Goal: Task Accomplishment & Management: Manage account settings

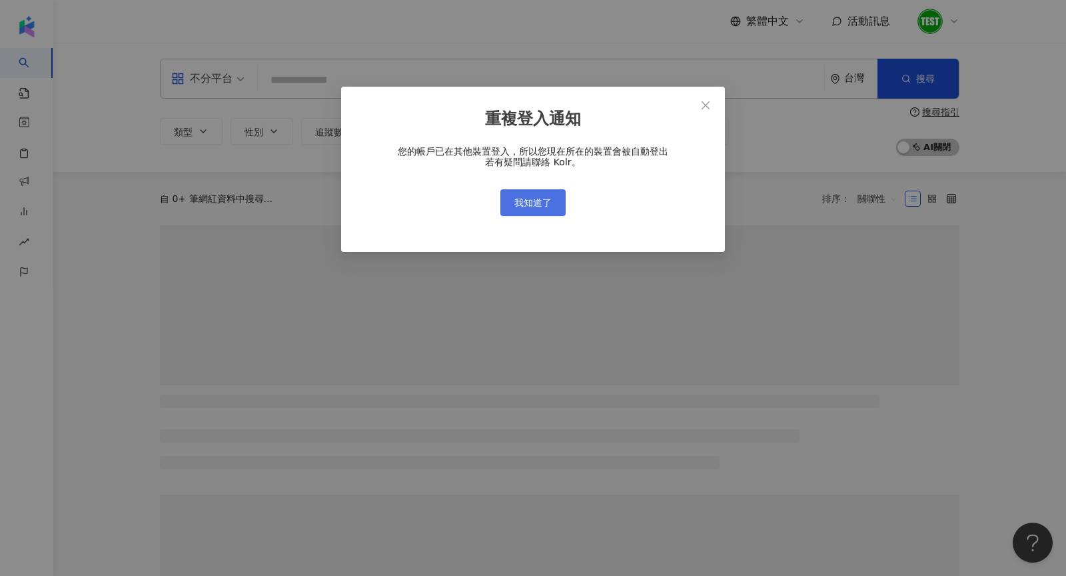
click at [508, 199] on button "我知道了" at bounding box center [532, 202] width 65 height 27
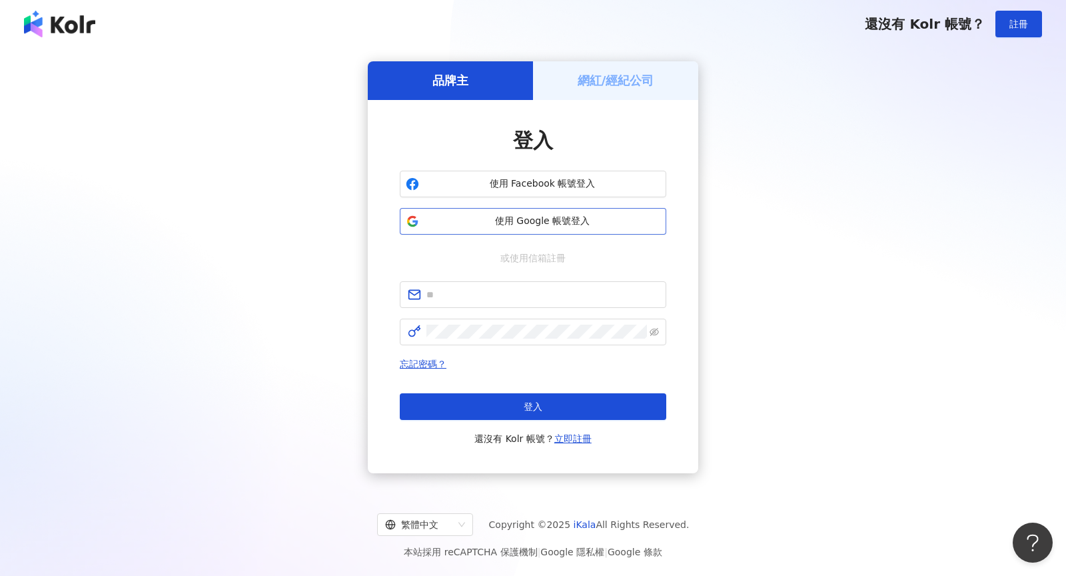
click at [514, 219] on span "使用 Google 帳號登入" at bounding box center [543, 221] width 236 height 13
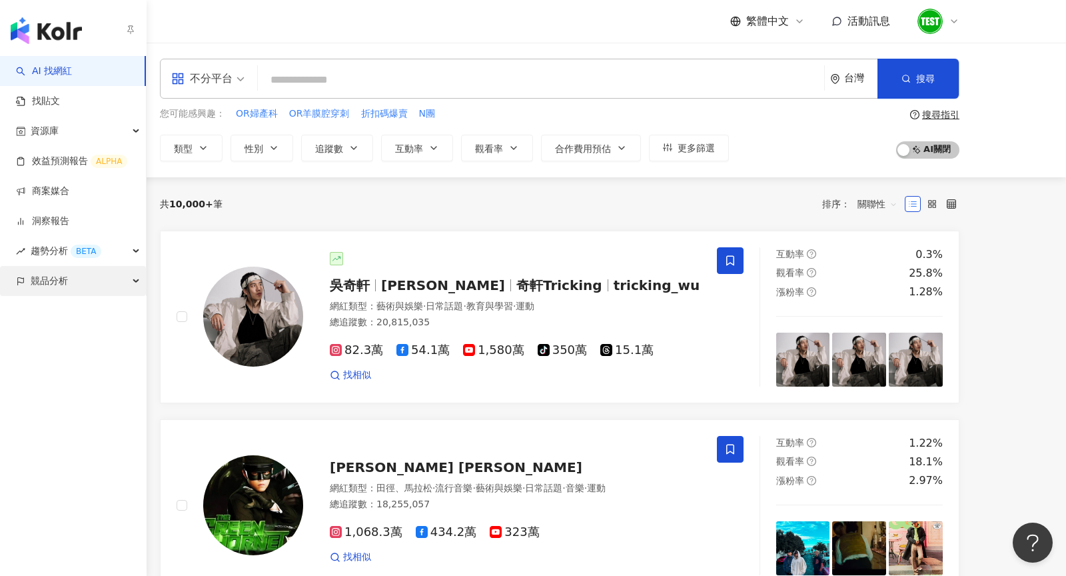
click at [41, 293] on span "競品分析" at bounding box center [49, 281] width 37 height 30
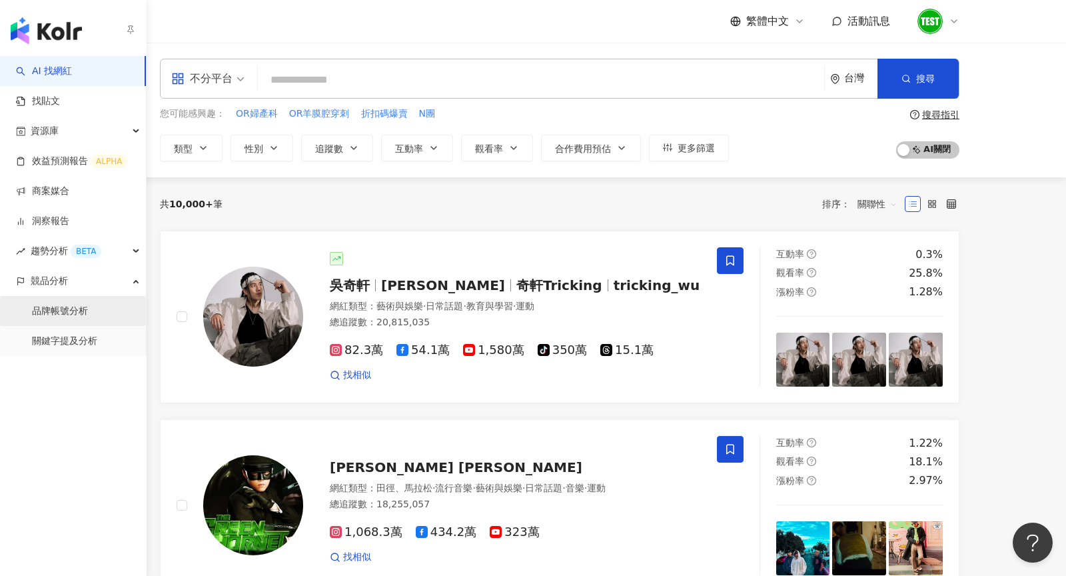
click at [49, 312] on link "品牌帳號分析" at bounding box center [60, 311] width 56 height 13
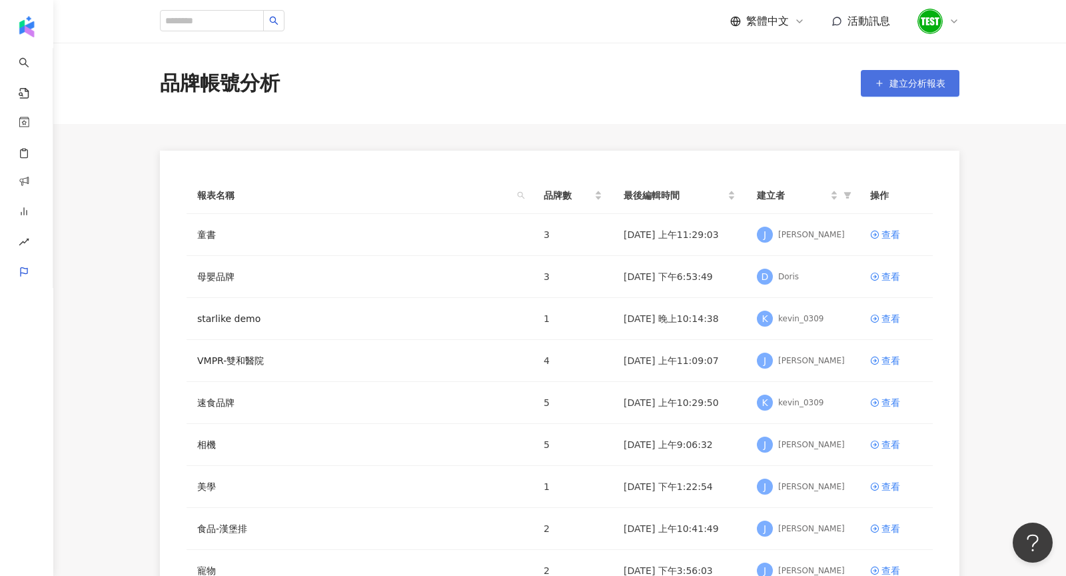
click at [882, 89] on button "建立分析報表" at bounding box center [910, 83] width 99 height 27
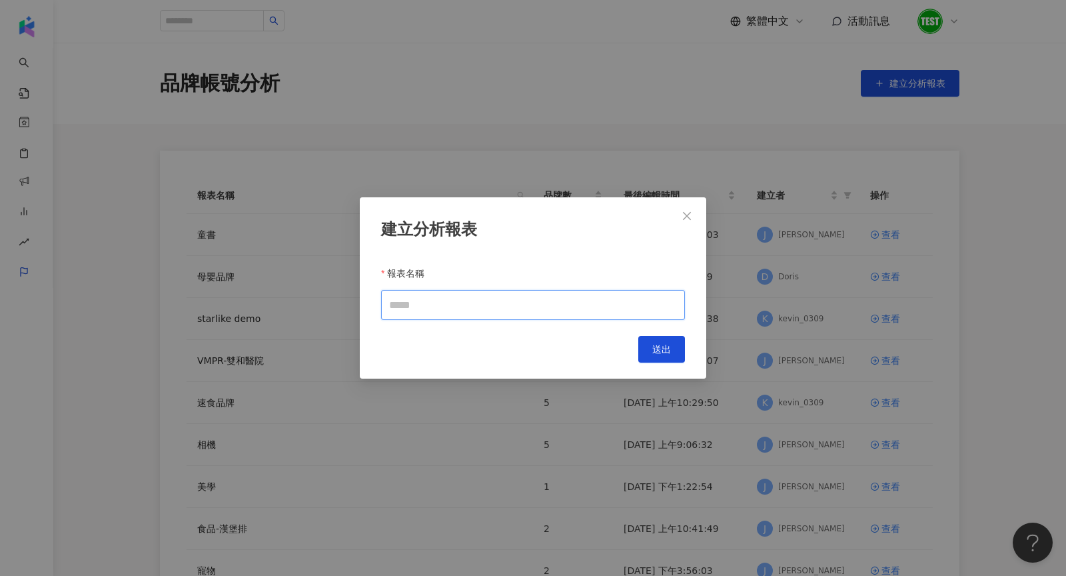
click at [520, 313] on input "報表名稱" at bounding box center [533, 305] width 304 height 30
type input "*"
type input "***"
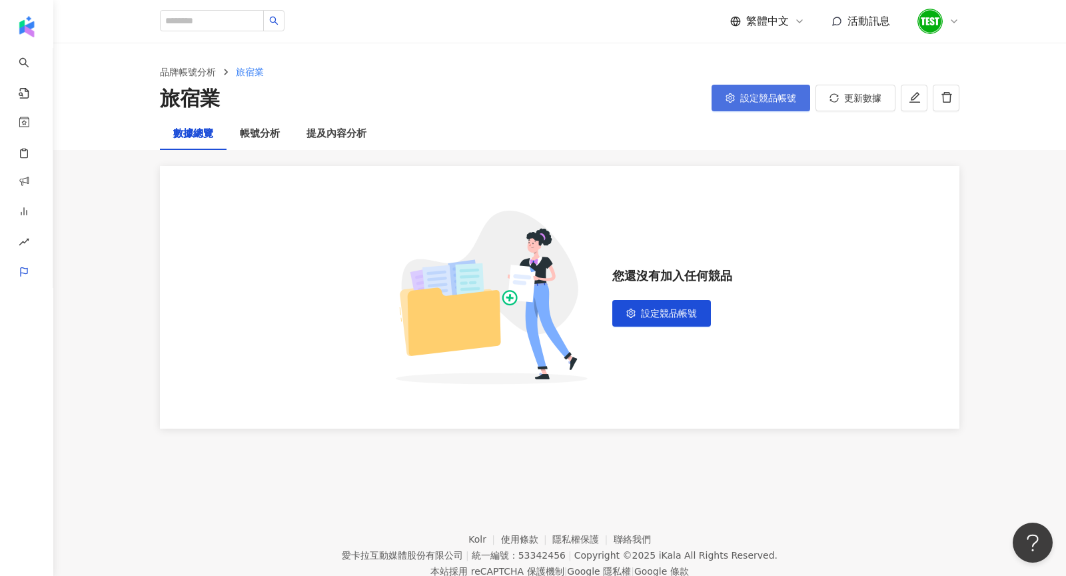
click at [732, 97] on icon "setting" at bounding box center [730, 97] width 9 height 9
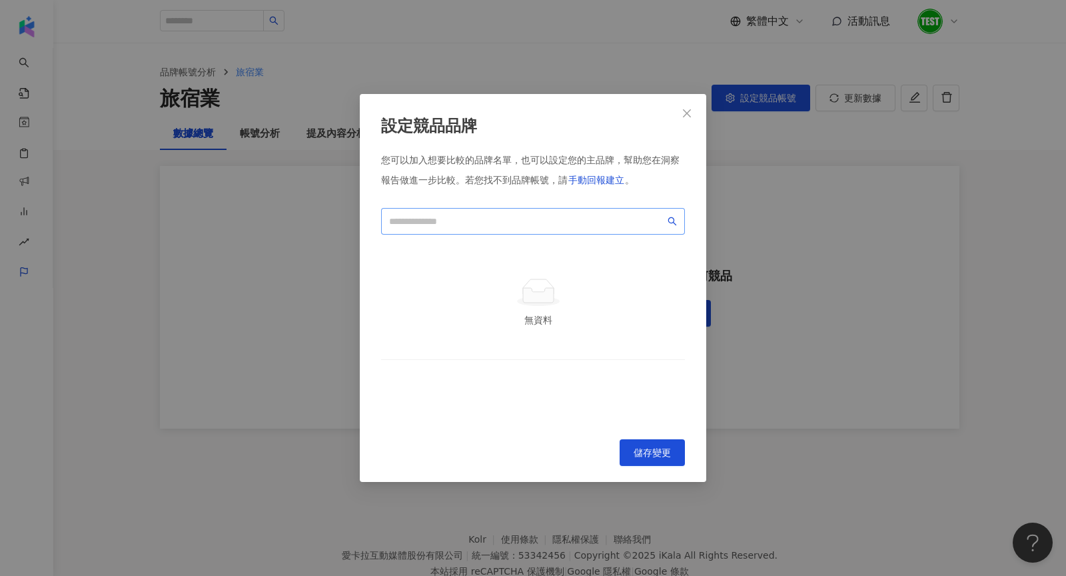
click at [413, 229] on span at bounding box center [533, 221] width 304 height 27
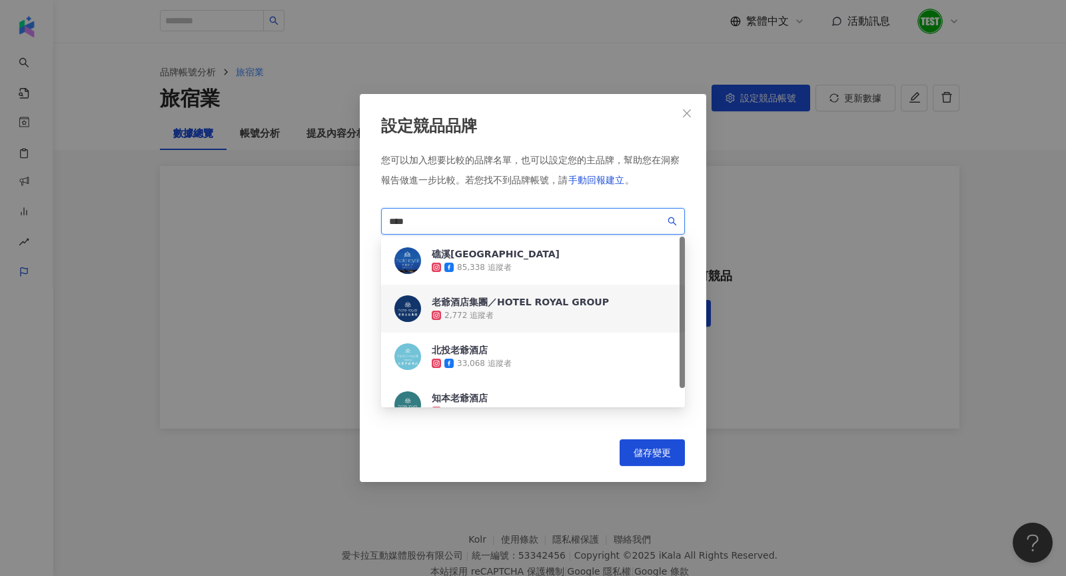
click at [488, 321] on div "2,772 追蹤者" at bounding box center [469, 315] width 49 height 11
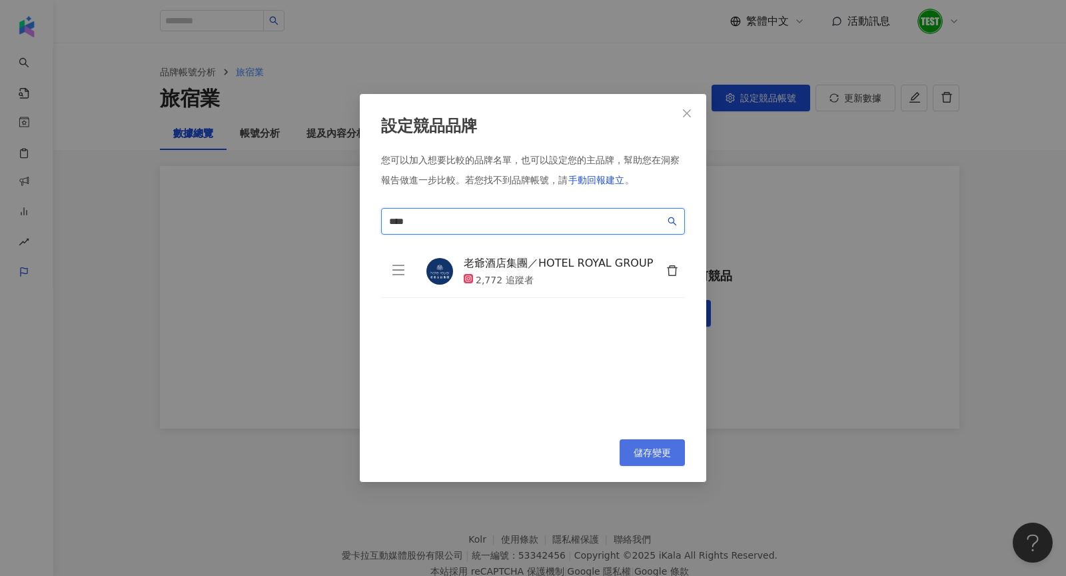
type input "****"
click at [655, 457] on span "儲存變更" at bounding box center [652, 452] width 37 height 11
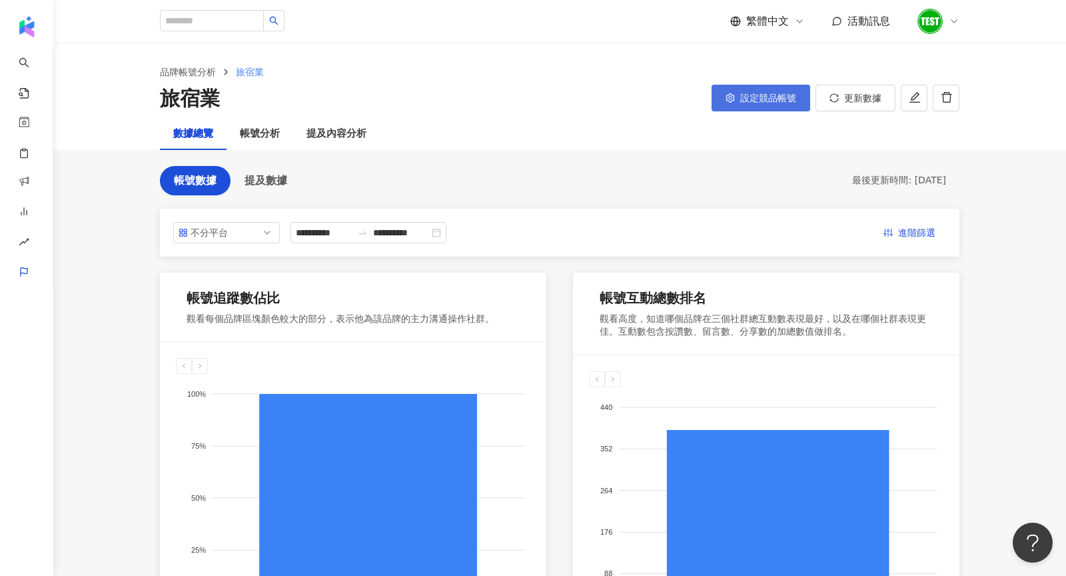
click at [773, 101] on span "設定競品帳號" at bounding box center [768, 98] width 56 height 11
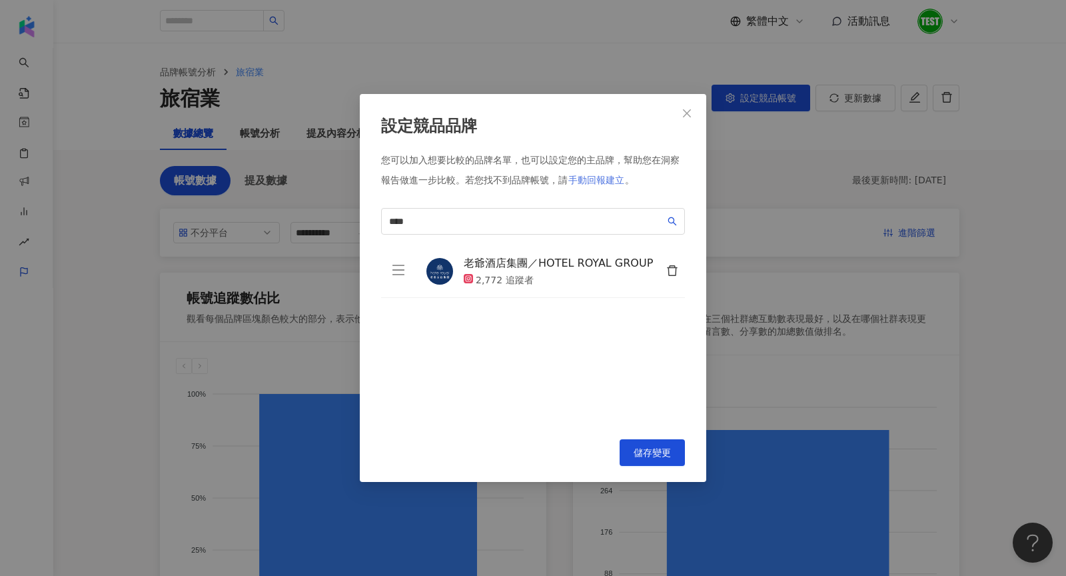
click at [586, 185] on button "手動回報建立" at bounding box center [596, 180] width 57 height 27
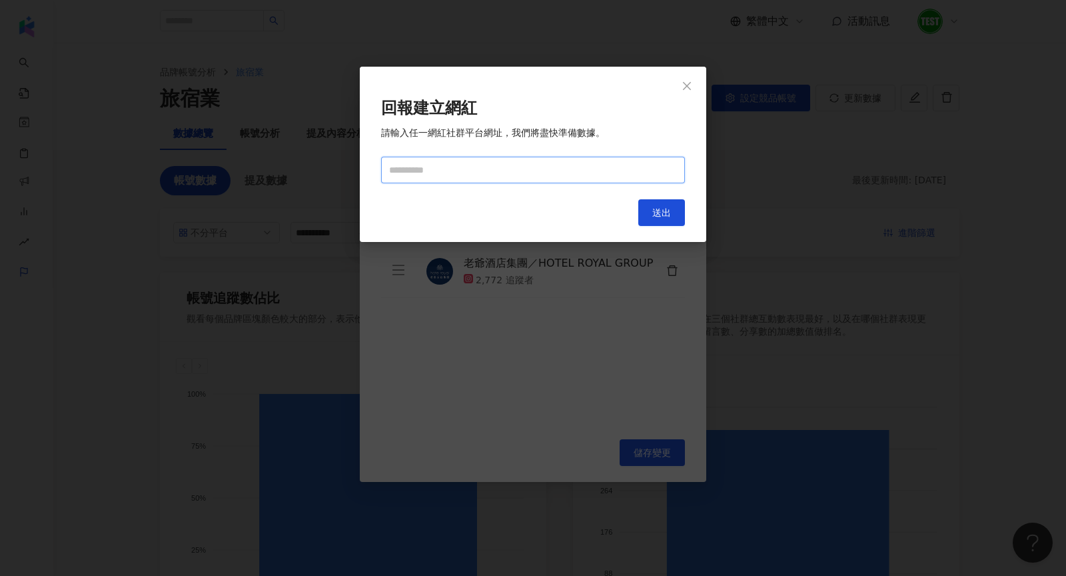
click at [504, 161] on input "text" at bounding box center [533, 170] width 304 height 27
paste input "**********"
type input "**********"
click at [651, 215] on button "送出" at bounding box center [661, 212] width 47 height 27
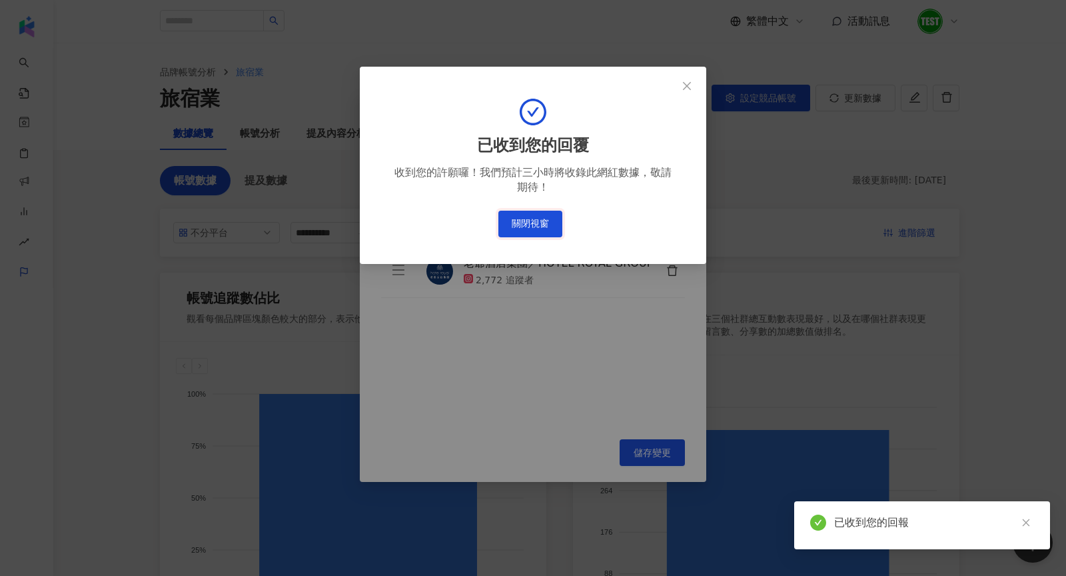
click at [540, 220] on button "關閉視窗" at bounding box center [530, 224] width 64 height 27
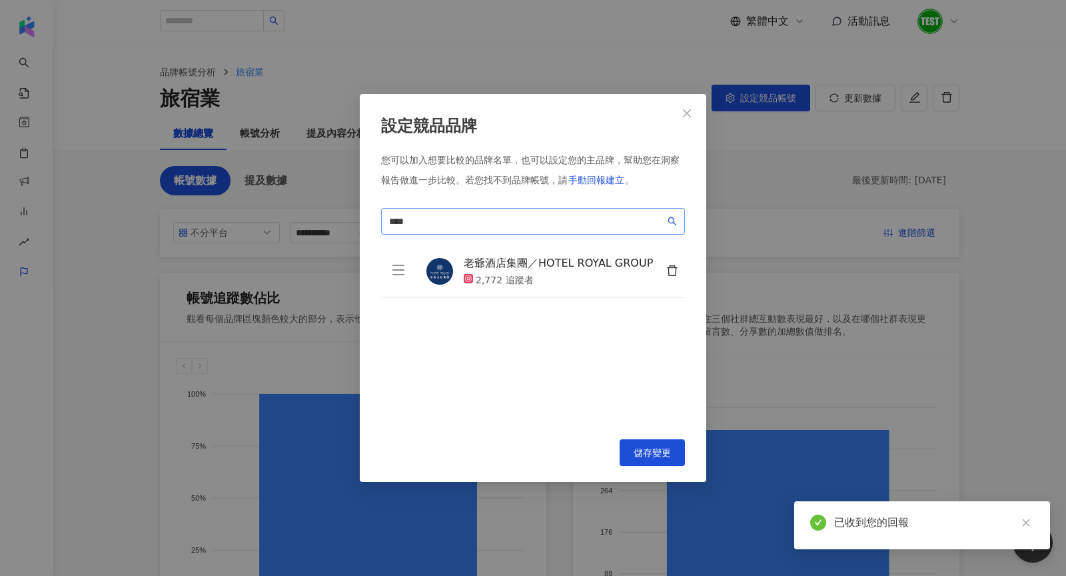
click at [512, 207] on div "您可以加入想要比較的品牌名單，也可以設定您的主品牌，幫助您在洞察報告做進一步比較。 若您找不到品牌帳號，請 手動回報建立 。 **** 0a2c768c-17…" at bounding box center [533, 289] width 304 height 270
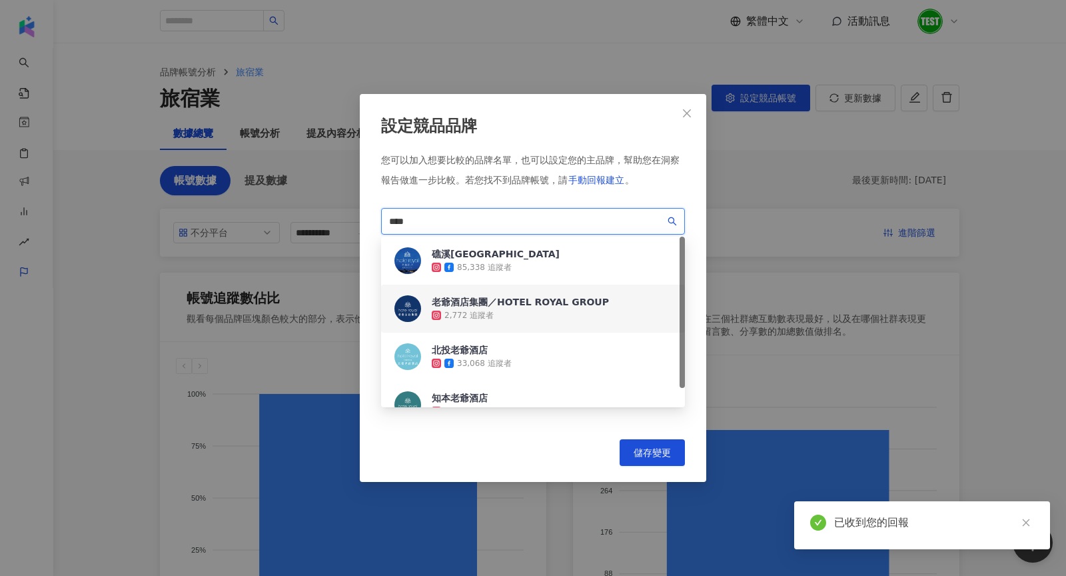
drag, startPoint x: 510, startPoint y: 217, endPoint x: 323, endPoint y: 215, distance: 187.3
click at [323, 215] on div "設定競品品牌 您可以加入想要比較的品牌名單，也可以設定您的主品牌，幫助您在洞察報告做進一步比較。 若您找不到品牌帳號，請 手動回報建立 。 **** 0a2c…" at bounding box center [533, 288] width 1066 height 576
paste input "**********"
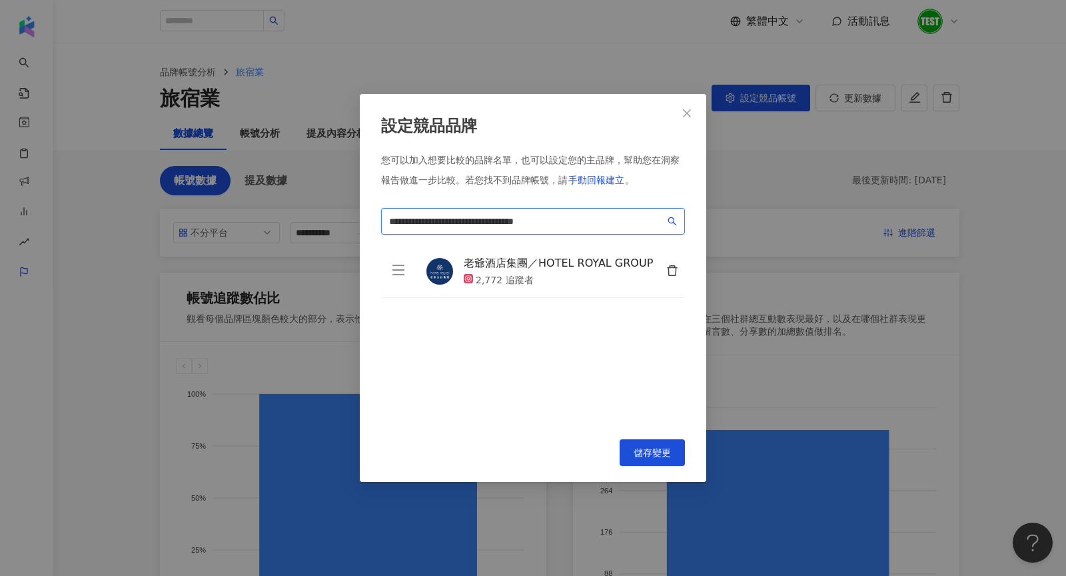
drag, startPoint x: 585, startPoint y: 215, endPoint x: 288, endPoint y: 214, distance: 297.2
click at [288, 214] on div "**********" at bounding box center [533, 288] width 1066 height 576
paste input "******"
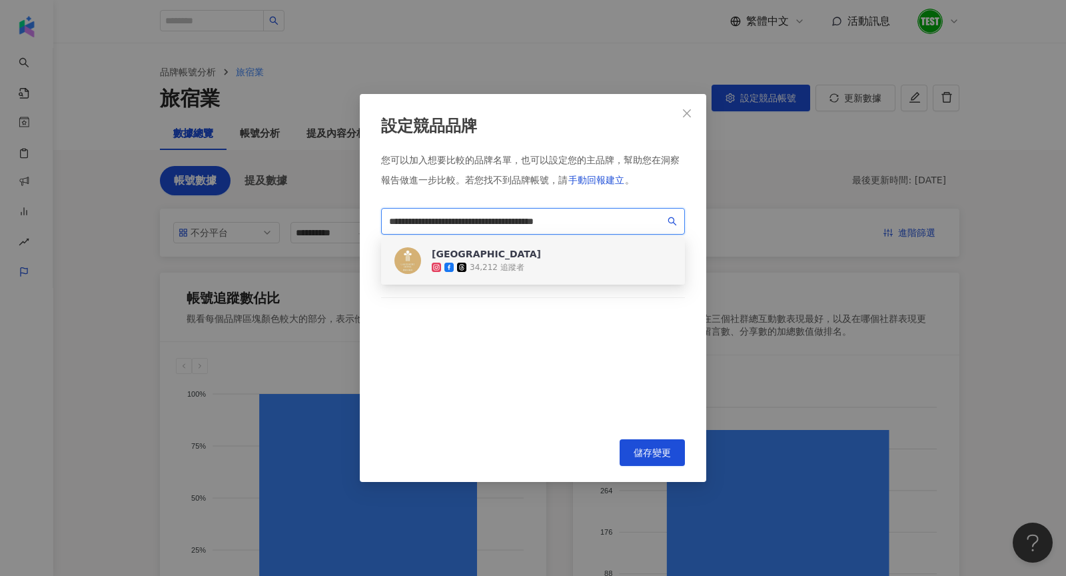
click at [442, 270] on div "34,212 追蹤者" at bounding box center [486, 267] width 109 height 13
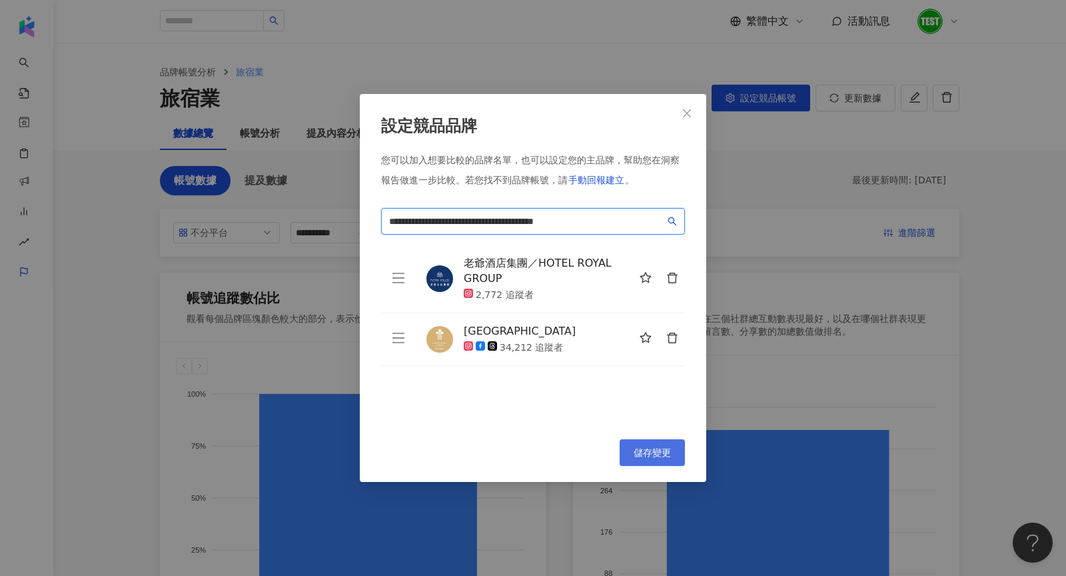
type input "**********"
click at [634, 449] on span "儲存變更" at bounding box center [652, 452] width 37 height 11
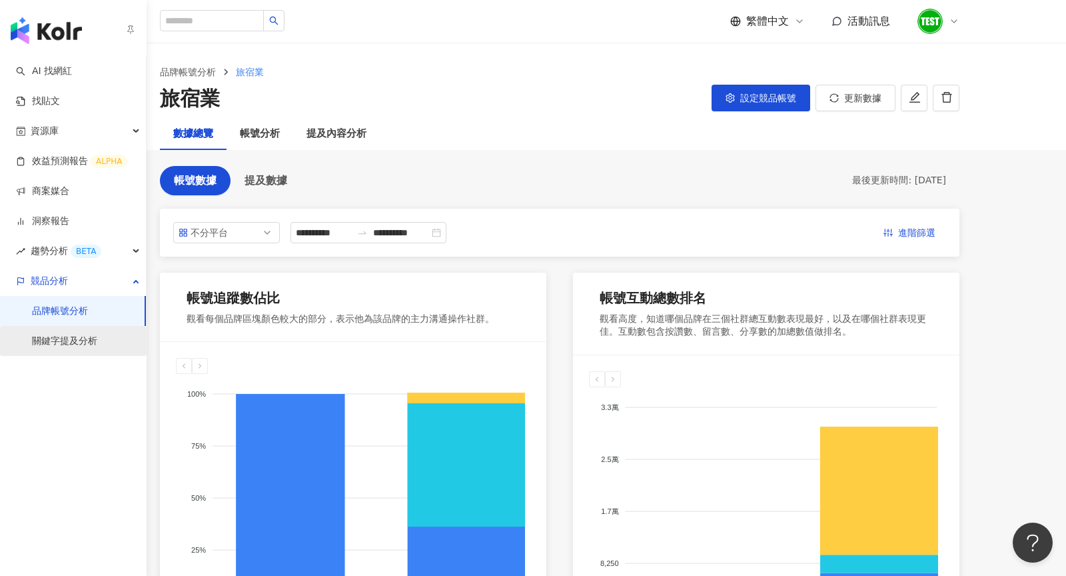
click at [49, 337] on link "關鍵字提及分析" at bounding box center [64, 341] width 65 height 13
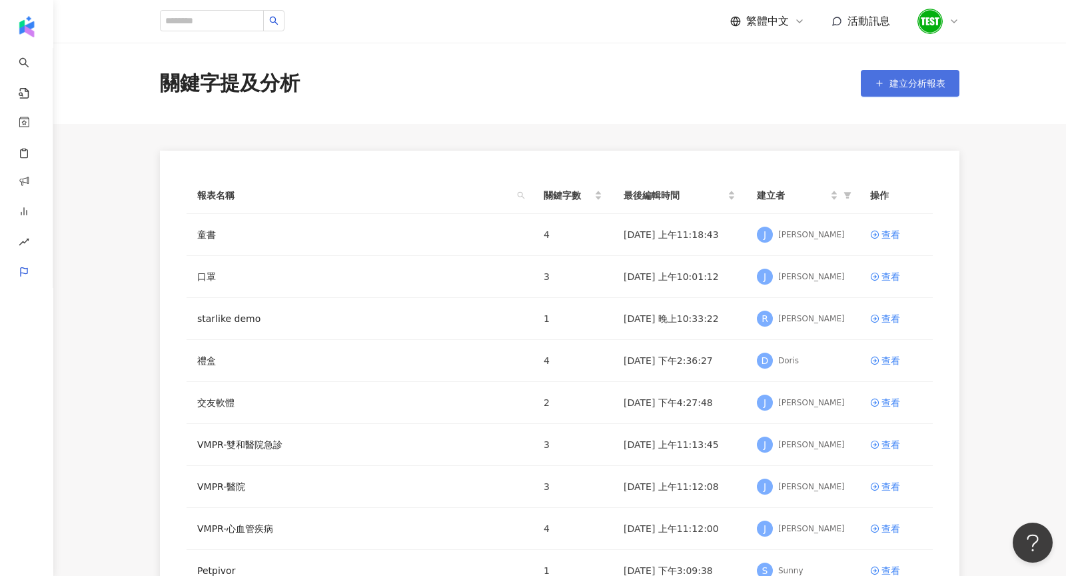
click at [906, 85] on span "建立分析報表" at bounding box center [918, 83] width 56 height 11
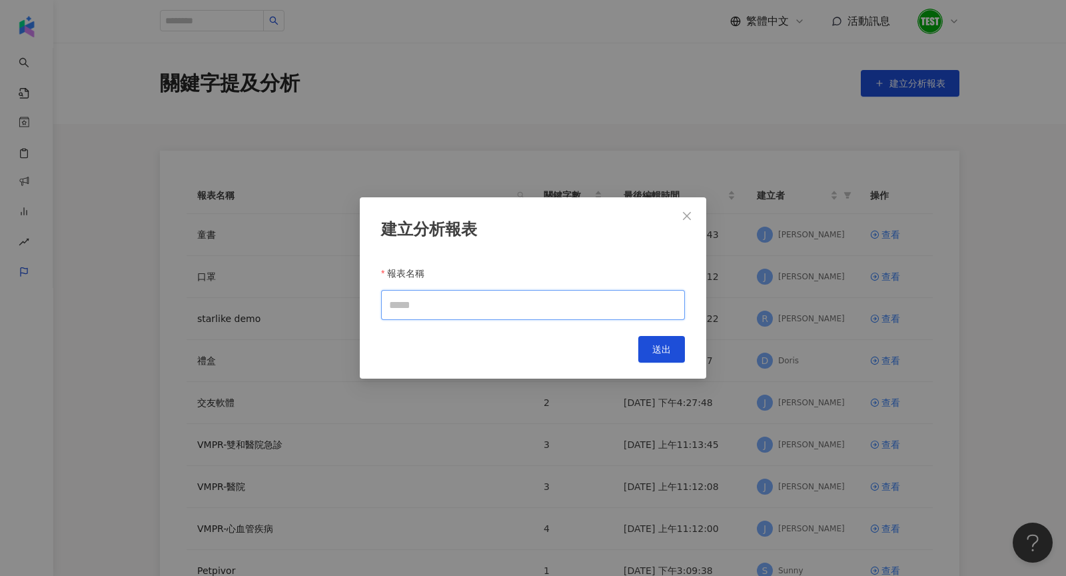
click at [504, 301] on input "報表名稱" at bounding box center [533, 305] width 304 height 30
type input "***"
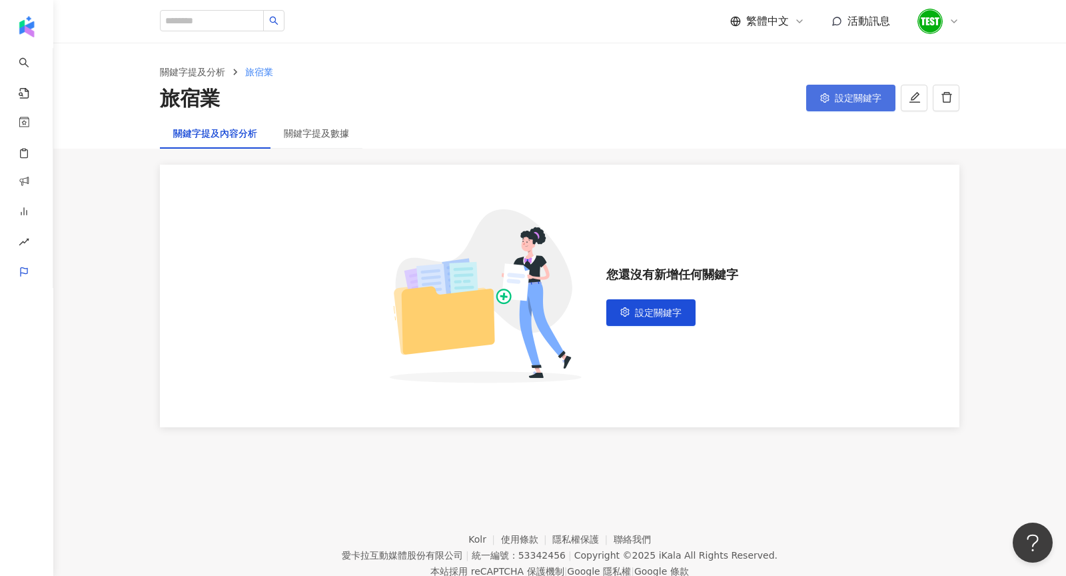
click at [816, 104] on button "設定關鍵字" at bounding box center [850, 98] width 89 height 27
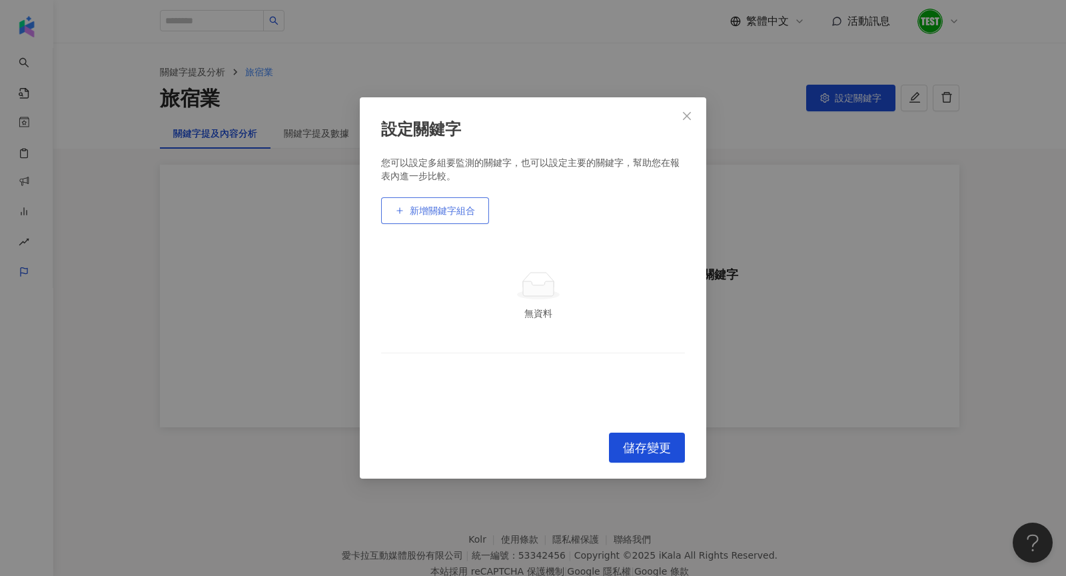
click at [480, 210] on button "新增關鍵字組合" at bounding box center [435, 210] width 108 height 27
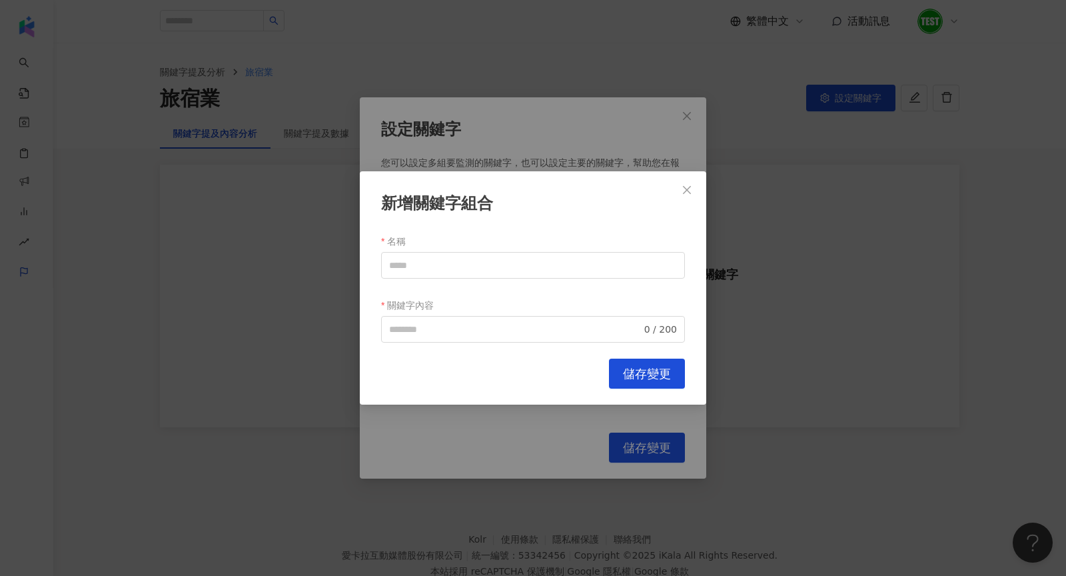
click at [444, 243] on div "名稱" at bounding box center [533, 241] width 304 height 21
click at [445, 251] on div "名稱" at bounding box center [533, 241] width 304 height 21
click at [445, 267] on input "名稱" at bounding box center [533, 265] width 304 height 27
drag, startPoint x: 447, startPoint y: 274, endPoint x: 294, endPoint y: 270, distance: 152.7
click at [294, 270] on div "新增關鍵字組合 名稱 **** 關鍵字內容 0 / 200 Cancel 儲存變更" at bounding box center [533, 288] width 1066 height 576
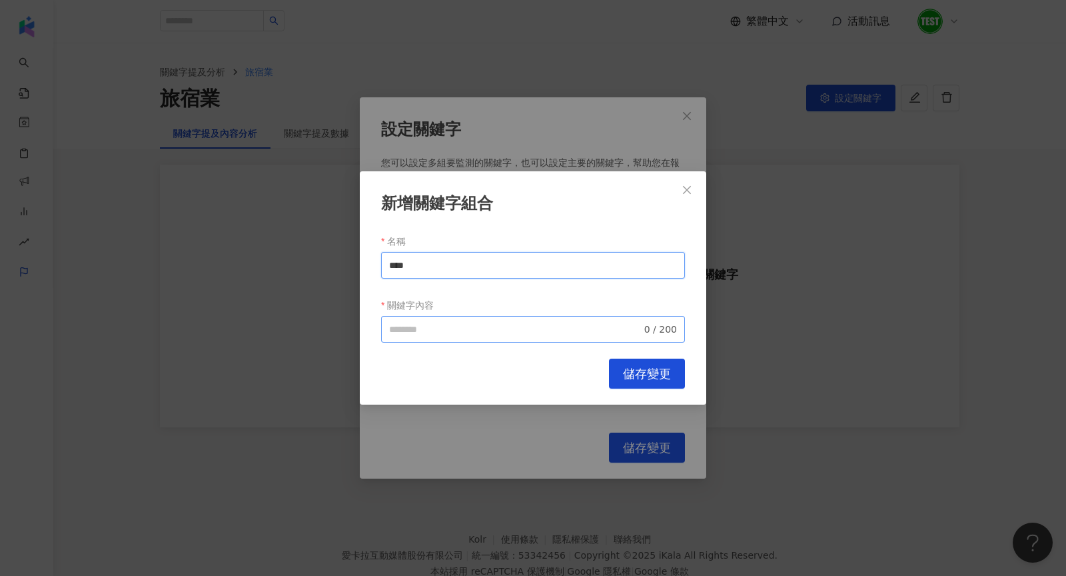
type input "****"
click at [450, 333] on input "關鍵字內容" at bounding box center [515, 329] width 253 height 15
paste input "****"
type input "****"
click at [637, 372] on span "儲存變更" at bounding box center [647, 374] width 48 height 15
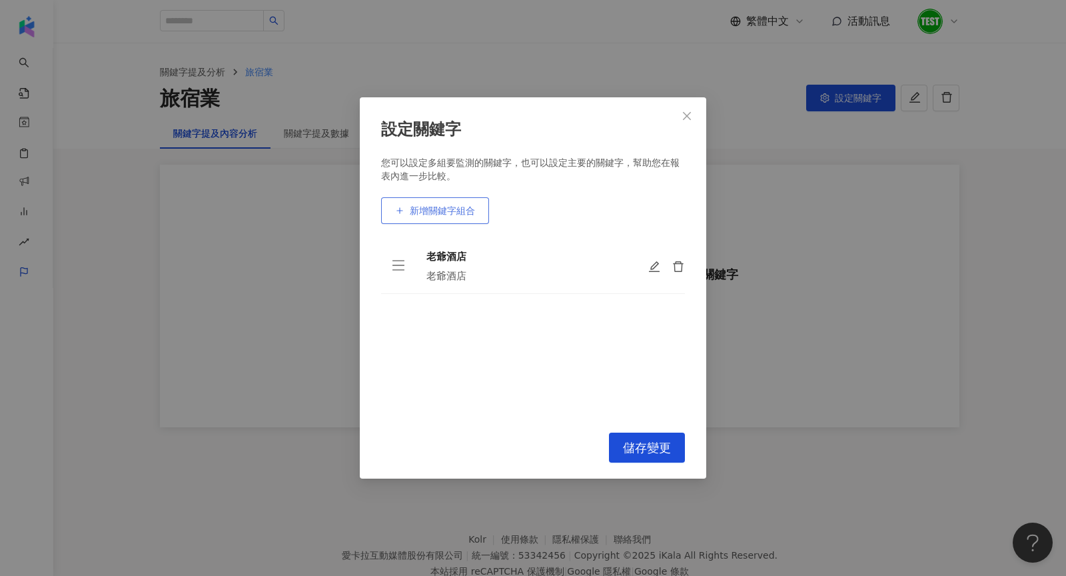
click at [415, 217] on button "新增關鍵字組合" at bounding box center [435, 210] width 108 height 27
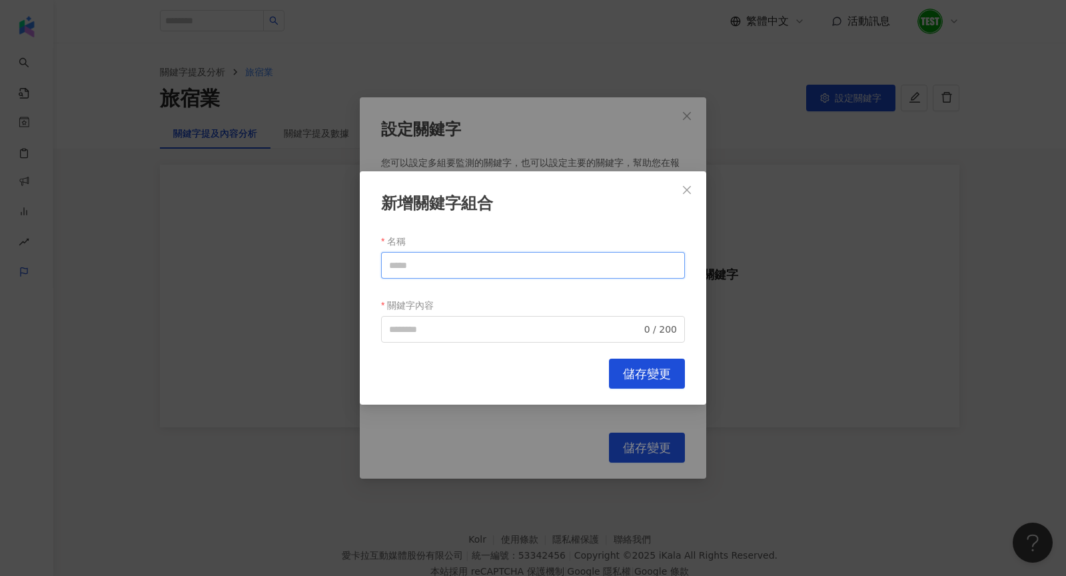
click at [447, 261] on input "名稱" at bounding box center [533, 265] width 304 height 27
paste input "*****"
click at [419, 336] on span "0 / 200" at bounding box center [533, 329] width 304 height 27
type input "*****"
paste input "*****"
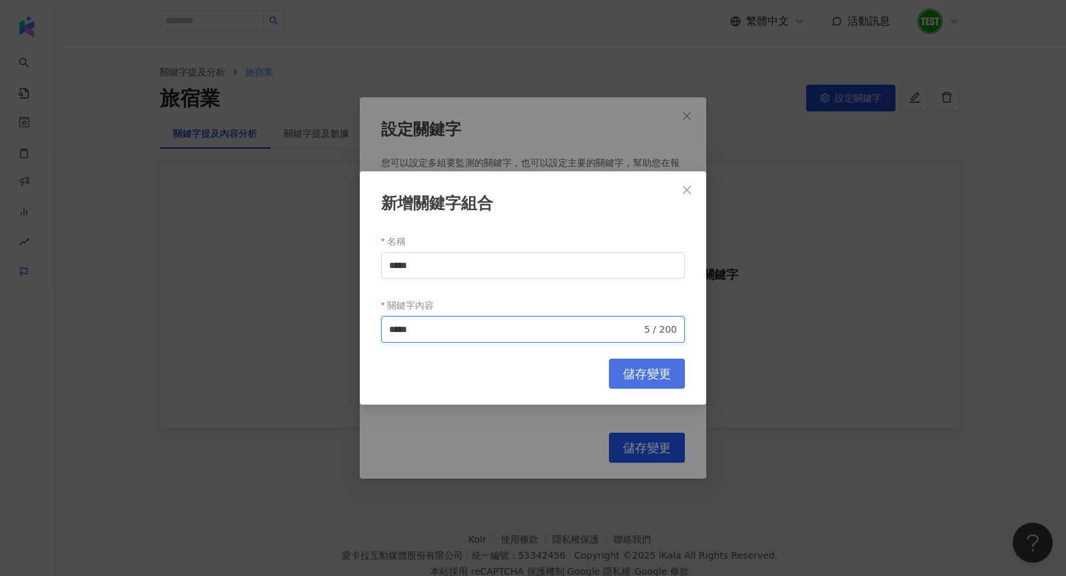
type input "*****"
click at [611, 377] on button "儲存變更" at bounding box center [647, 374] width 76 height 30
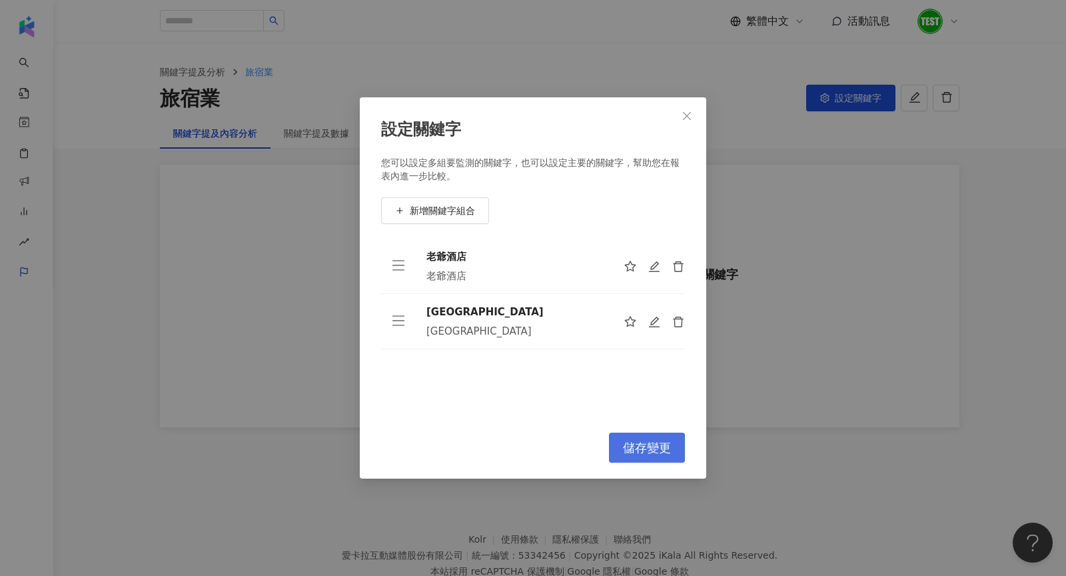
click at [655, 457] on button "儲存變更" at bounding box center [647, 448] width 76 height 30
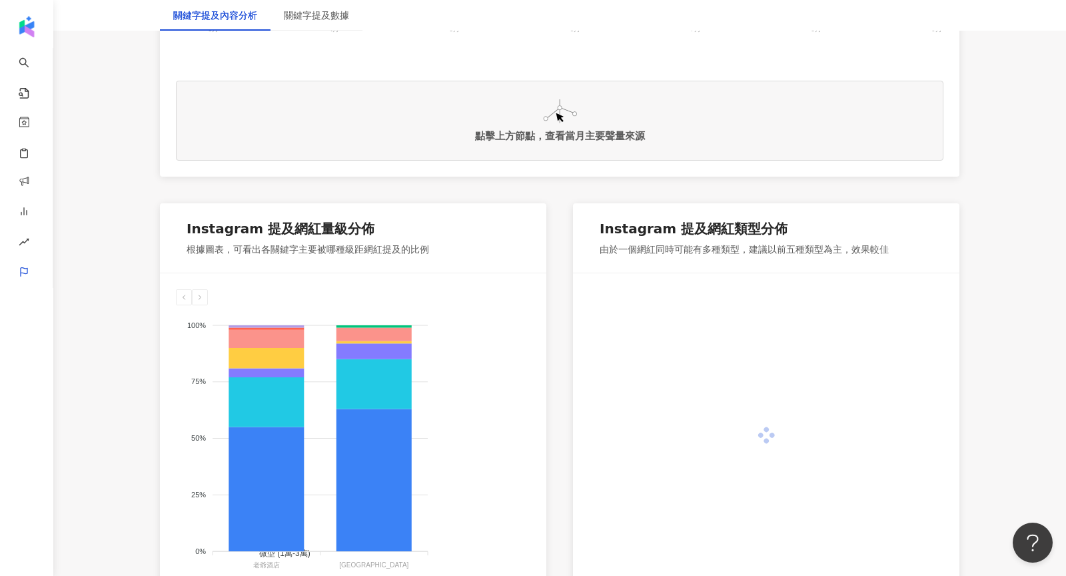
scroll to position [562, 0]
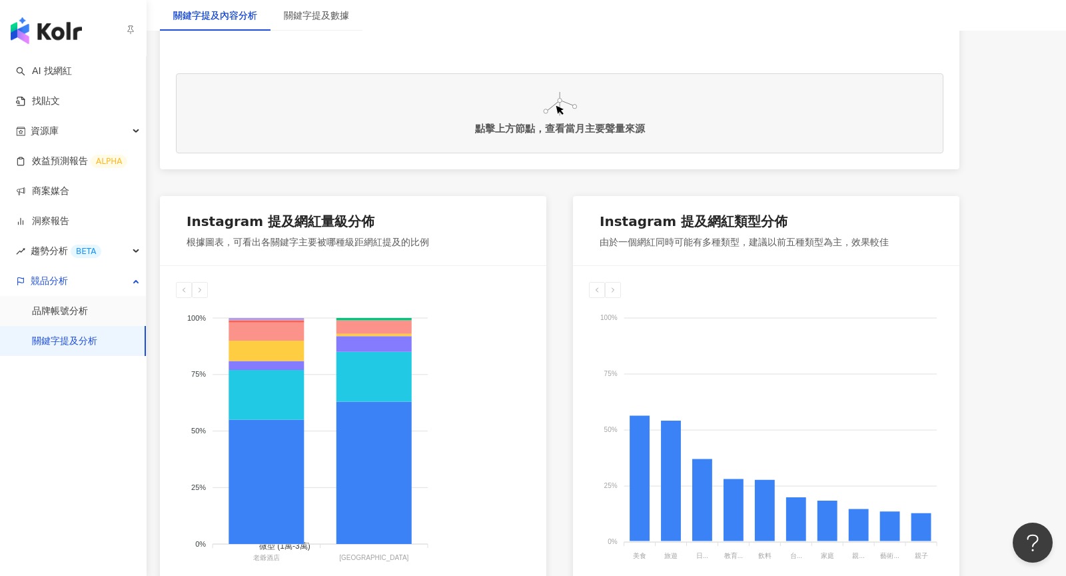
click at [56, 45] on div "button" at bounding box center [73, 28] width 147 height 56
click at [48, 33] on img "button" at bounding box center [46, 30] width 71 height 27
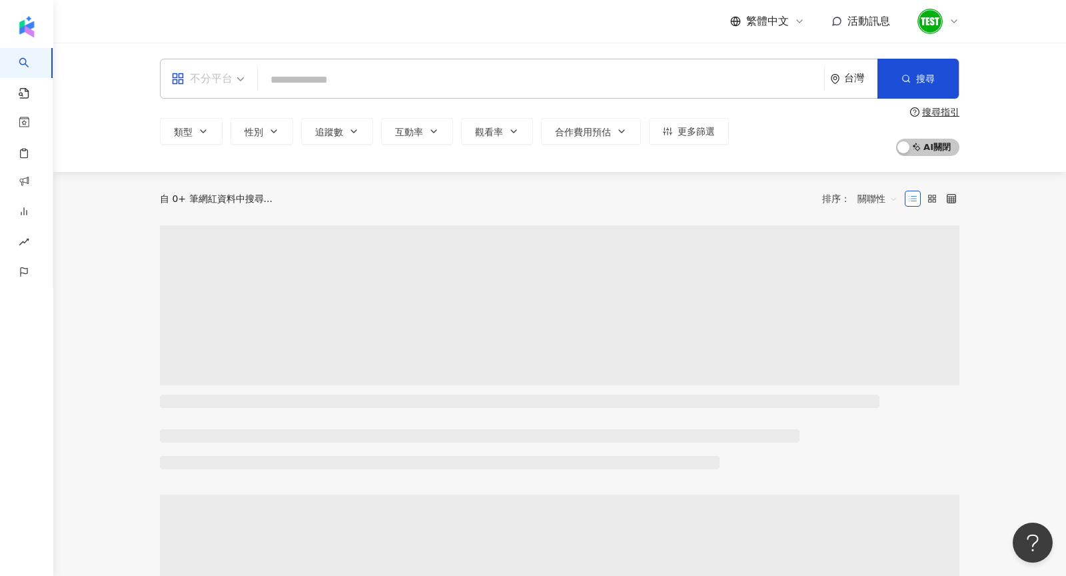
click at [197, 83] on div "不分平台" at bounding box center [201, 78] width 61 height 21
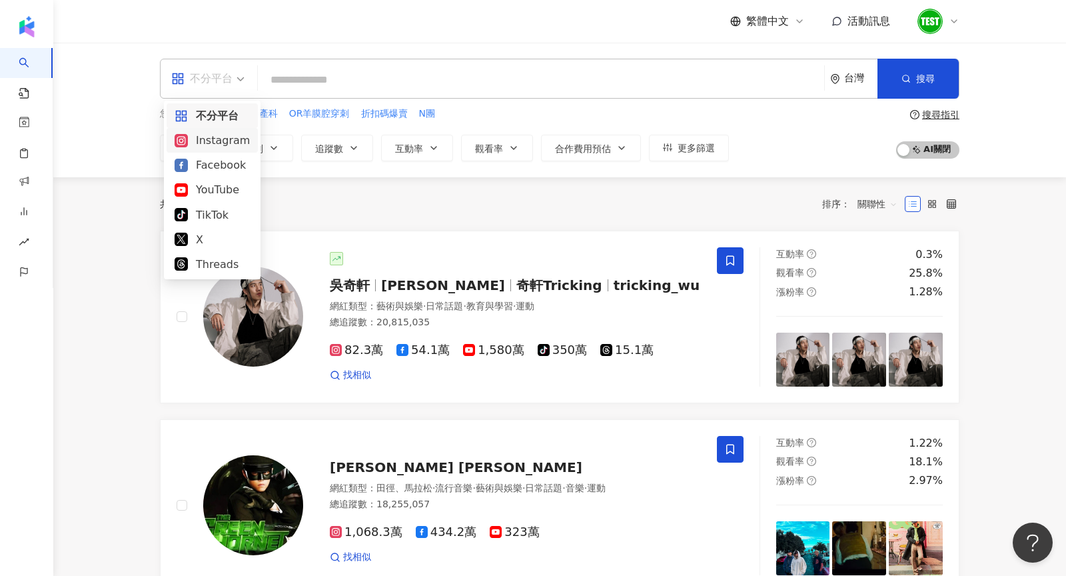
click at [205, 147] on div "Instagram" at bounding box center [212, 140] width 75 height 17
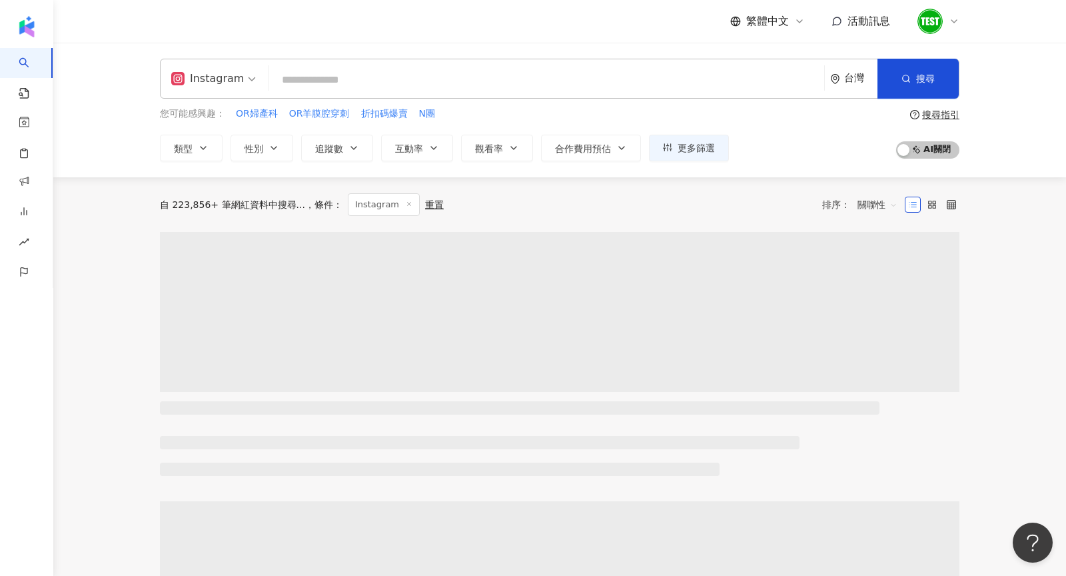
click at [299, 93] on input "search" at bounding box center [547, 79] width 544 height 25
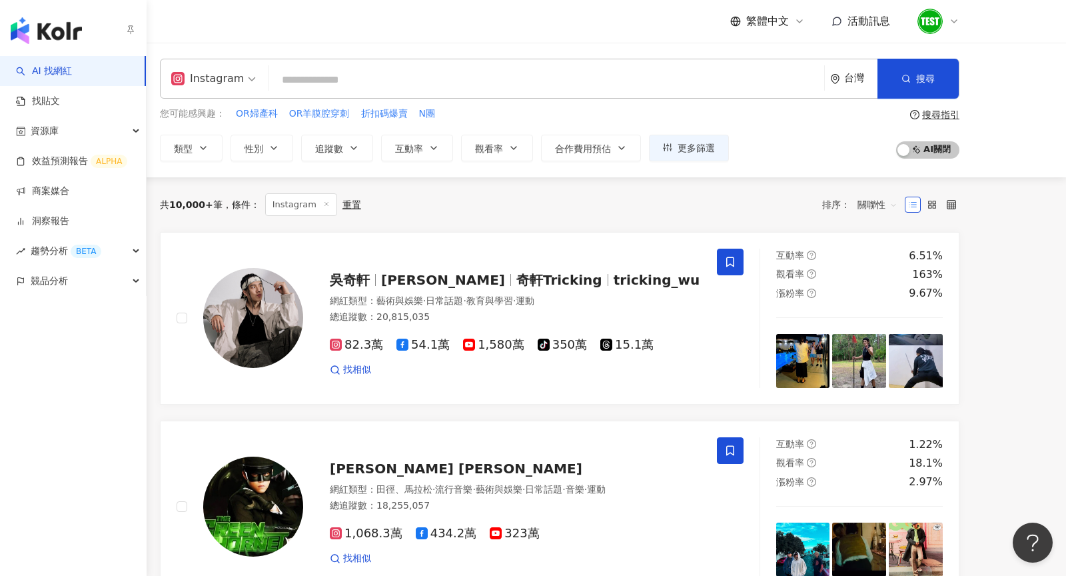
click at [31, 22] on img "button" at bounding box center [46, 30] width 71 height 27
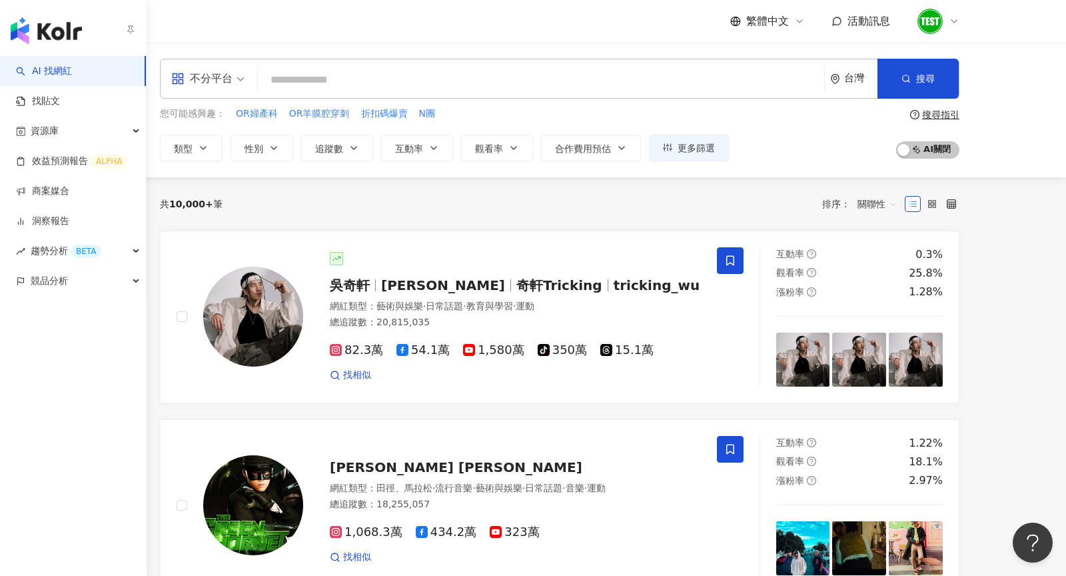
click at [56, 26] on img "button" at bounding box center [46, 30] width 71 height 27
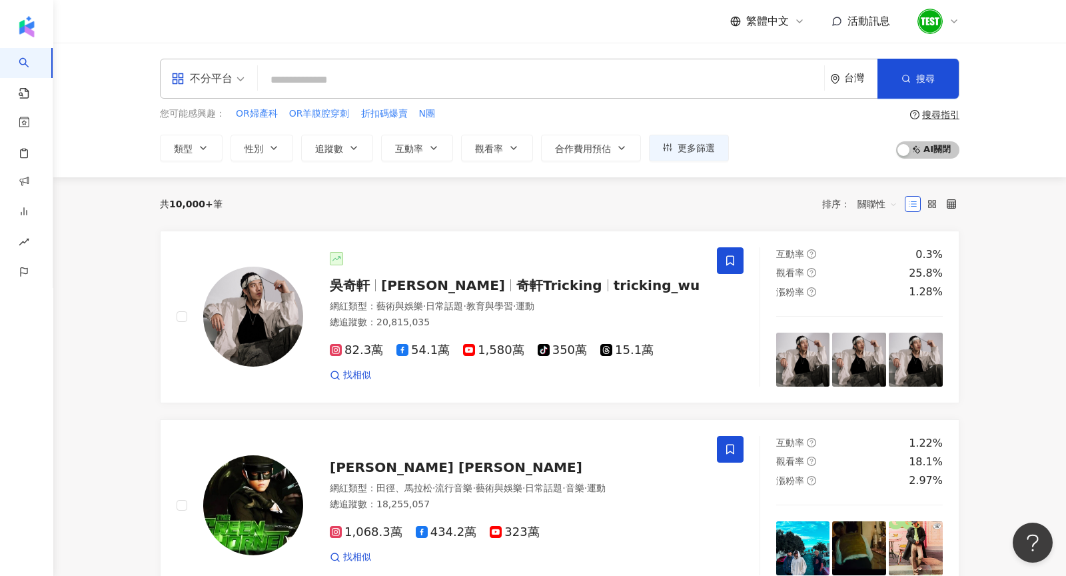
click at [737, 55] on div "不分平台 台灣 搜尋 您可能感興趣： OR婦產科 OR羊膜腔穿刺 折扣碼爆賣 N團 類型 性別 追蹤數 互動率 觀看率 合作費用預估 更多篩選 搜尋指引 AI…" at bounding box center [559, 110] width 1013 height 135
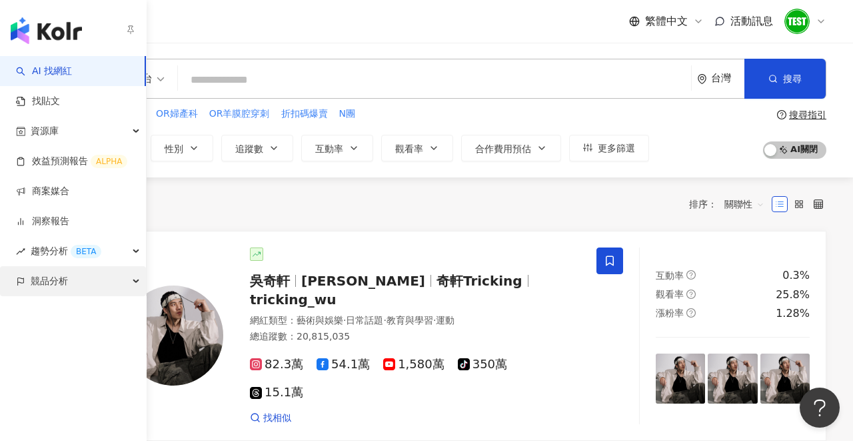
click at [44, 289] on span "競品分析" at bounding box center [49, 281] width 37 height 30
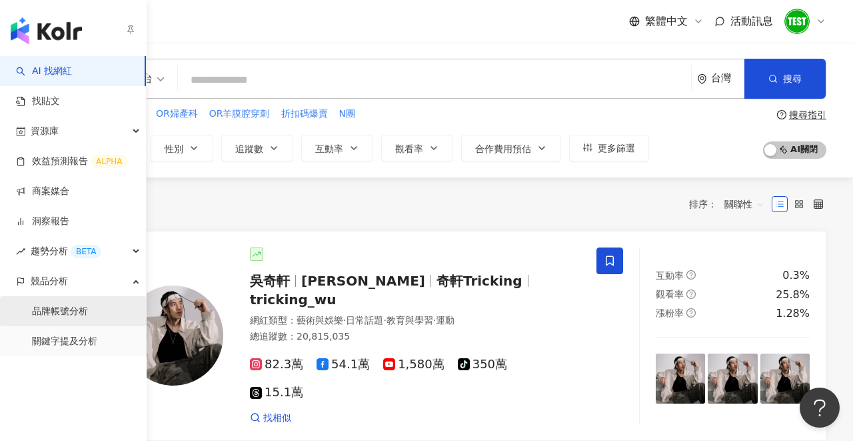
click at [53, 305] on link "品牌帳號分析" at bounding box center [60, 311] width 56 height 13
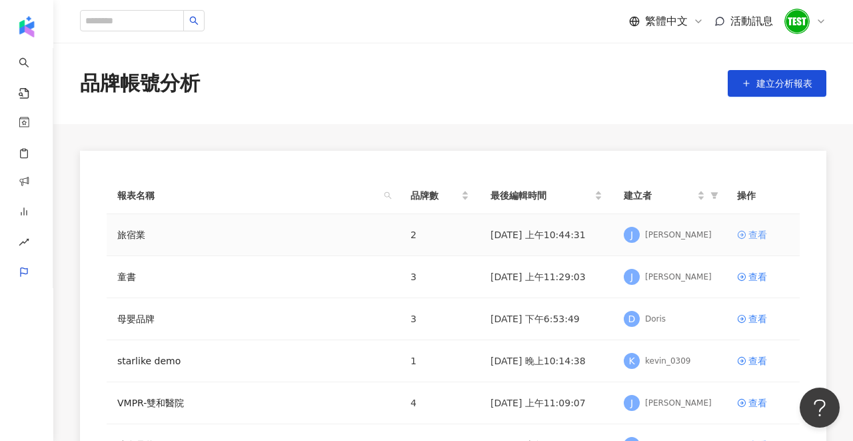
click at [610, 231] on div "查看" at bounding box center [757, 234] width 19 height 15
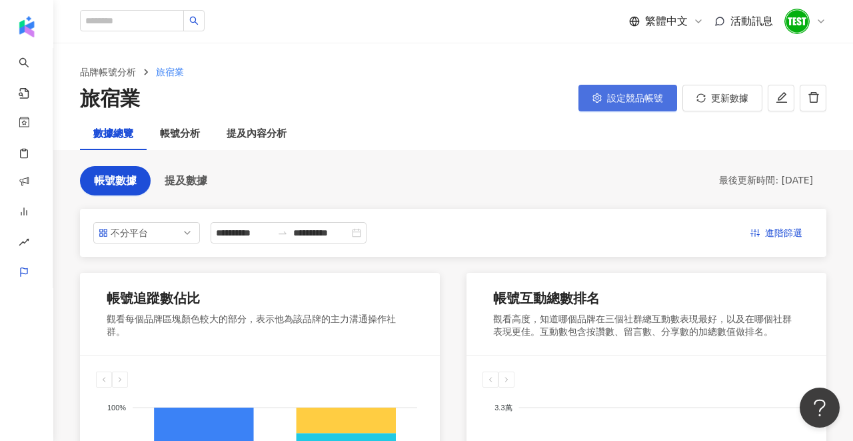
click at [610, 104] on button "設定競品帳號" at bounding box center [627, 98] width 99 height 27
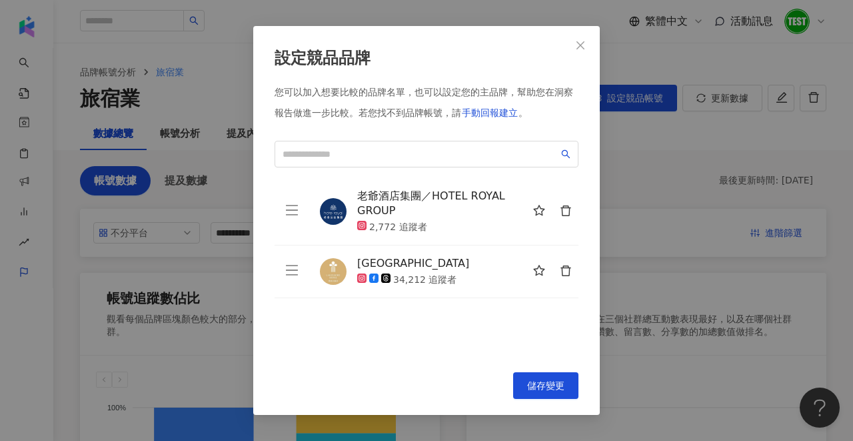
click at [610, 168] on div "設定競品品牌 您可以加入想要比較的品牌名單，也可以設定您的主品牌，幫助您在洞察報告做進一步比較。 若您找不到品牌帳號，請 手動回報建立 。 老爺酒店集團／HO…" at bounding box center [426, 220] width 853 height 441
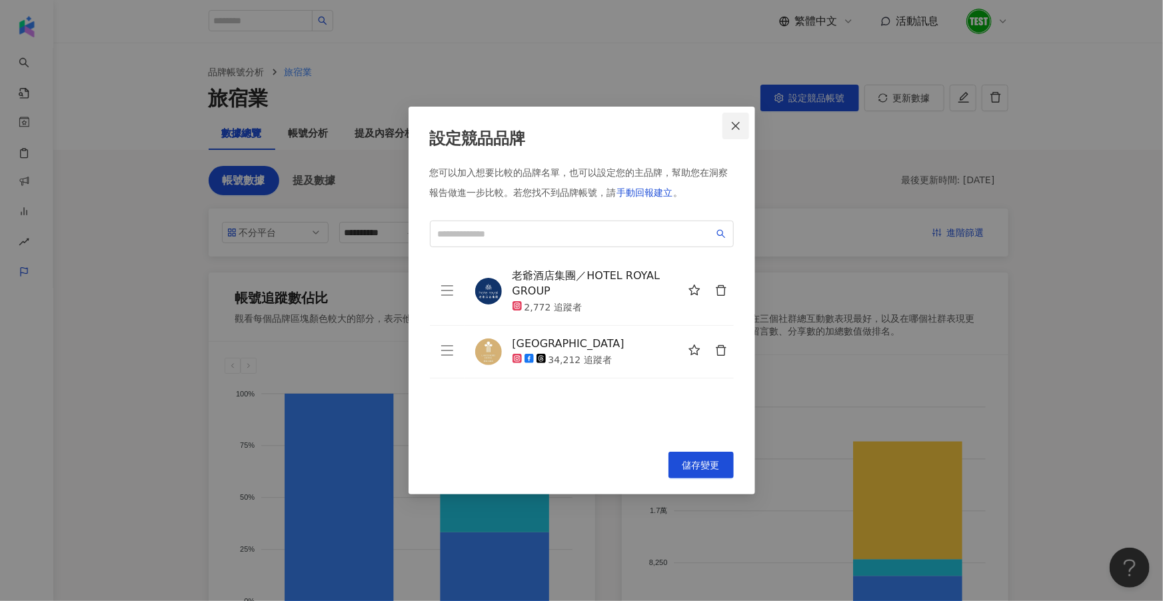
click at [610, 127] on span "Close" at bounding box center [735, 126] width 27 height 11
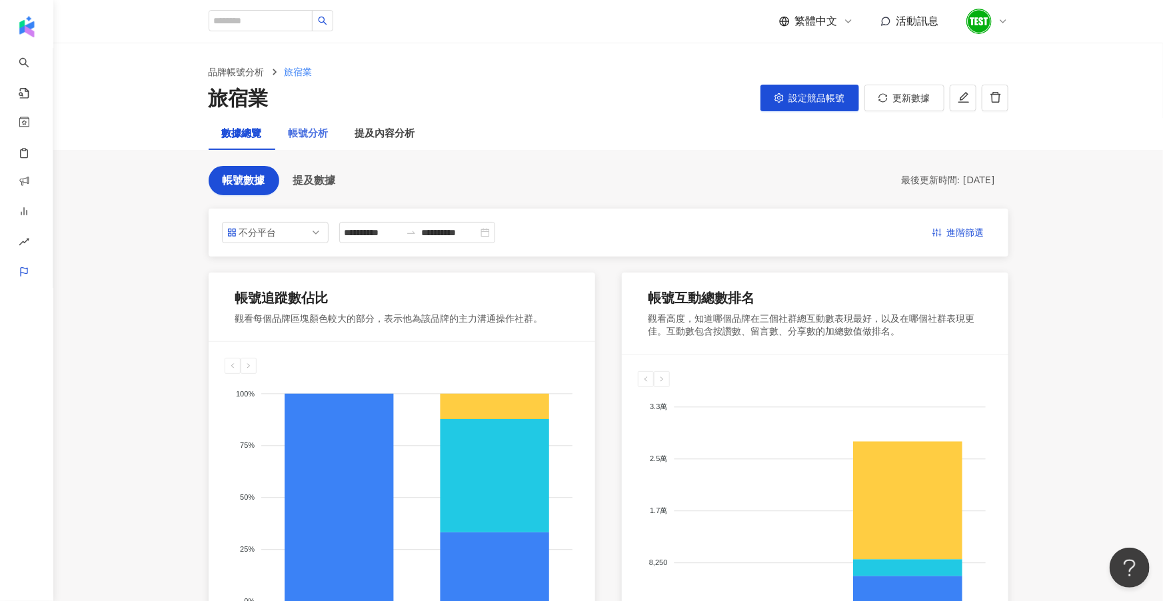
click at [286, 138] on div "帳號分析" at bounding box center [308, 134] width 67 height 32
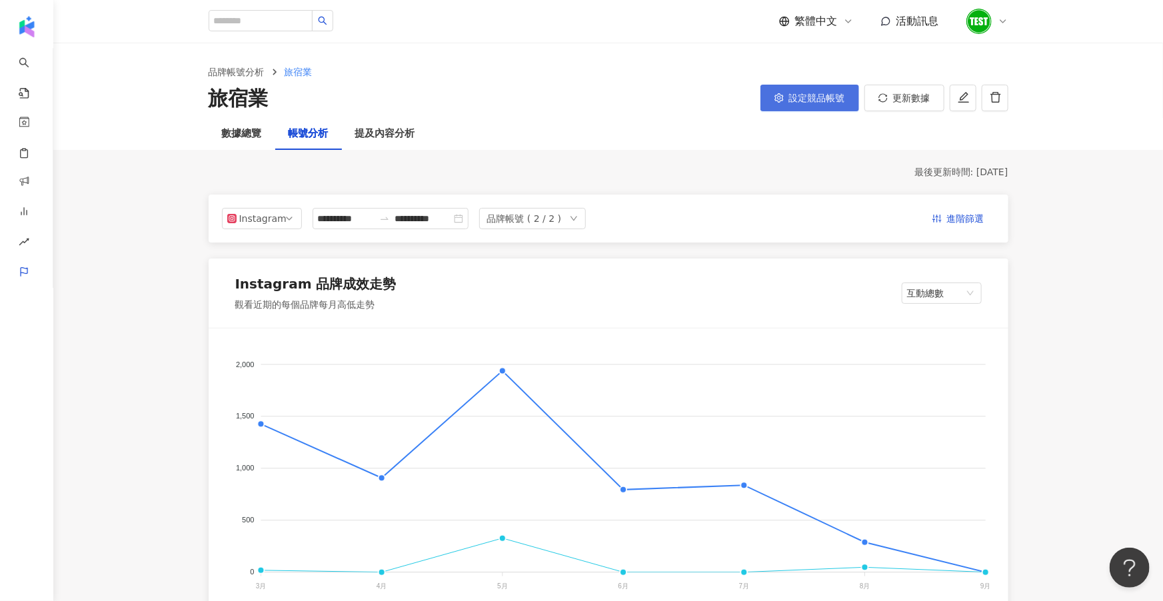
click at [610, 89] on button "設定競品帳號" at bounding box center [809, 98] width 99 height 27
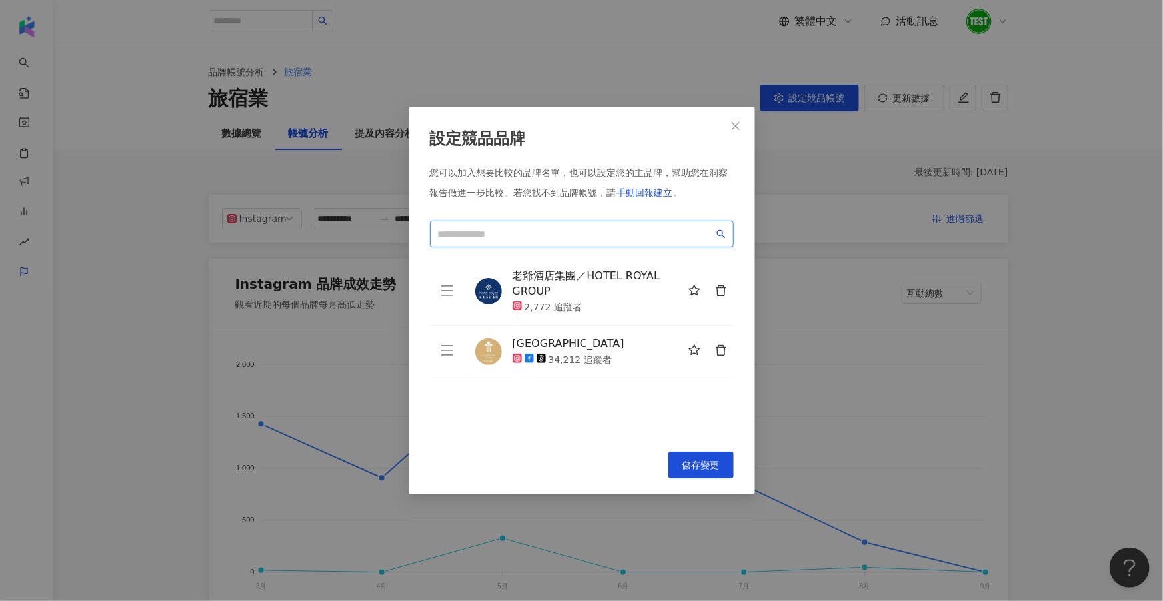
click at [526, 240] on input "search" at bounding box center [576, 234] width 276 height 15
paste input "**********"
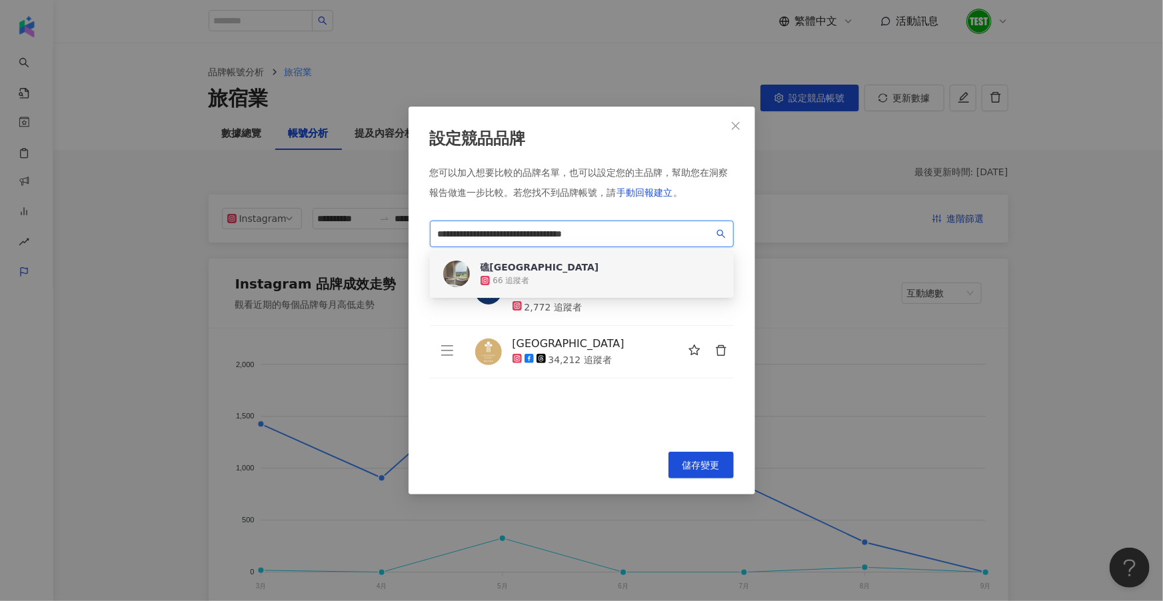
click at [534, 273] on div "礁溪LIVIN Hotel" at bounding box center [539, 267] width 119 height 13
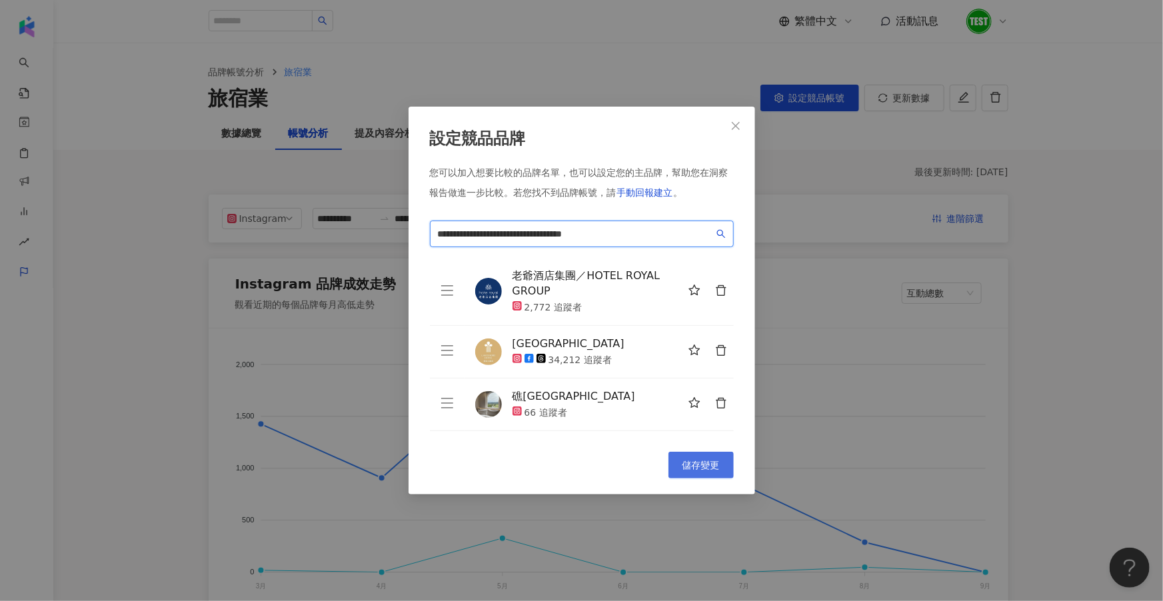
type input "**********"
click at [610, 461] on span "儲存變更" at bounding box center [700, 465] width 37 height 11
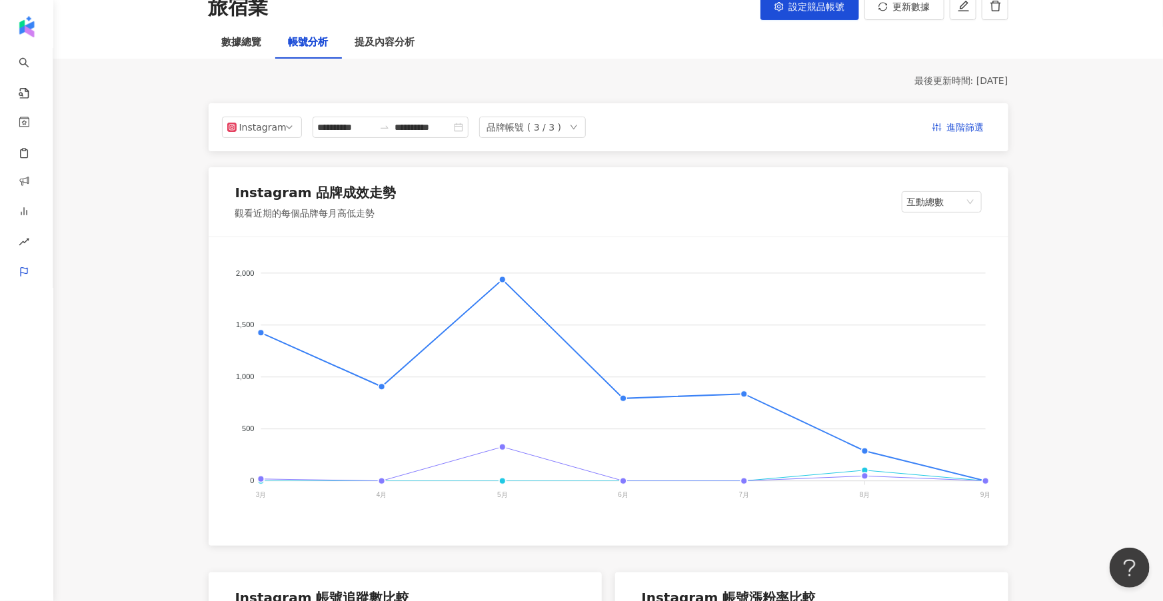
scroll to position [90, 0]
click at [610, 211] on span "互動總數" at bounding box center [941, 203] width 69 height 20
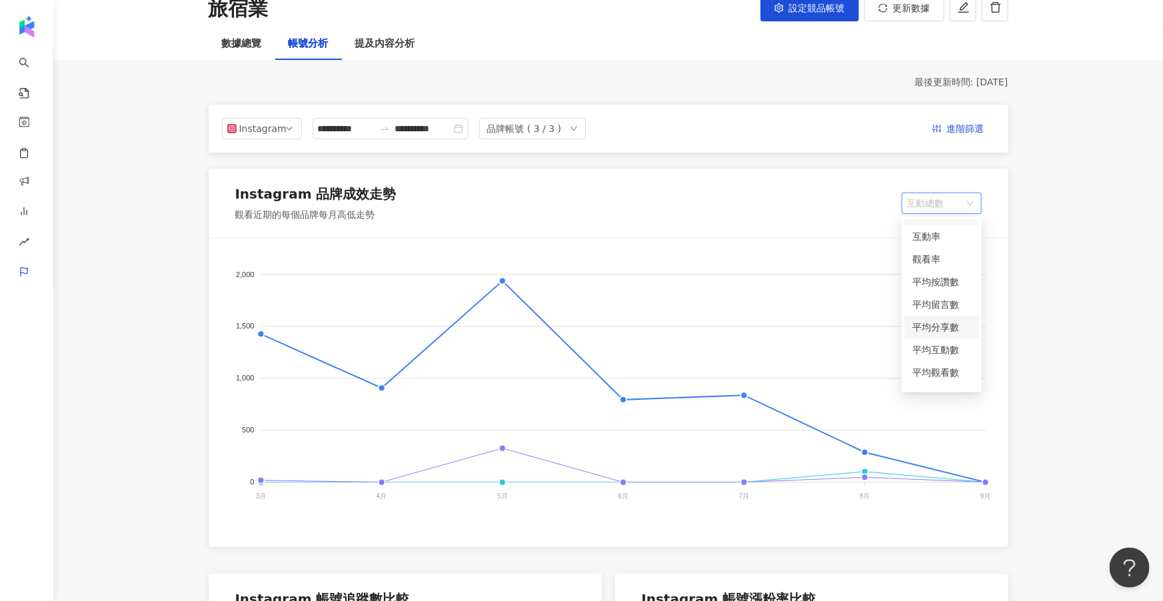
scroll to position [78, 0]
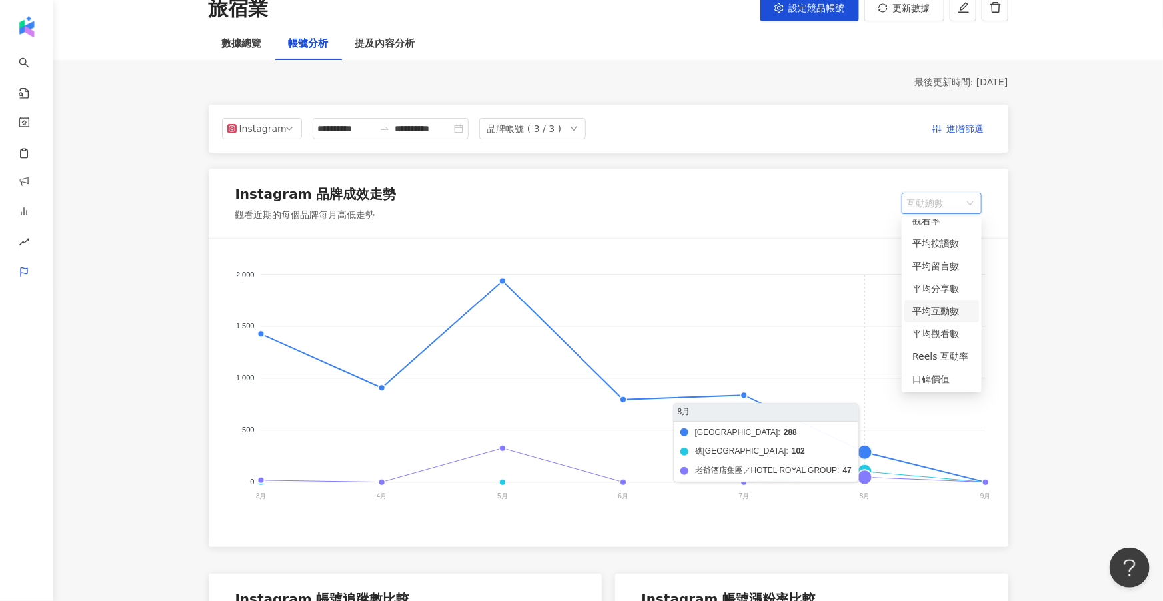
click at [610, 305] on foreignobject "煙波大飯店Lakeshore Hotel 礁溪LIVIN Hotel 老爺酒店集團／HOTEL ROYAL GROUP" at bounding box center [609, 388] width 768 height 267
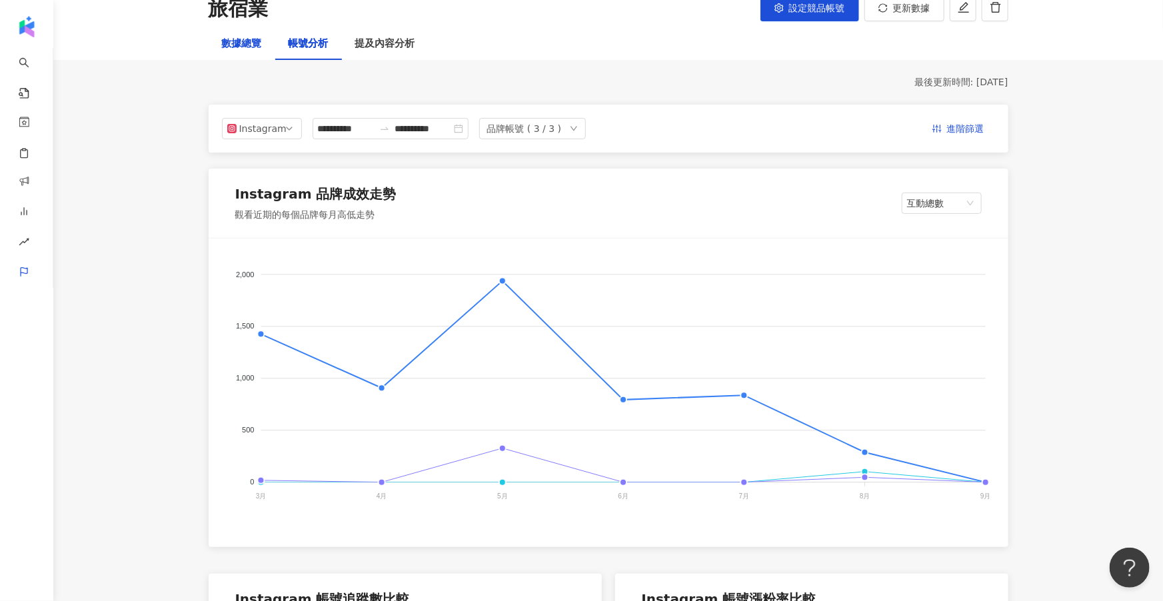
click at [229, 46] on div "數據總覽" at bounding box center [242, 44] width 40 height 16
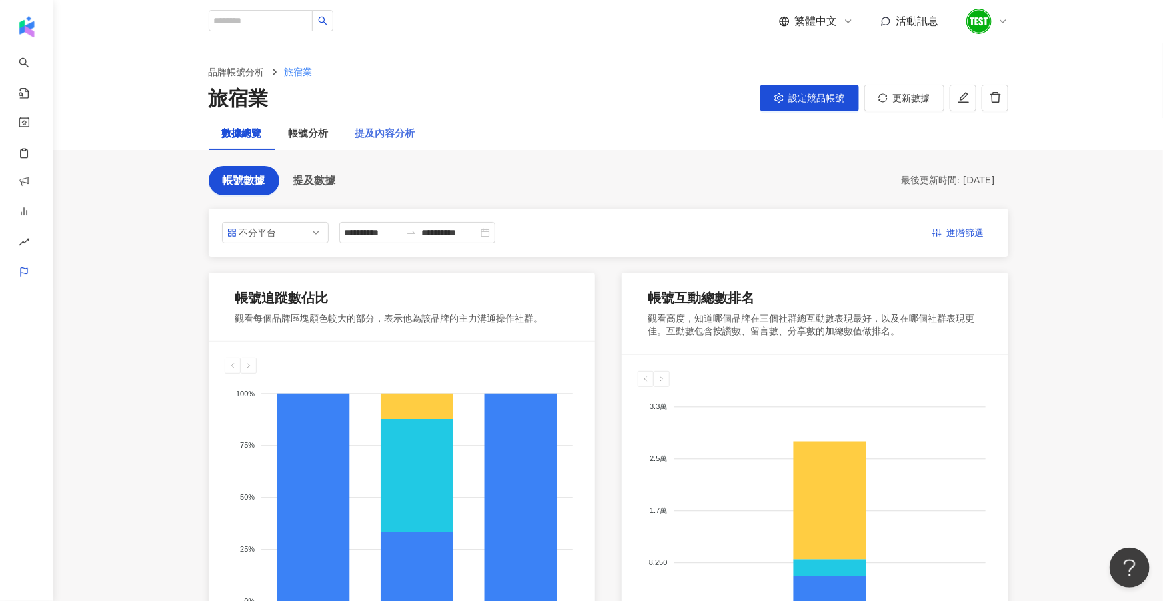
click at [381, 145] on div "提及內容分析" at bounding box center [385, 134] width 87 height 32
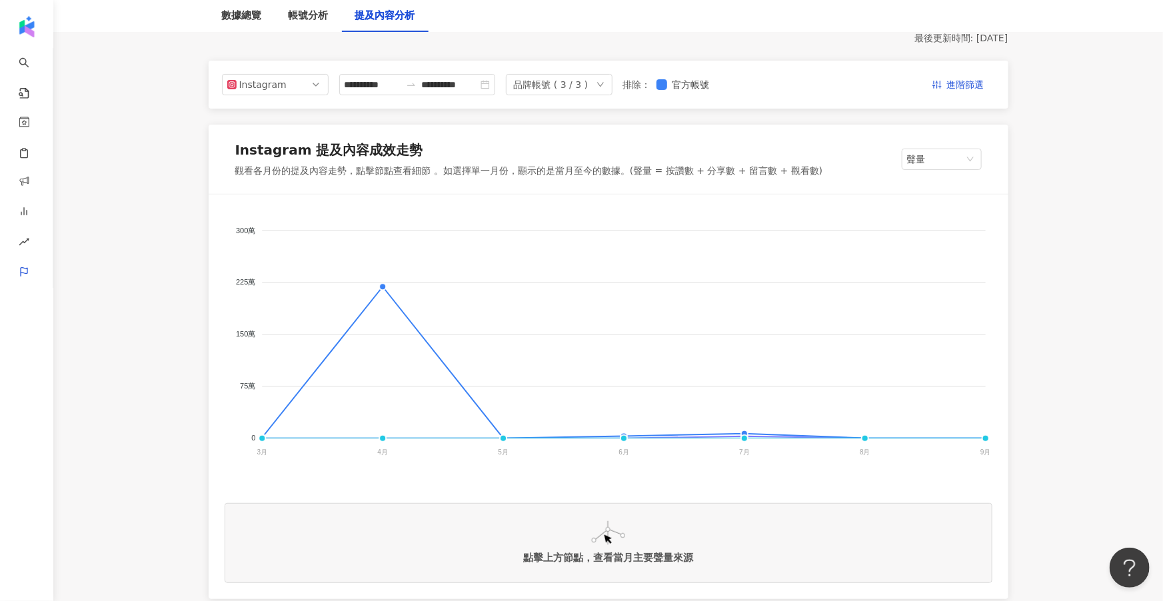
scroll to position [132, 0]
click at [275, 87] on div "Instagram" at bounding box center [260, 87] width 43 height 20
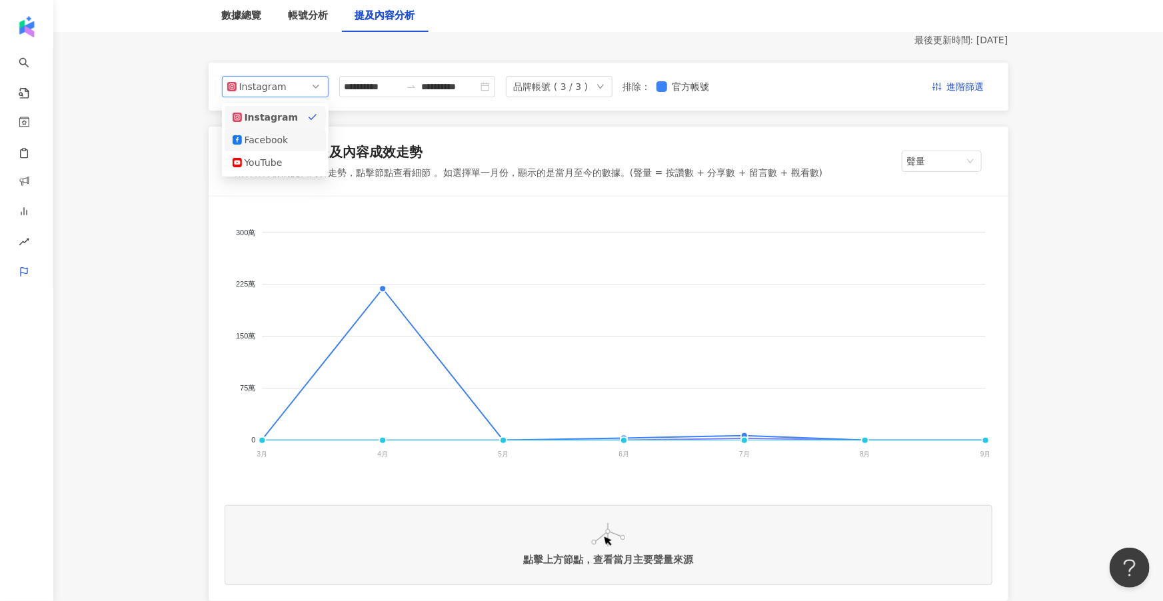
click at [299, 142] on div "Facebook" at bounding box center [275, 140] width 85 height 15
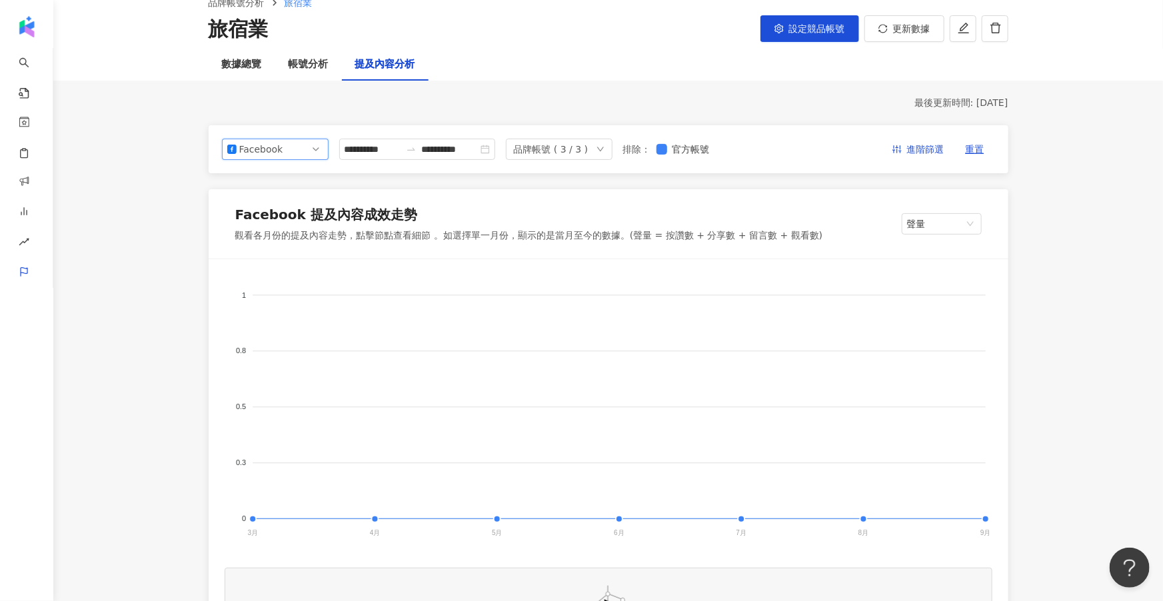
scroll to position [55, 0]
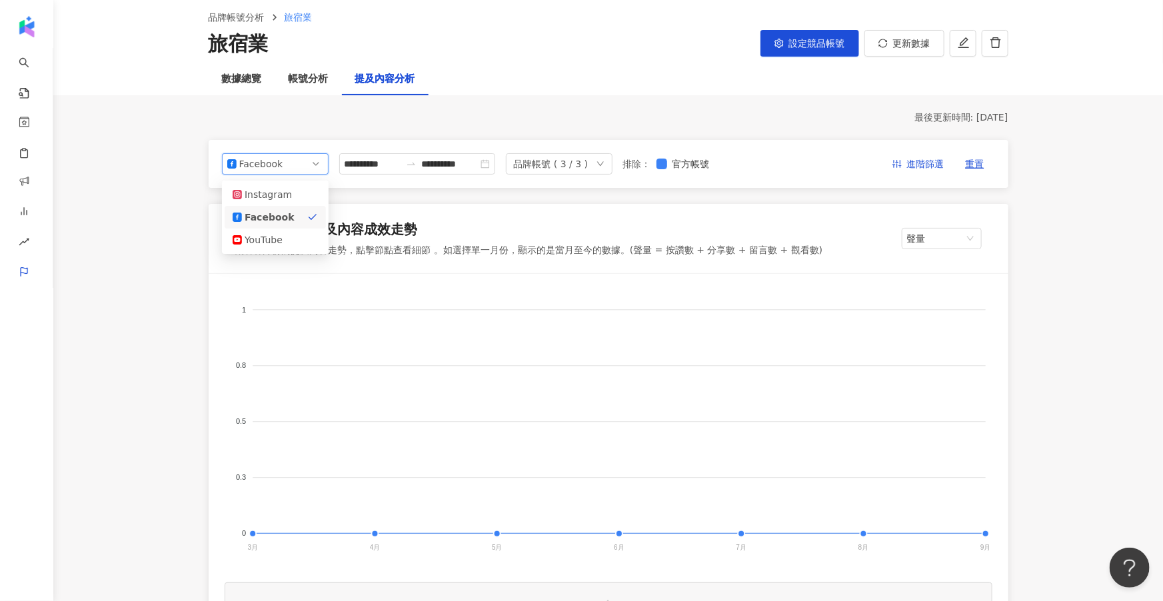
click at [298, 171] on span "Facebook" at bounding box center [275, 164] width 96 height 20
click at [610, 33] on button "設定競品帳號" at bounding box center [809, 43] width 99 height 27
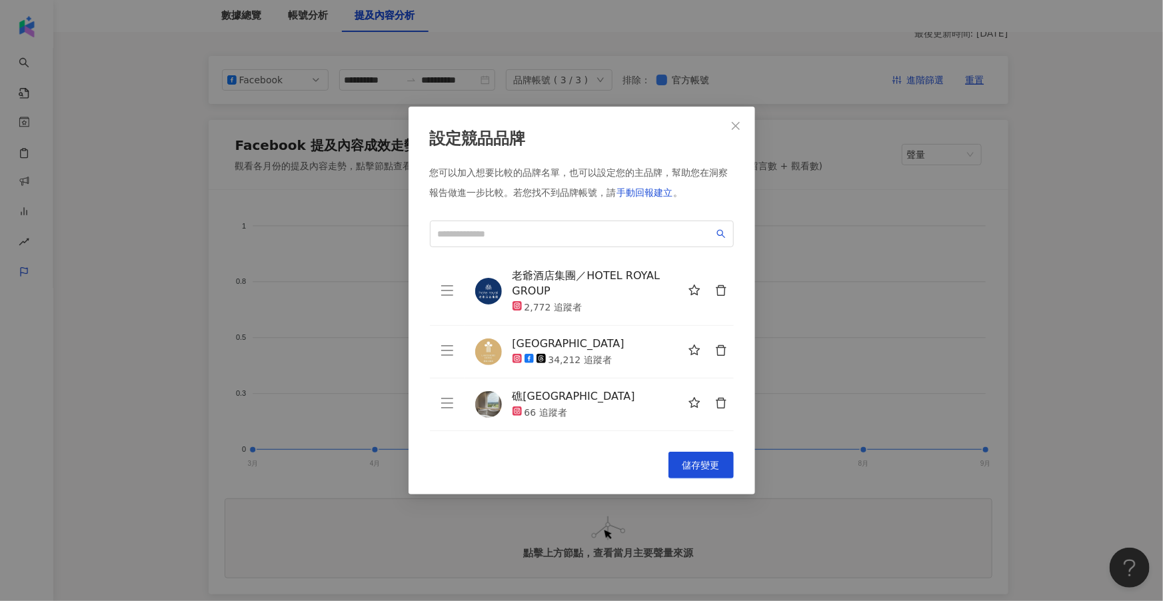
scroll to position [155, 0]
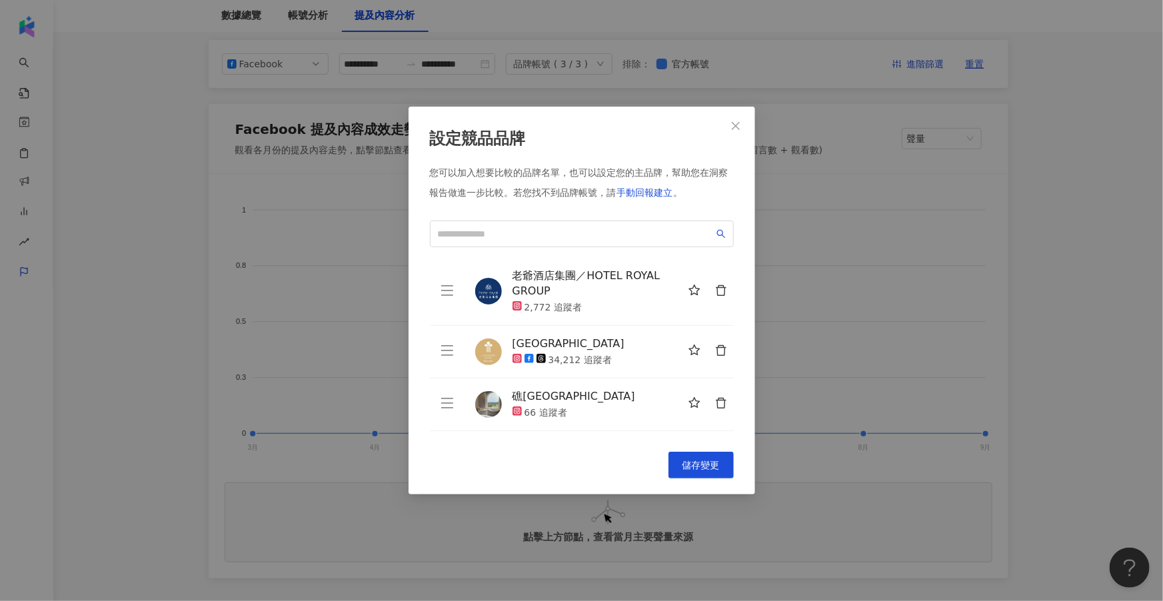
click at [610, 175] on div "設定競品品牌 您可以加入想要比較的品牌名單，也可以設定您的主品牌，幫助您在洞察報告做進一步比較。 若您找不到品牌帳號，請 手動回報建立 。 老爺酒店集團／HO…" at bounding box center [581, 300] width 1163 height 601
click at [610, 128] on span "Close" at bounding box center [735, 126] width 27 height 11
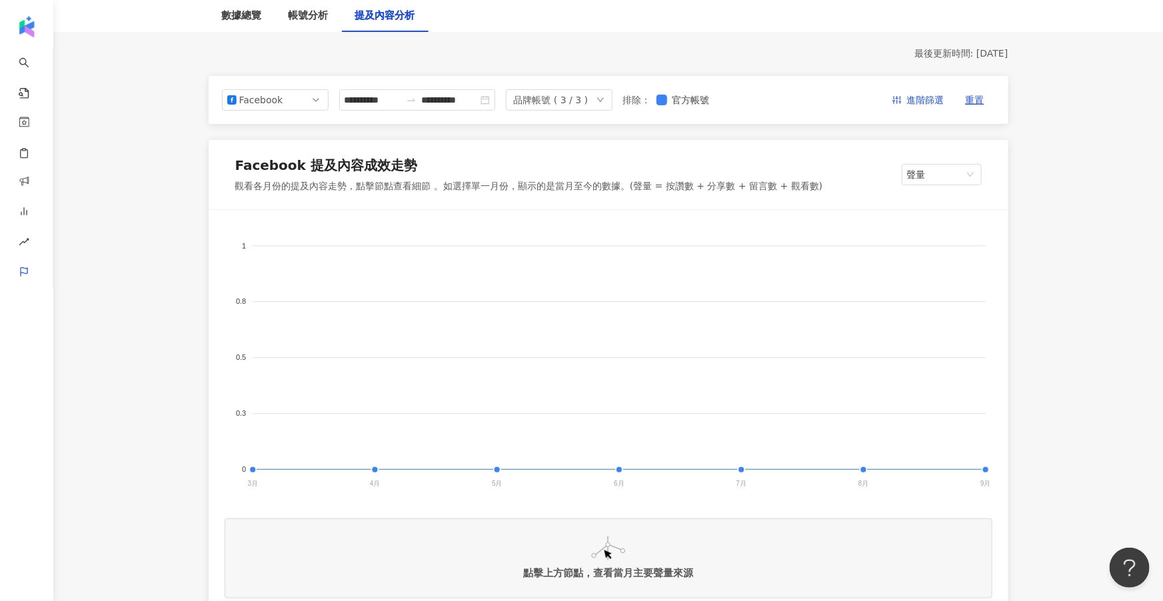
scroll to position [0, 0]
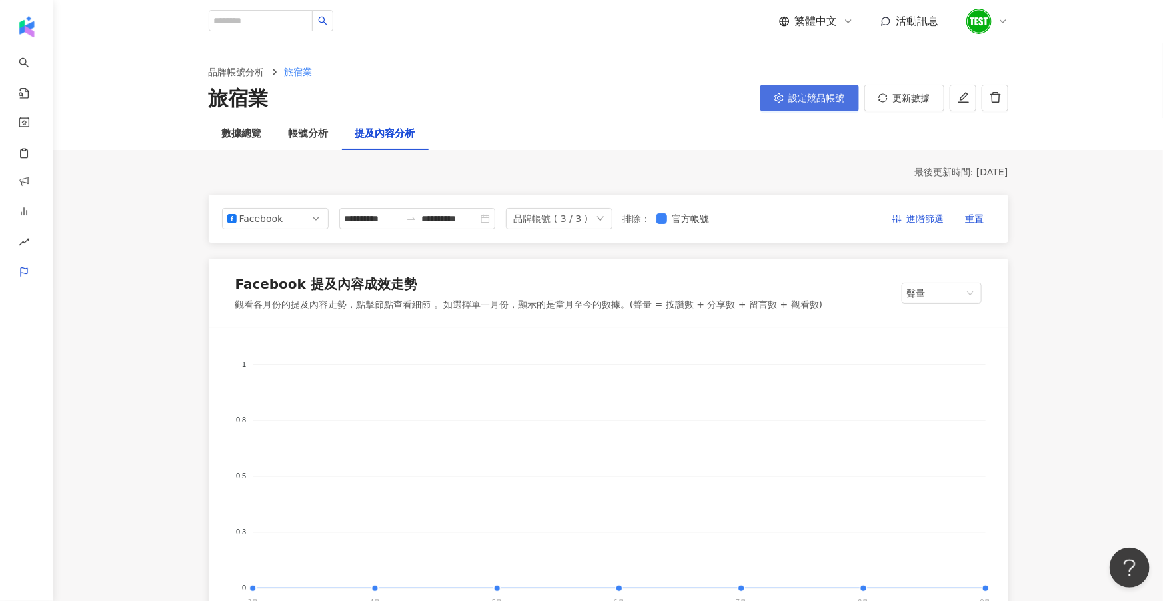
click at [610, 93] on span "設定競品帳號" at bounding box center [817, 98] width 56 height 11
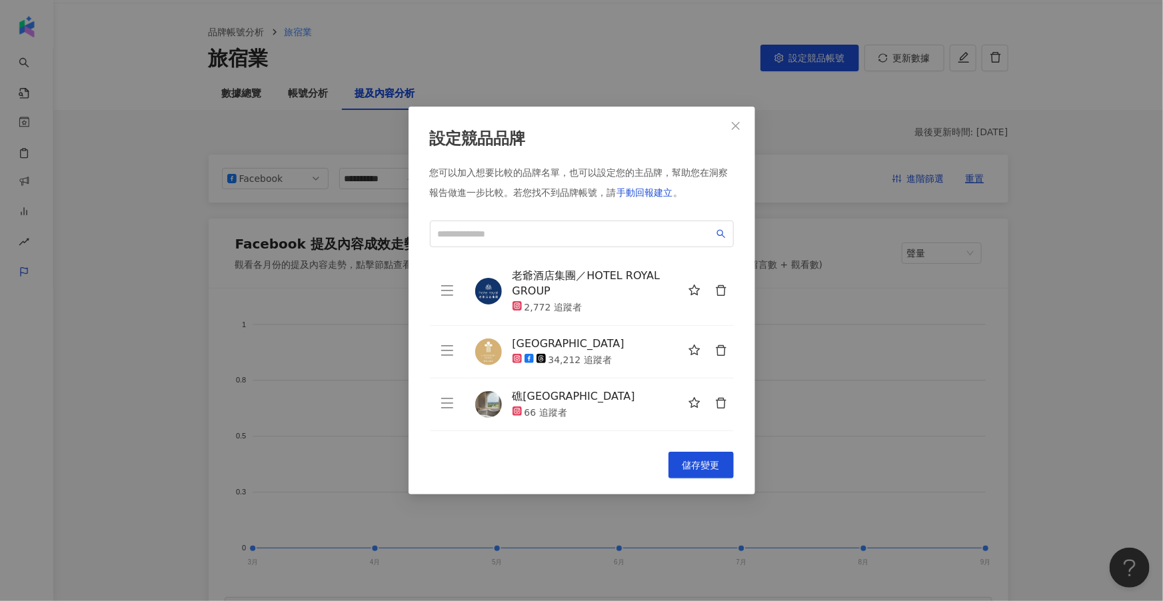
scroll to position [49, 0]
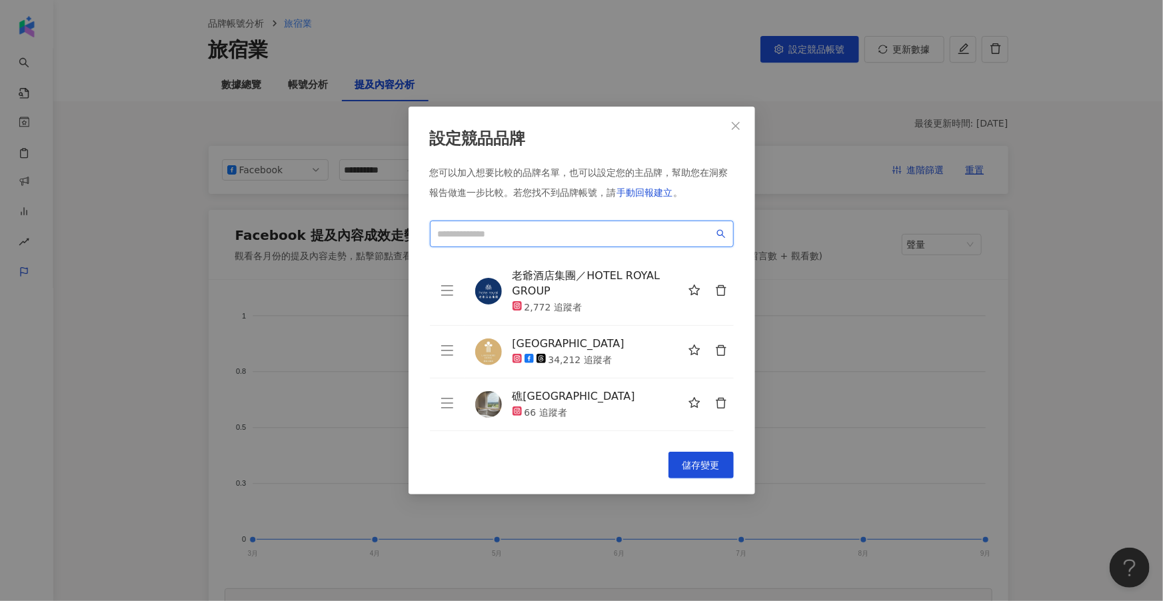
click at [502, 230] on input "search" at bounding box center [576, 234] width 276 height 15
type input "*"
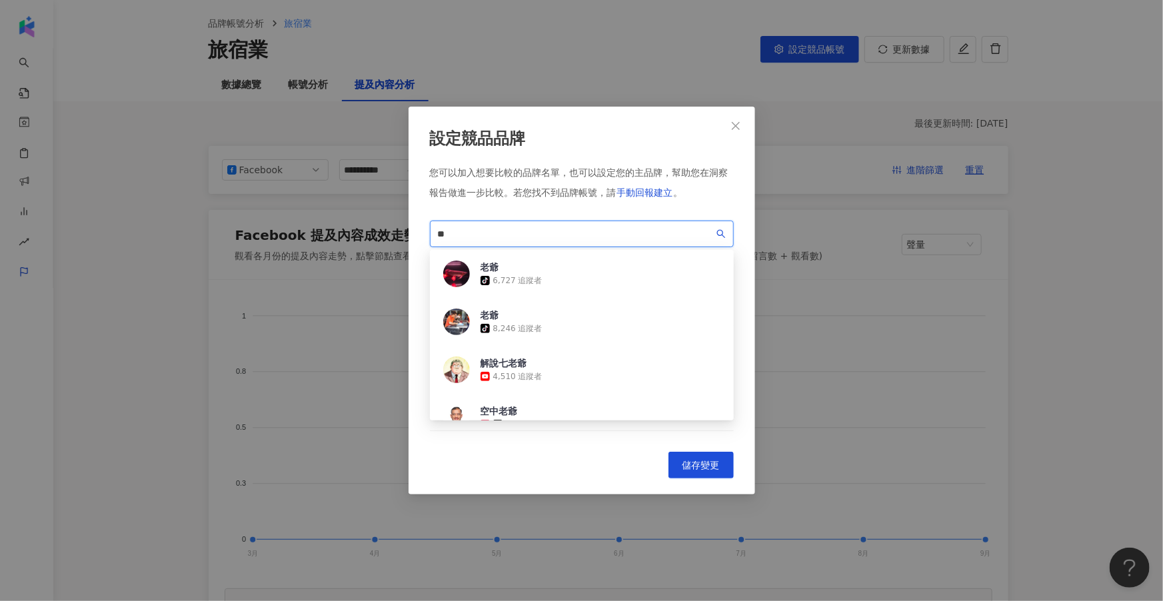
type input "*"
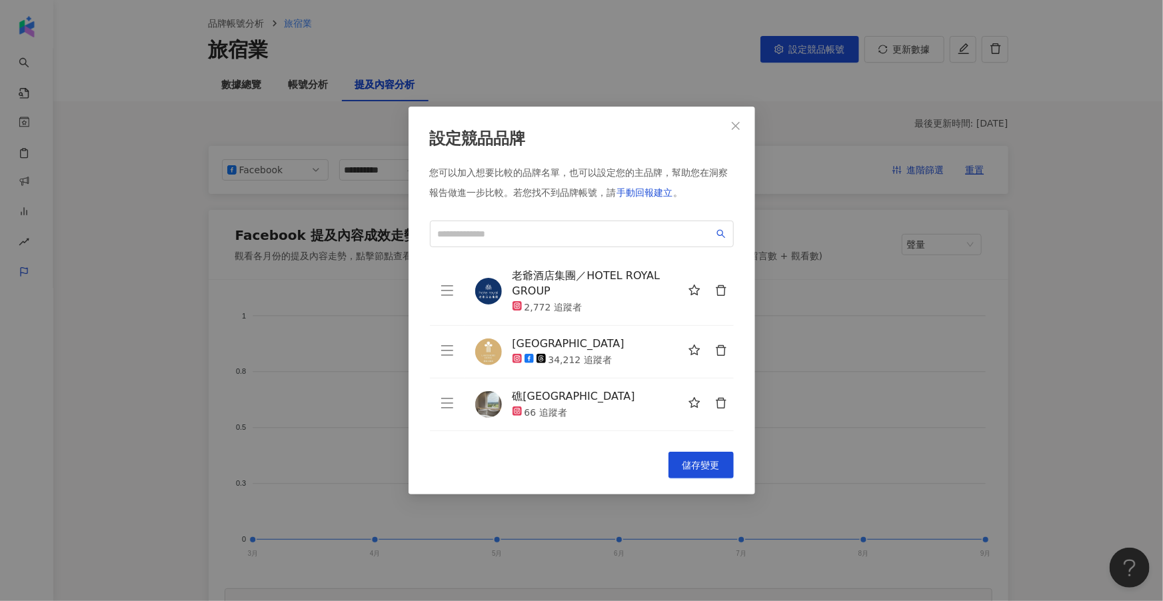
click at [610, 135] on div "設定競品品牌 您可以加入想要比較的品牌名單，也可以設定您的主品牌，幫助您在洞察報告做進一步比較。 若您找不到品牌帳號，請 手動回報建立 。 568541c0-…" at bounding box center [581, 300] width 1163 height 601
click at [610, 134] on button "Close" at bounding box center [735, 126] width 27 height 27
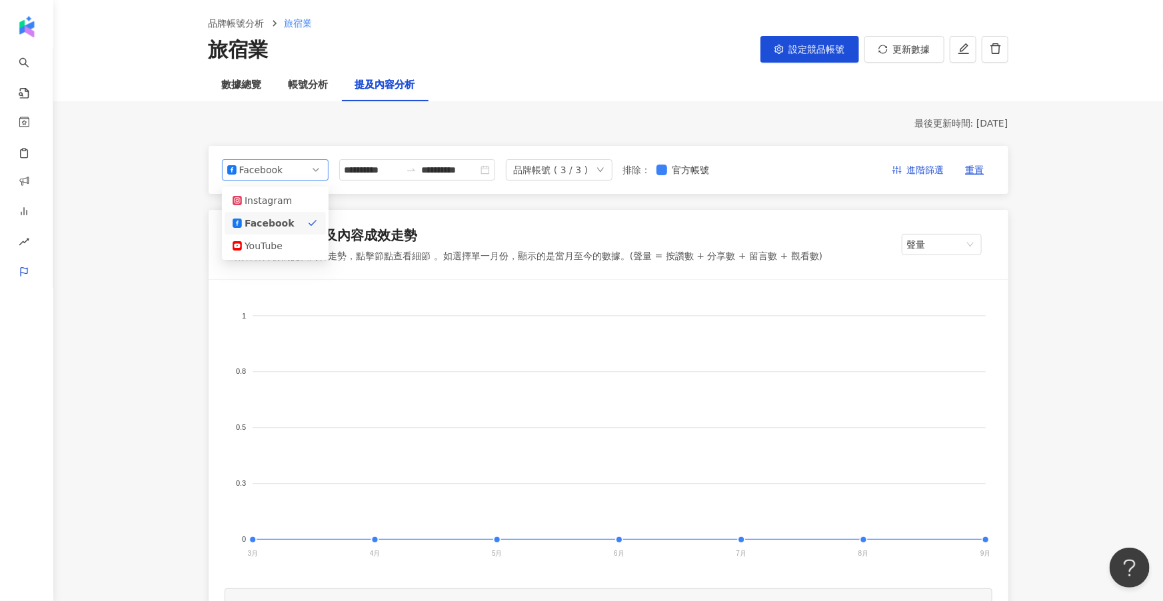
click at [288, 175] on span "Facebook" at bounding box center [275, 170] width 96 height 20
click at [284, 203] on div "Instagram" at bounding box center [266, 200] width 43 height 15
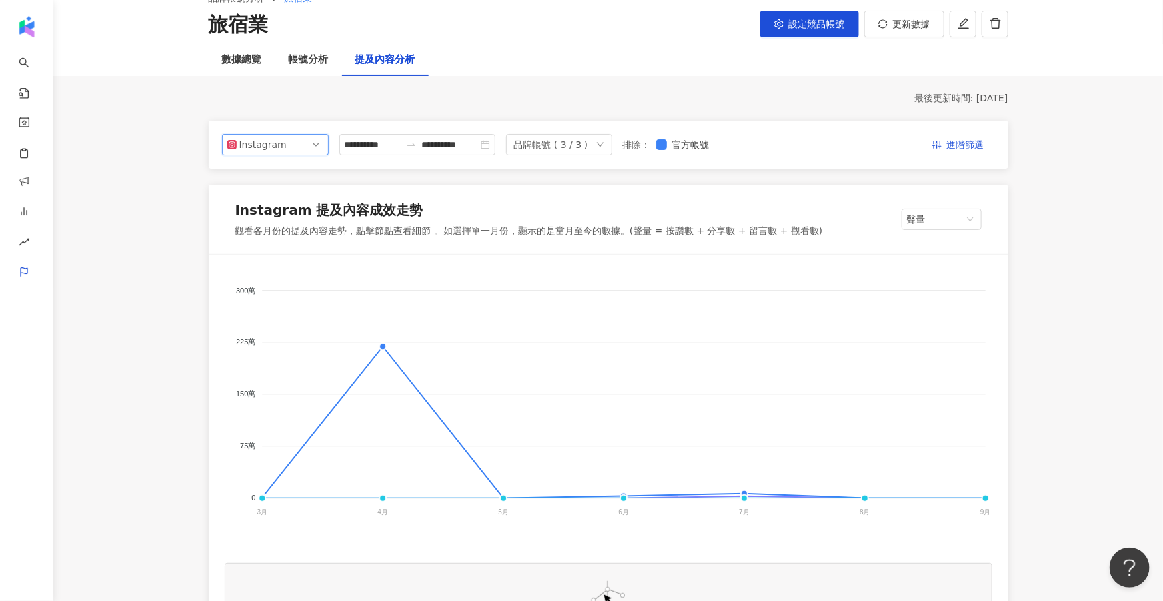
scroll to position [75, 0]
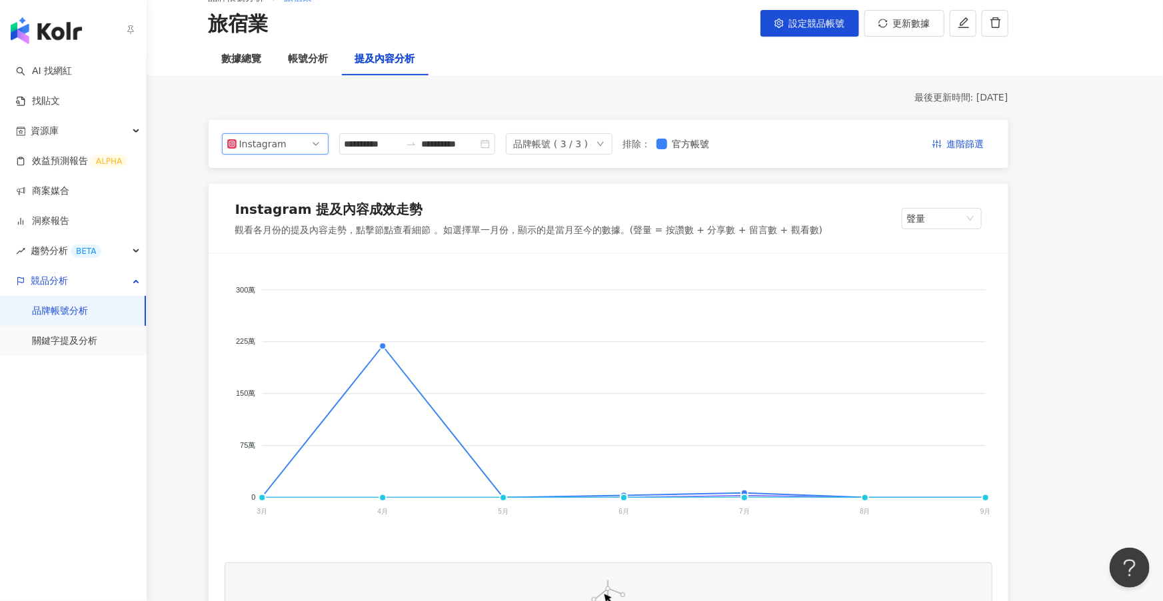
click at [24, 39] on img "button" at bounding box center [46, 30] width 71 height 27
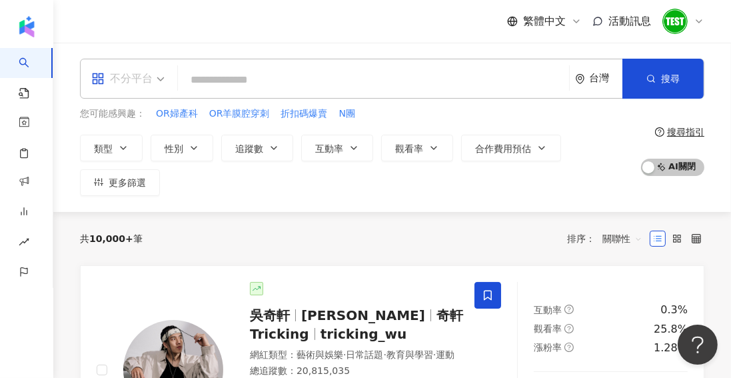
click at [152, 95] on span at bounding box center [127, 78] width 73 height 39
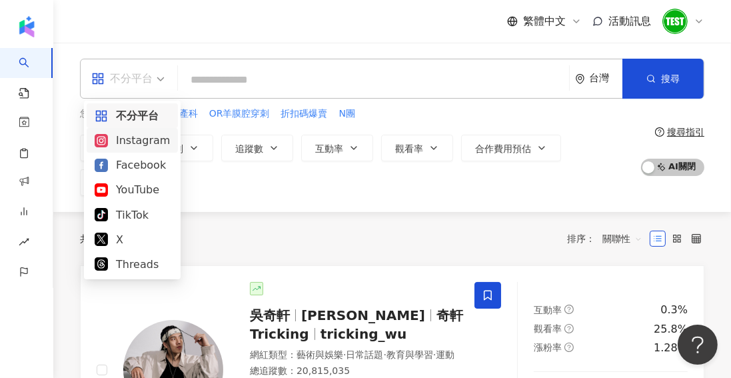
click at [145, 146] on div "Instagram" at bounding box center [132, 140] width 75 height 17
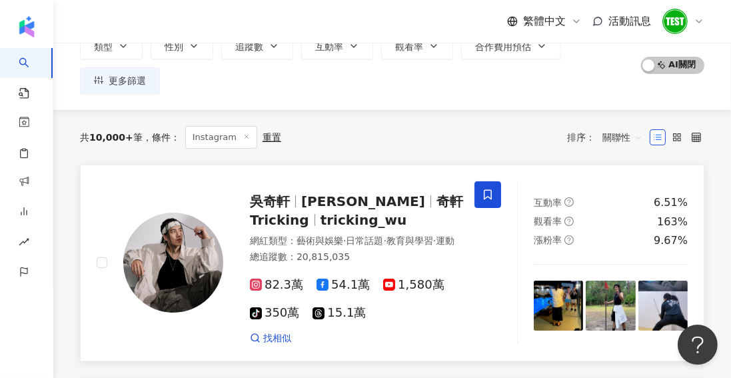
scroll to position [110, 0]
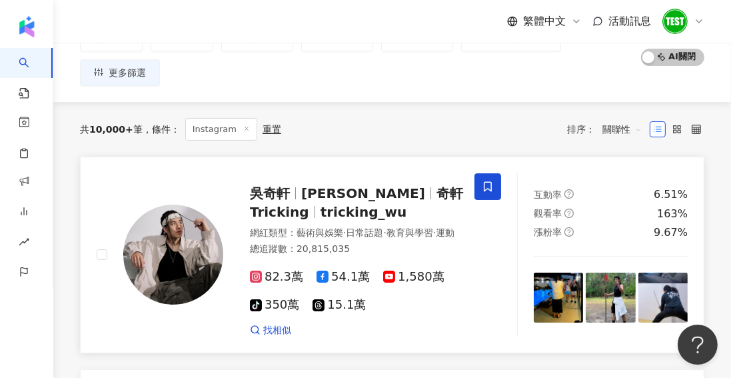
click at [195, 269] on img at bounding box center [173, 255] width 100 height 100
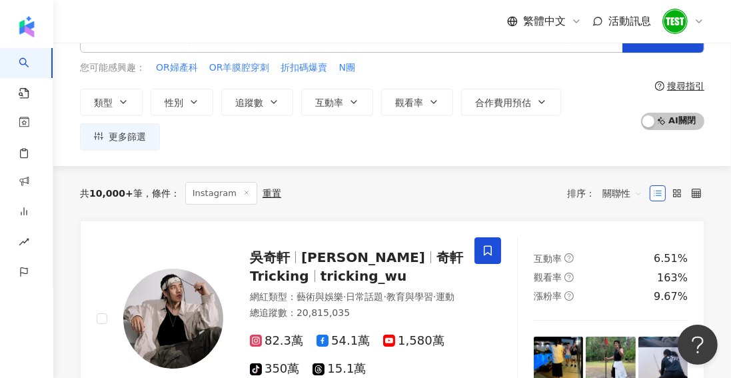
scroll to position [0, 0]
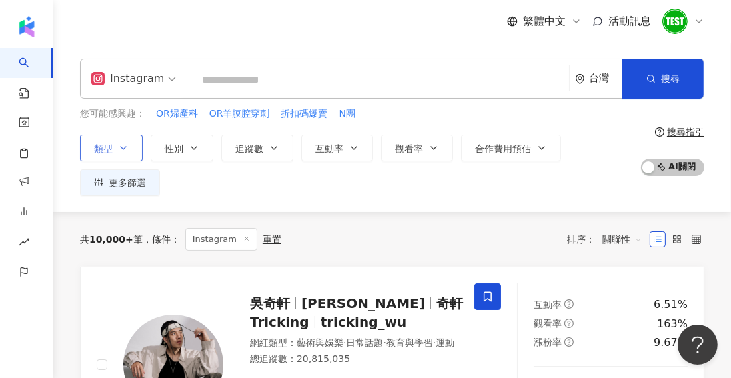
click at [125, 153] on button "類型" at bounding box center [111, 148] width 63 height 27
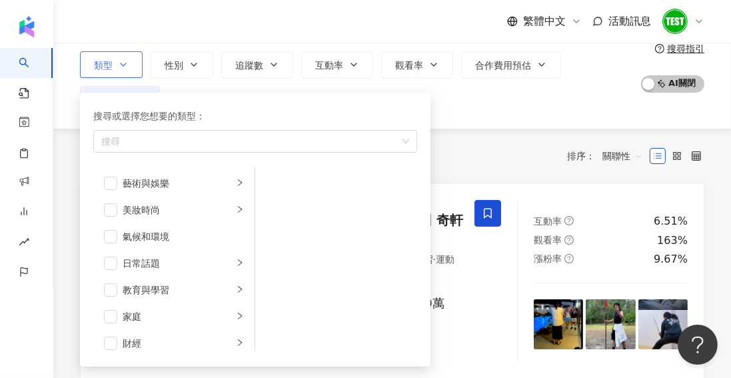
scroll to position [84, 0]
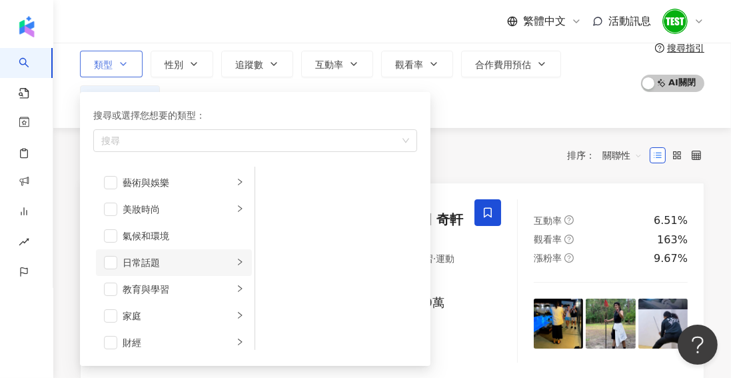
click at [109, 267] on li "日常話題" at bounding box center [174, 262] width 156 height 27
click at [113, 261] on span "button" at bounding box center [110, 262] width 13 height 13
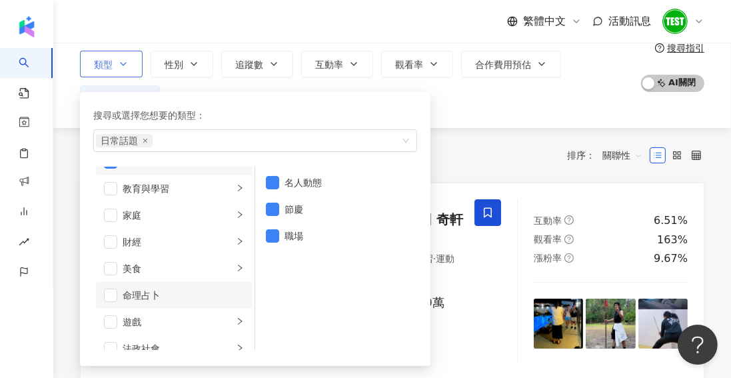
scroll to position [101, 0]
click at [99, 269] on li "美食" at bounding box center [174, 268] width 156 height 27
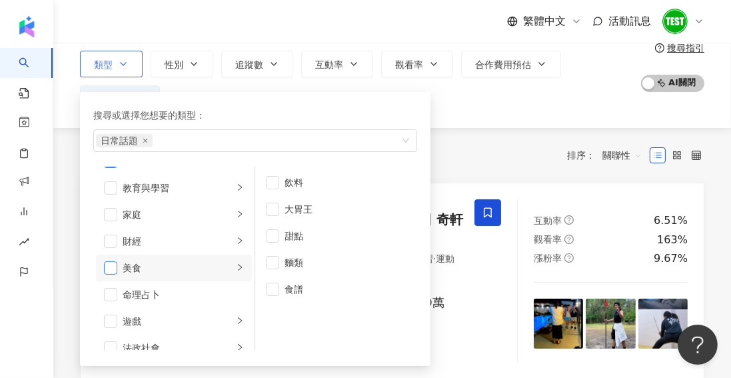
click at [109, 266] on span "button" at bounding box center [110, 267] width 13 height 13
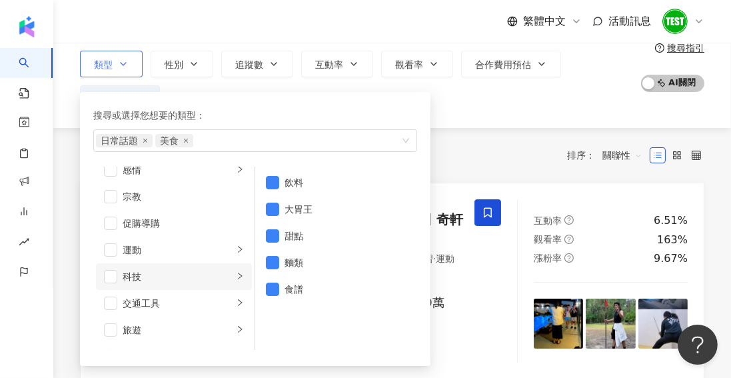
scroll to position [462, 0]
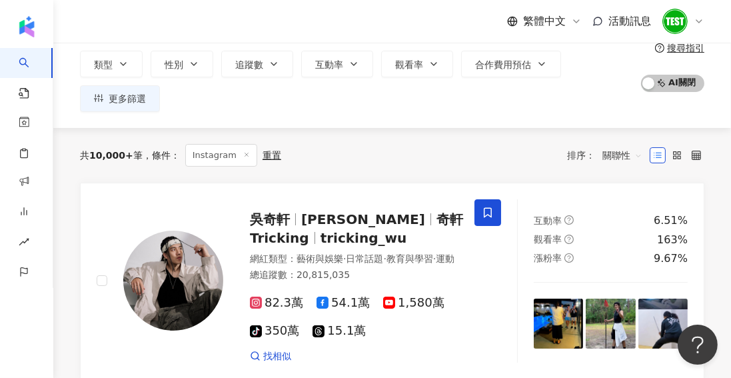
click at [482, 93] on div "類型 搜尋或選擇您想要的類型： 日常話題 美食 藝術與娛樂 美妝時尚 氣候和環境 日常話題 教育與學習 家庭 財經 美食 命理占卜 遊戲 法政社會 生活風格 …" at bounding box center [357, 81] width 554 height 61
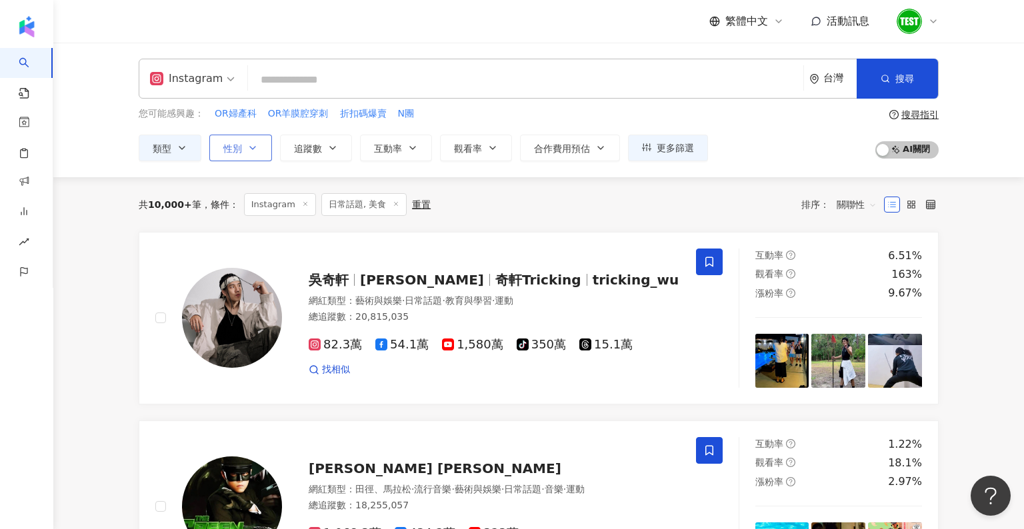
click at [255, 159] on button "性別" at bounding box center [240, 148] width 63 height 27
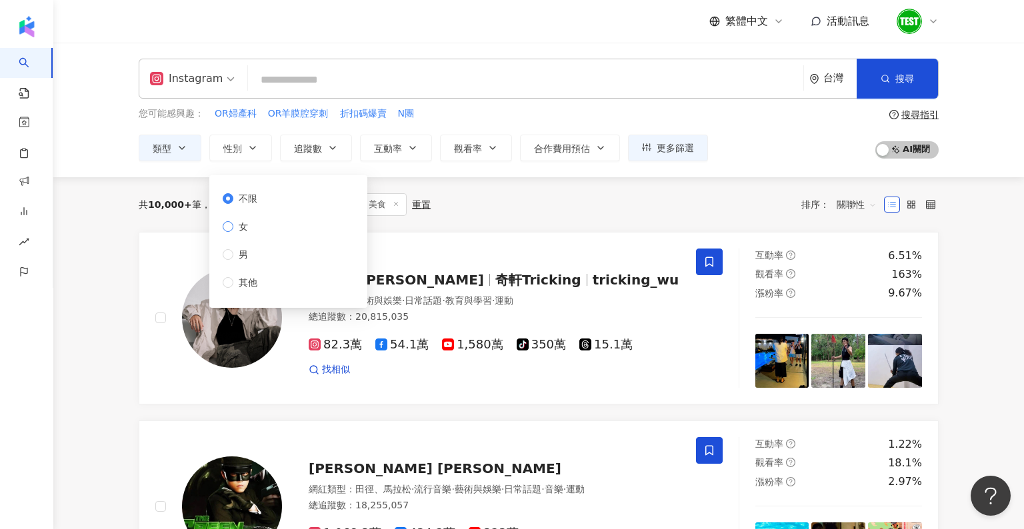
click at [241, 225] on span "女" at bounding box center [243, 226] width 20 height 15
click at [494, 183] on div "共 10,000+ 筆 條件 ： Instagram 日常話題, 美食 重置 排序： 關聯性" at bounding box center [539, 204] width 800 height 55
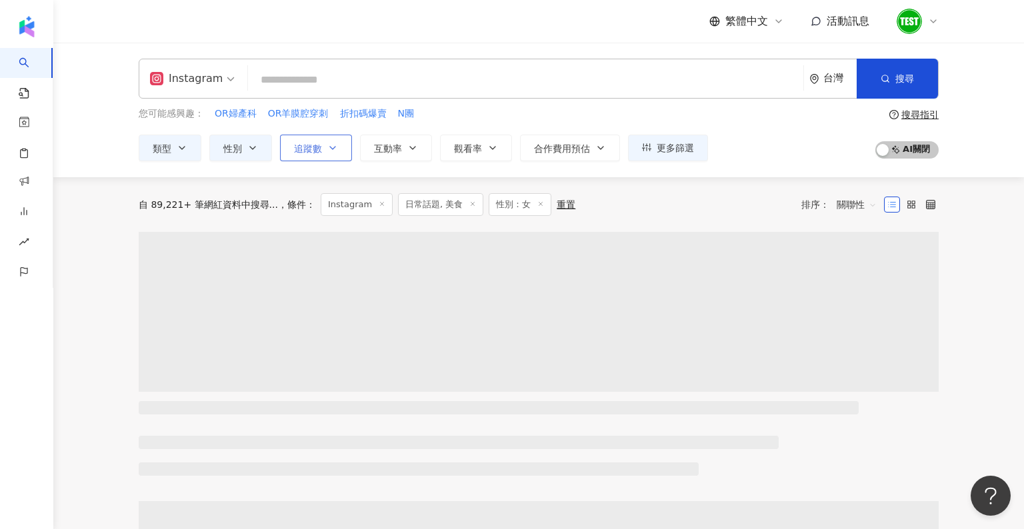
click at [294, 145] on span "追蹤數" at bounding box center [308, 148] width 28 height 11
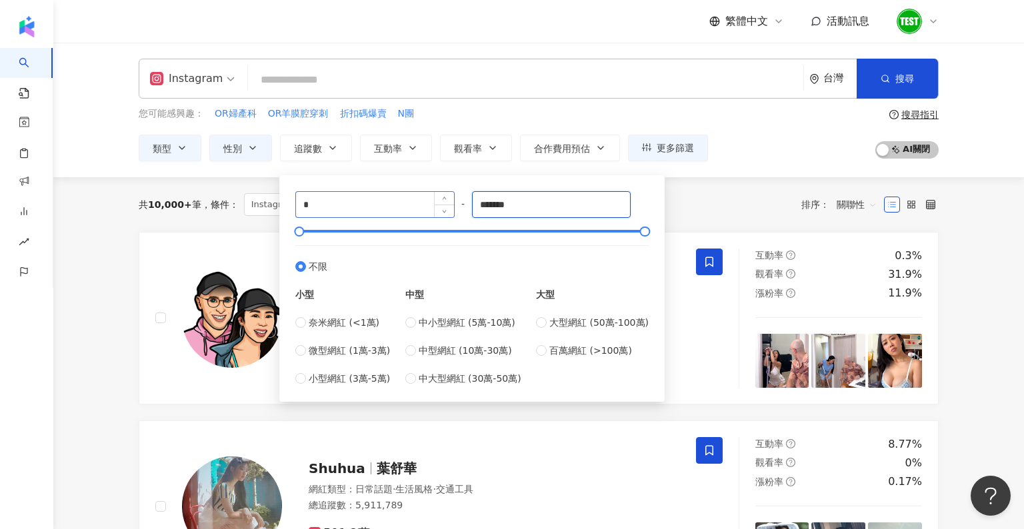
drag, startPoint x: 542, startPoint y: 203, endPoint x: 430, endPoint y: 208, distance: 112.1
click at [430, 208] on div "* - ******* 不限 小型 奈米網紅 (<1萬) 微型網紅 (1萬-3萬) 小型網紅 (3萬-5萬) 中型 中小型網紅 (5萬-10萬) 中型網紅 (…" at bounding box center [471, 288] width 353 height 195
type input "******"
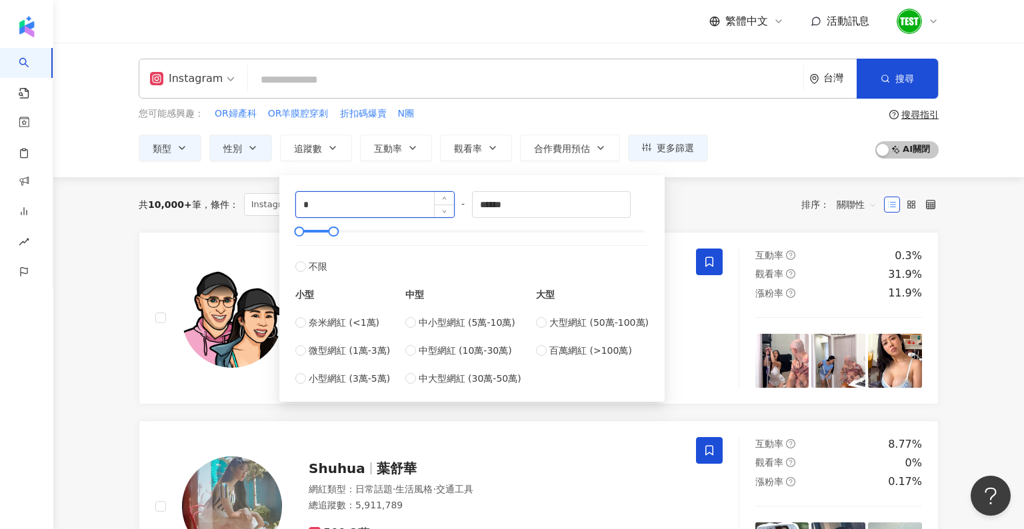
click at [360, 206] on input "*" at bounding box center [375, 204] width 158 height 25
type input "****"
click at [610, 209] on div "共 10,000+ 筆 條件 ： Instagram 日常話題, 美食 性別：女 重置 排序： 關聯性" at bounding box center [539, 204] width 800 height 23
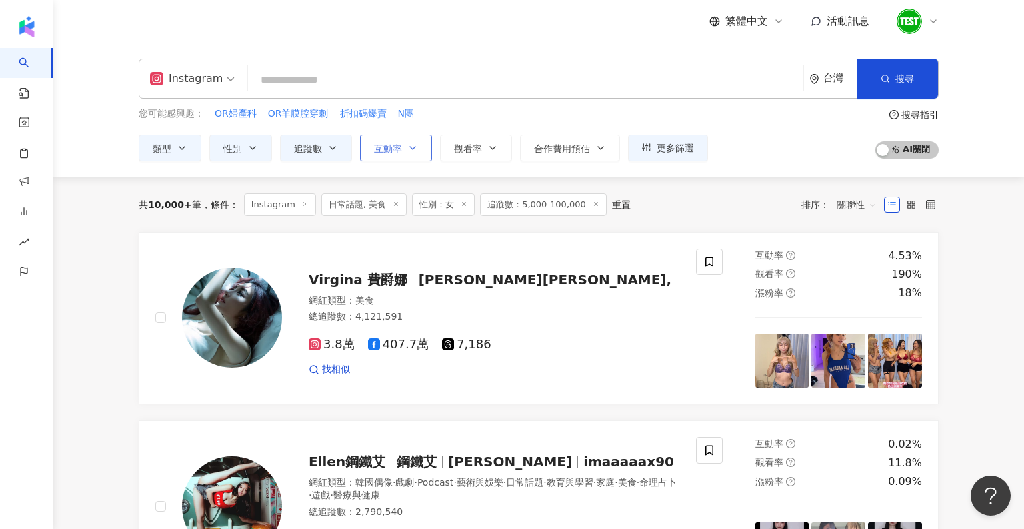
click at [422, 153] on button "互動率" at bounding box center [396, 148] width 72 height 27
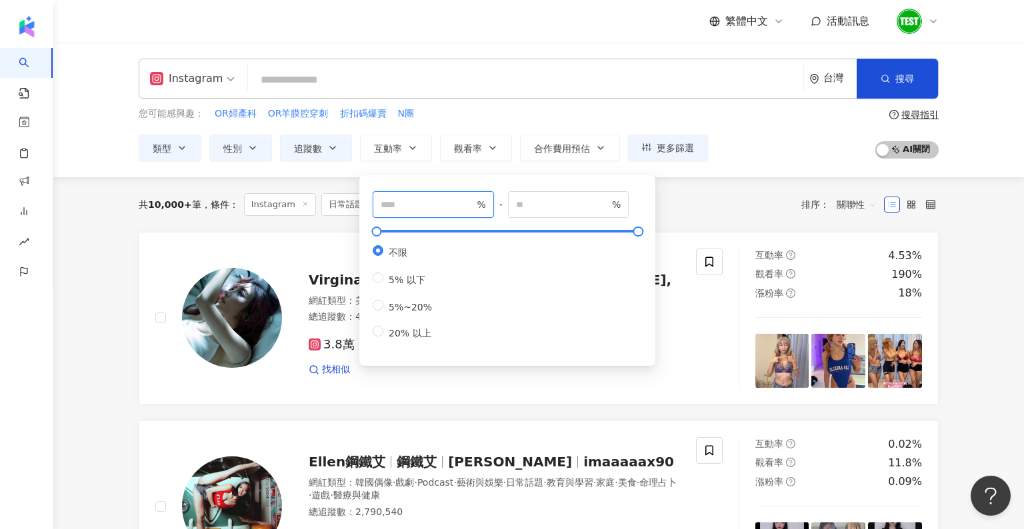
click at [415, 207] on input "number" at bounding box center [427, 204] width 93 height 15
type input "*"
click at [610, 195] on div "共 10,000+ 筆 條件 ： Instagram 日常話題, 美食 性別：女 追蹤數：5,000-100,000 重置 排序： 關聯性" at bounding box center [539, 204] width 800 height 23
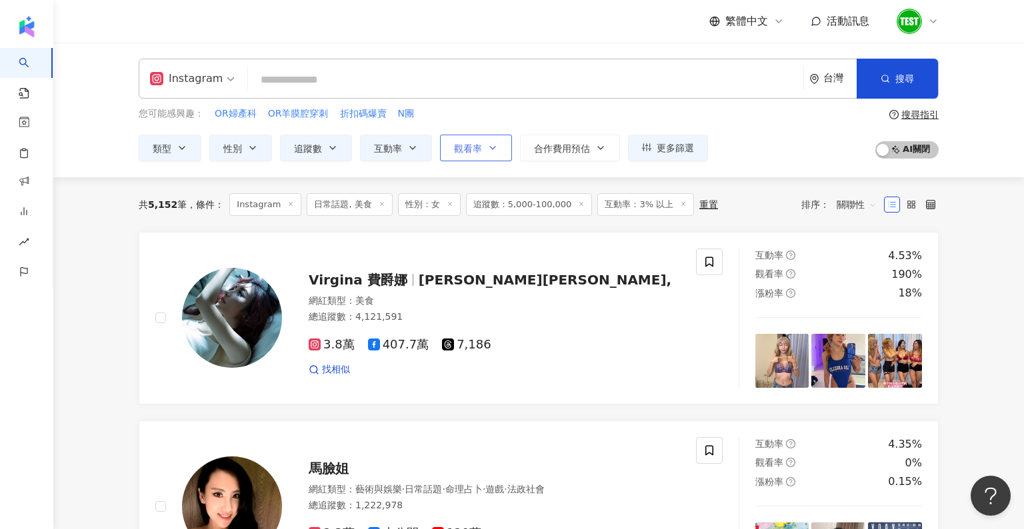
click at [498, 151] on button "觀看率" at bounding box center [476, 148] width 72 height 27
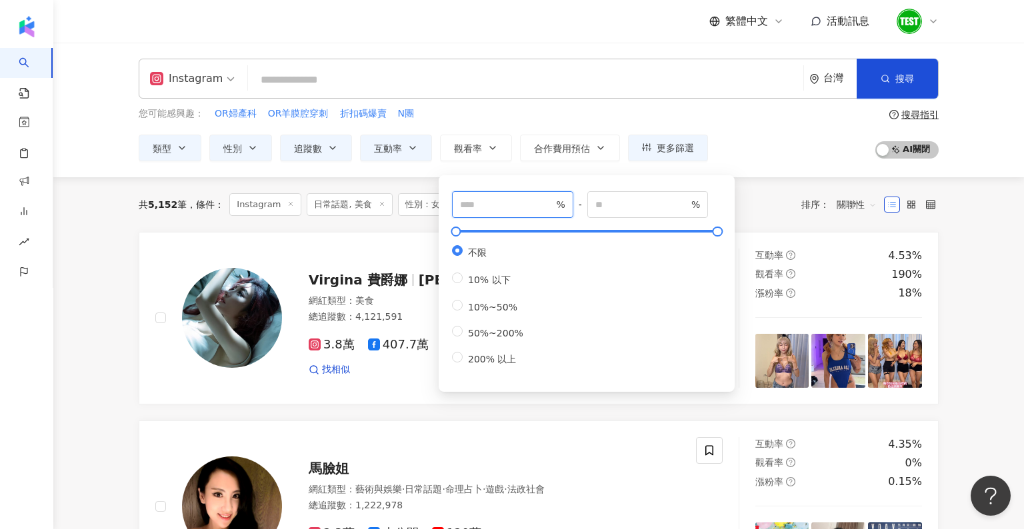
click at [507, 207] on input "number" at bounding box center [506, 204] width 93 height 15
type input "**"
click at [532, 111] on div "您可能感興趣： OR婦產科 OR羊膜腔穿刺 折扣碼爆賣 N團" at bounding box center [423, 114] width 569 height 15
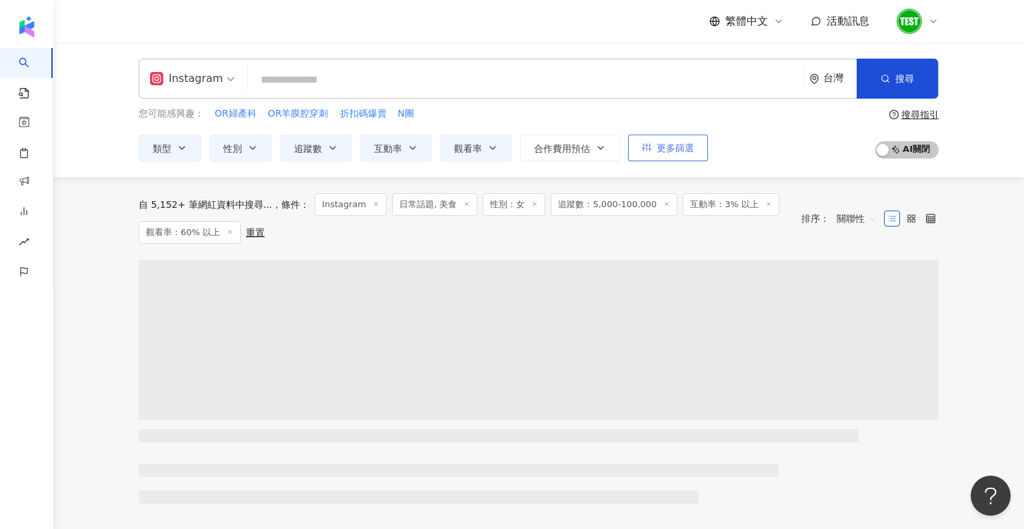
click at [610, 155] on button "更多篩選" at bounding box center [668, 148] width 80 height 27
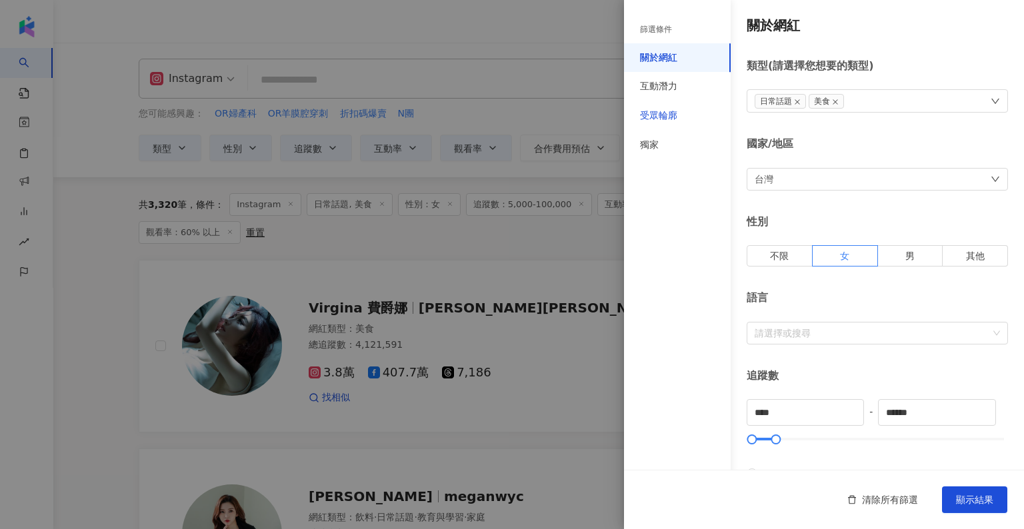
click at [610, 113] on div "受眾輪廓" at bounding box center [658, 115] width 37 height 13
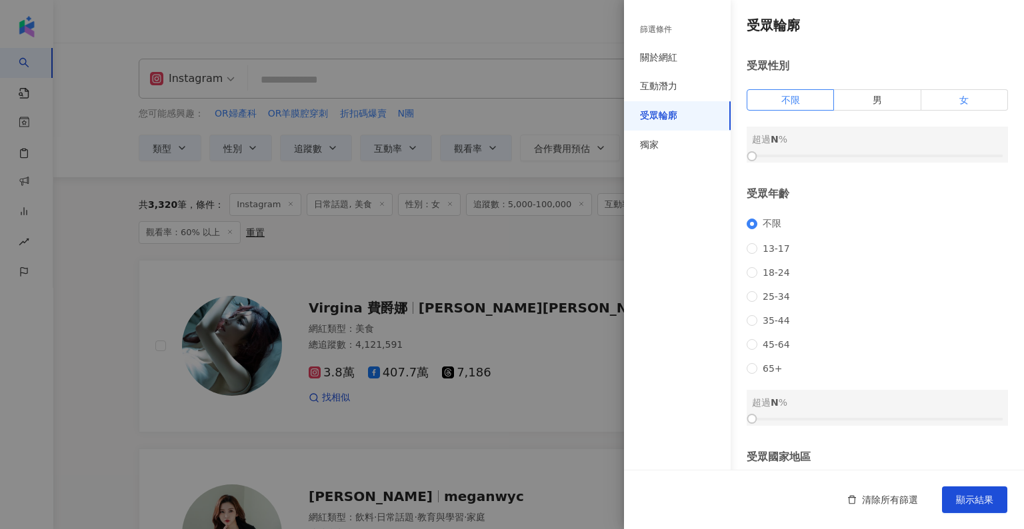
click at [610, 103] on label "女" at bounding box center [964, 99] width 87 height 21
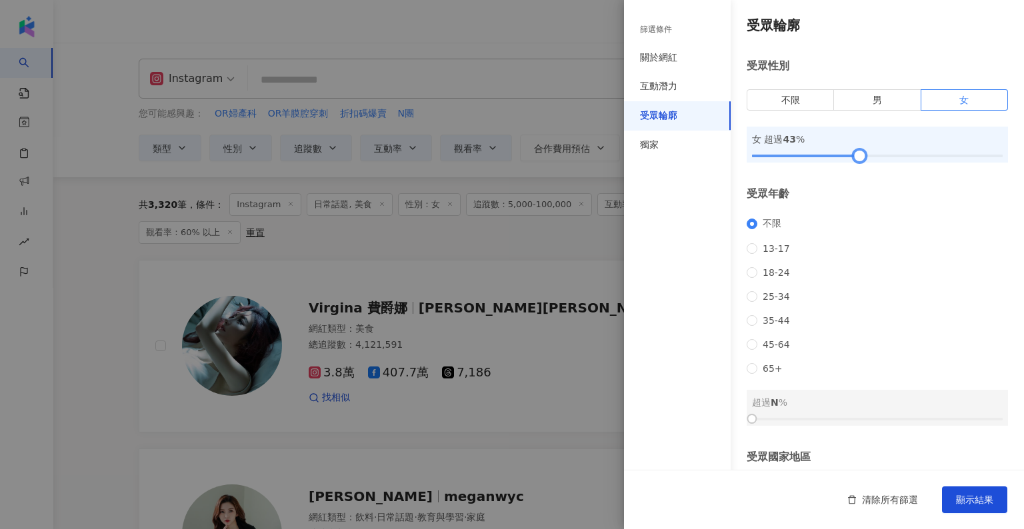
drag, startPoint x: 751, startPoint y: 159, endPoint x: 864, endPoint y: 156, distance: 112.7
click at [610, 156] on div at bounding box center [859, 156] width 7 height 7
click at [610, 302] on span "25-34" at bounding box center [776, 296] width 38 height 11
drag, startPoint x: 754, startPoint y: 441, endPoint x: 864, endPoint y: 441, distance: 110.6
click at [610, 423] on div at bounding box center [861, 418] width 7 height 7
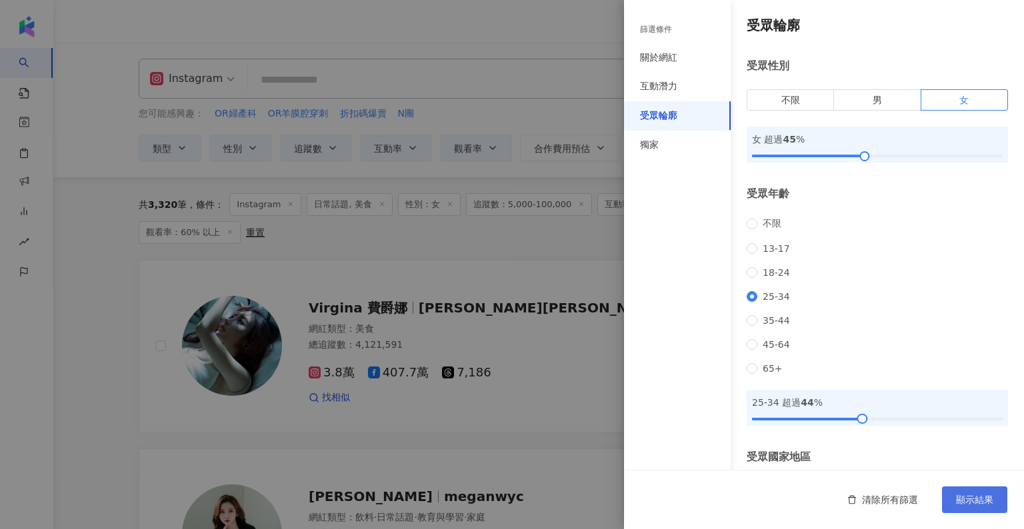
click at [610, 492] on button "顯示結果" at bounding box center [974, 499] width 65 height 27
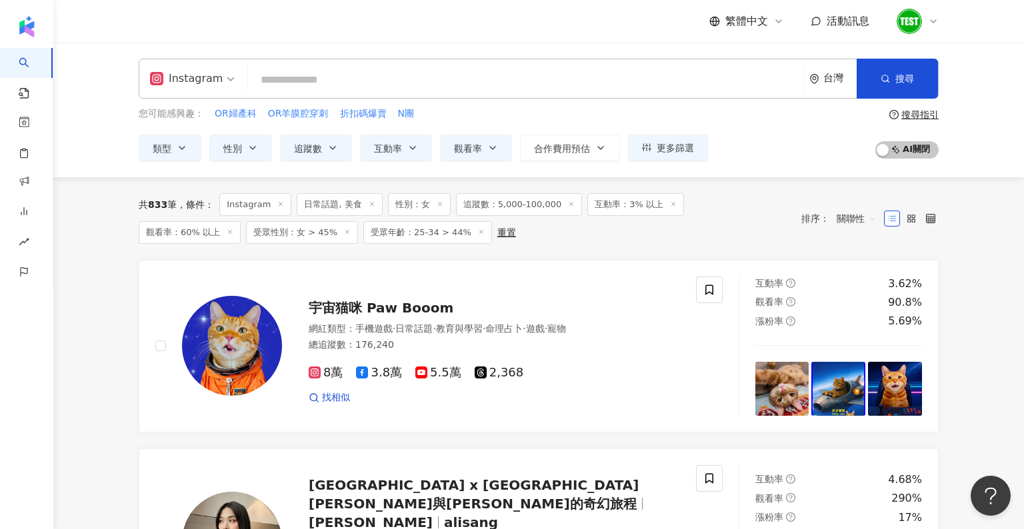
click at [497, 230] on div "重置" at bounding box center [506, 232] width 19 height 11
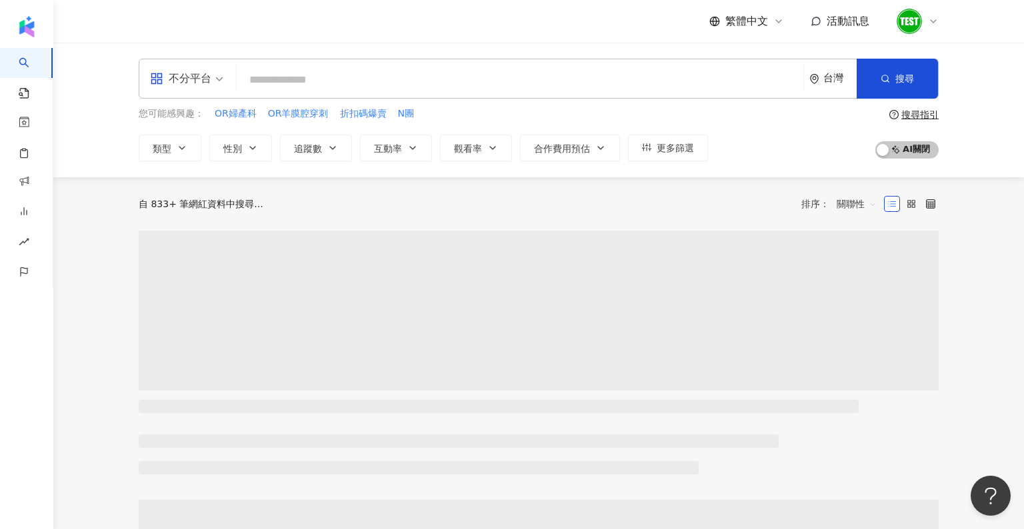
click at [257, 81] on input "search" at bounding box center [520, 79] width 556 height 25
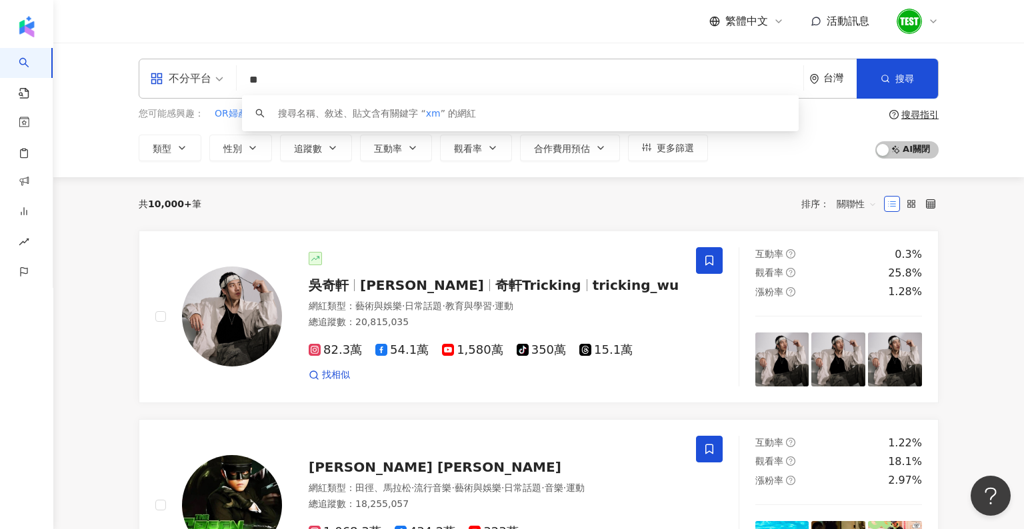
type input "*"
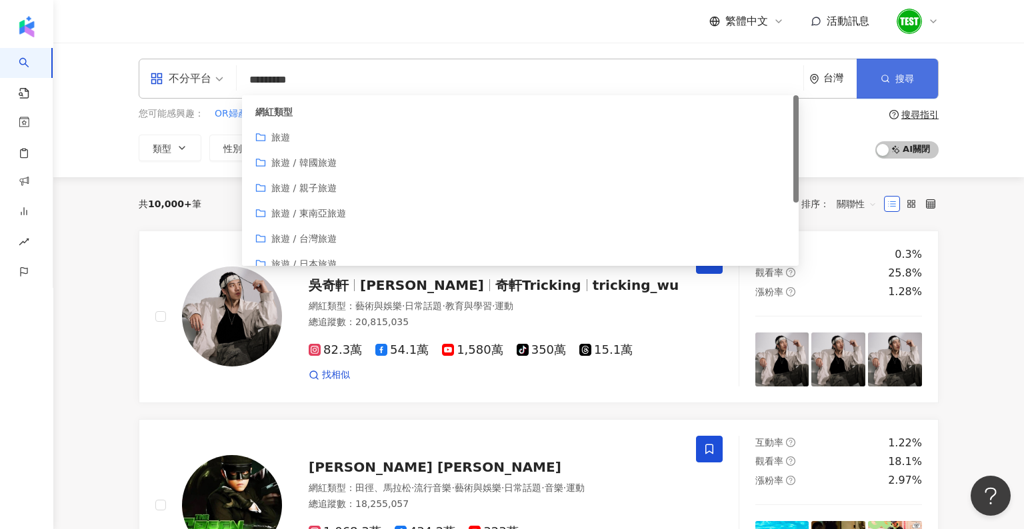
type input "*********"
click at [610, 85] on button "搜尋" at bounding box center [896, 79] width 81 height 40
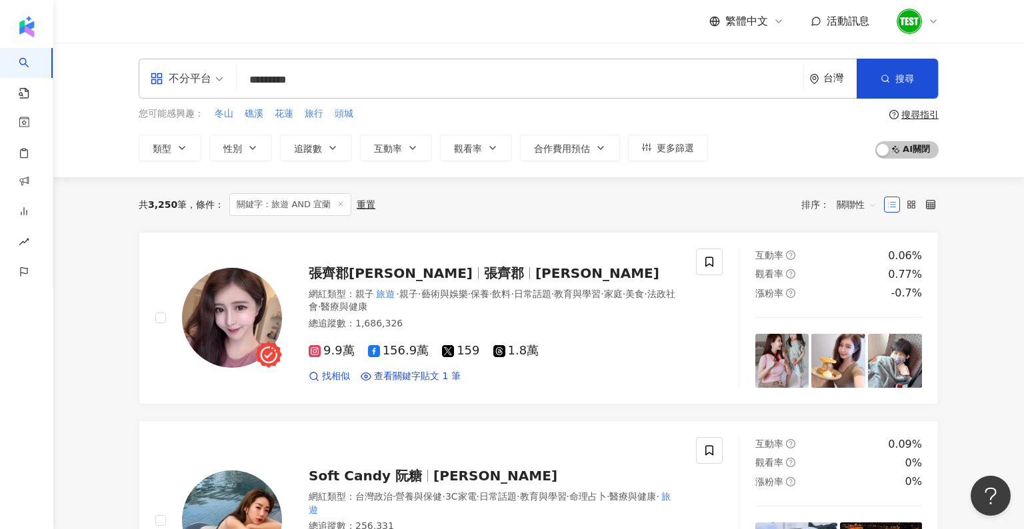
click at [207, 87] on div "不分平台" at bounding box center [180, 78] width 61 height 21
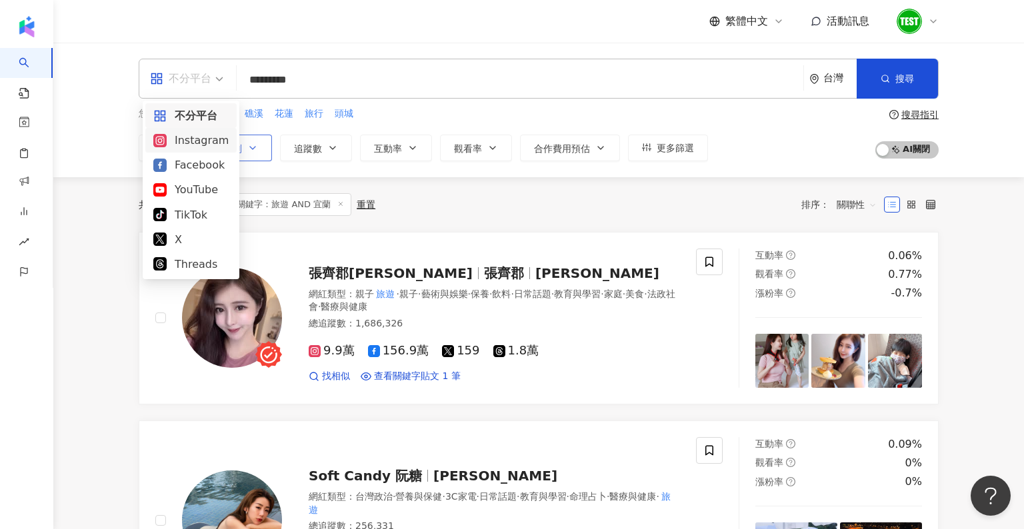
click at [220, 137] on div "Instagram" at bounding box center [190, 140] width 75 height 17
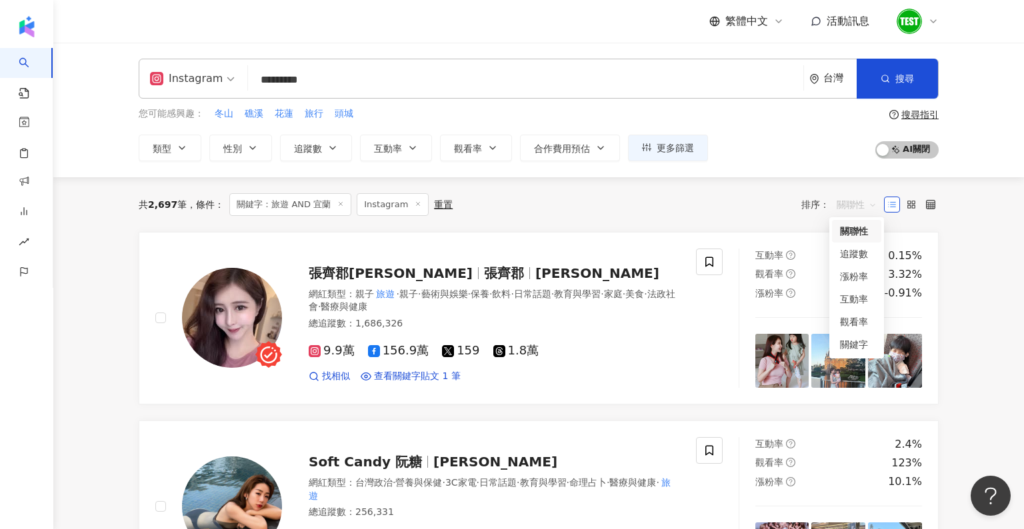
click at [610, 200] on span "關聯性" at bounding box center [856, 204] width 40 height 21
click at [610, 349] on div "關鍵字" at bounding box center [856, 344] width 33 height 15
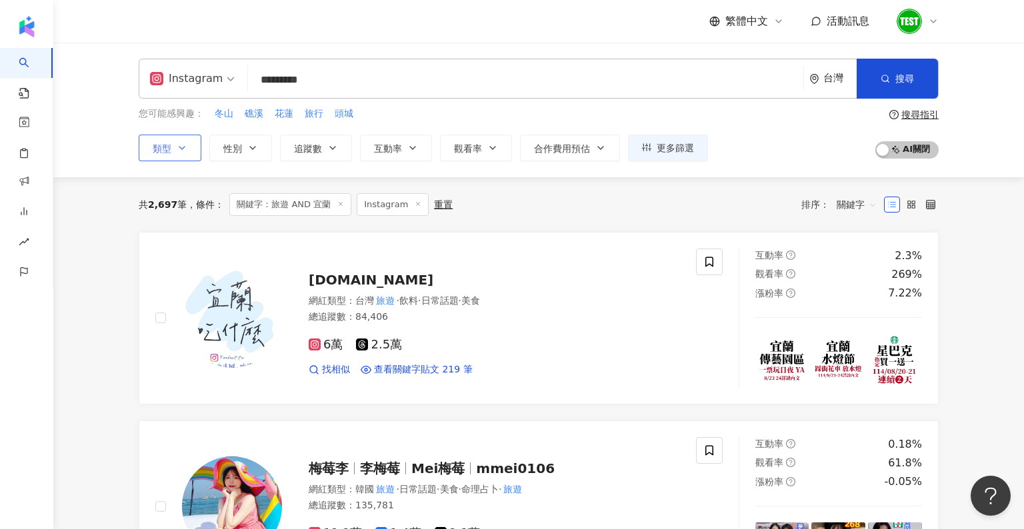
click at [189, 144] on button "類型" at bounding box center [170, 148] width 63 height 27
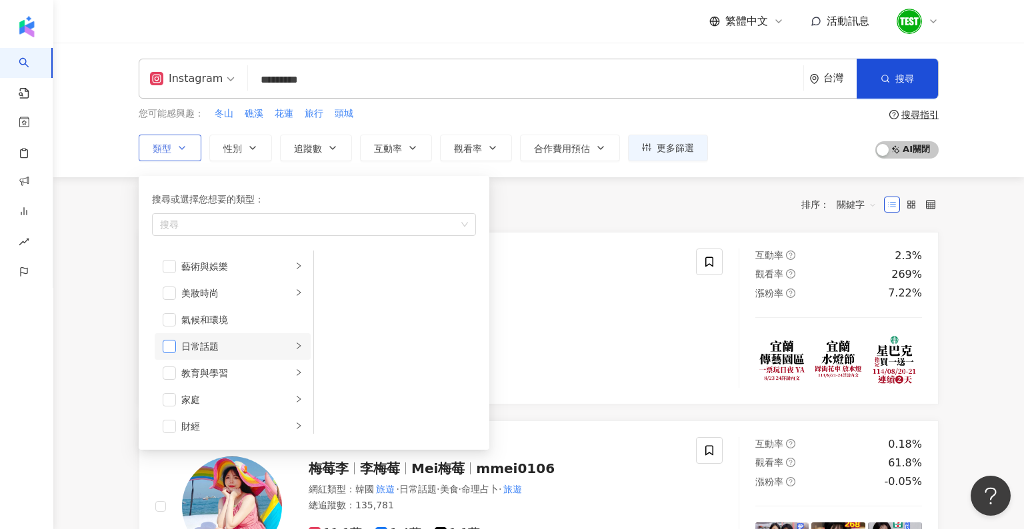
click at [169, 352] on span "button" at bounding box center [169, 346] width 13 height 13
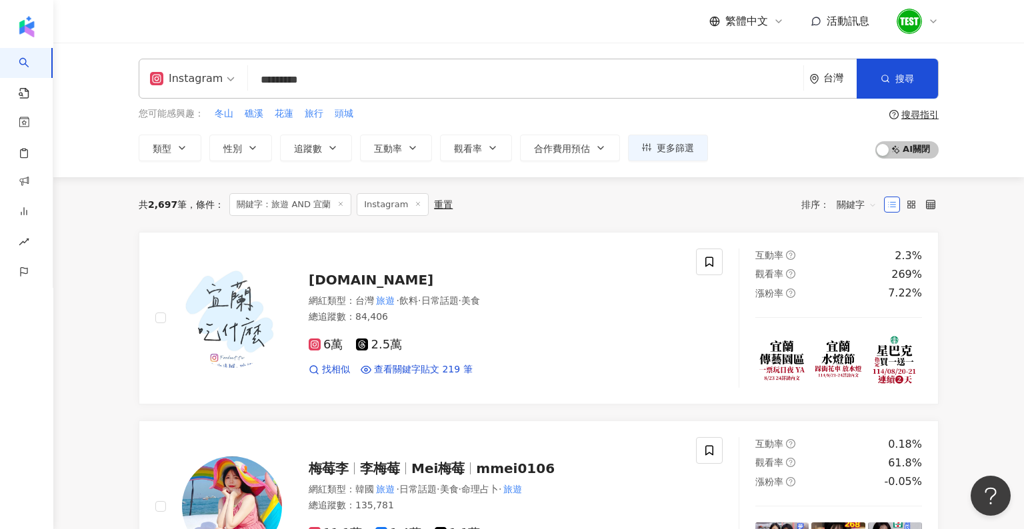
click at [372, 152] on button "互動率" at bounding box center [396, 148] width 72 height 27
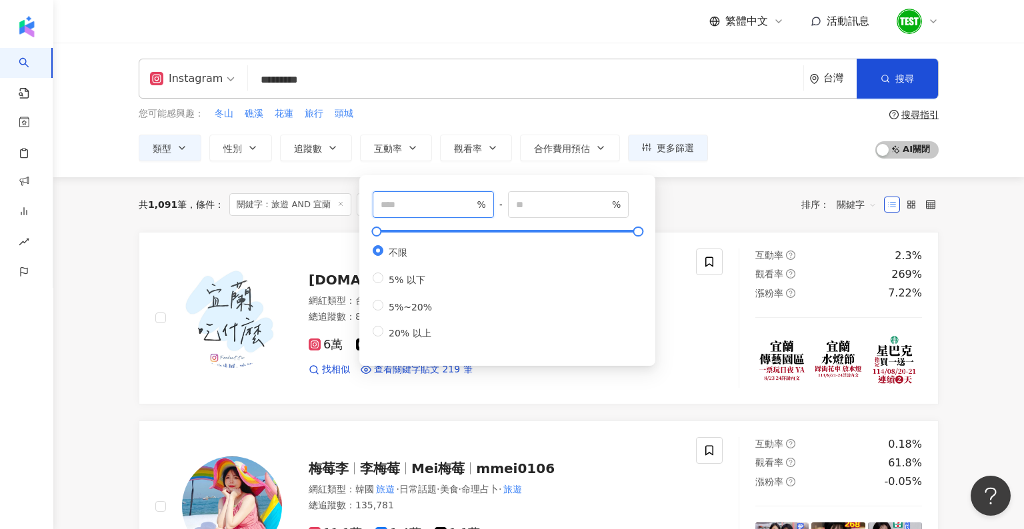
click at [398, 197] on input "number" at bounding box center [427, 204] width 93 height 15
type input "*"
click at [610, 202] on div "共 1,091 筆 條件 ： 關鍵字：旅遊 AND 宜蘭 Instagram 日常話題 重置 排序： 關鍵字" at bounding box center [539, 204] width 800 height 23
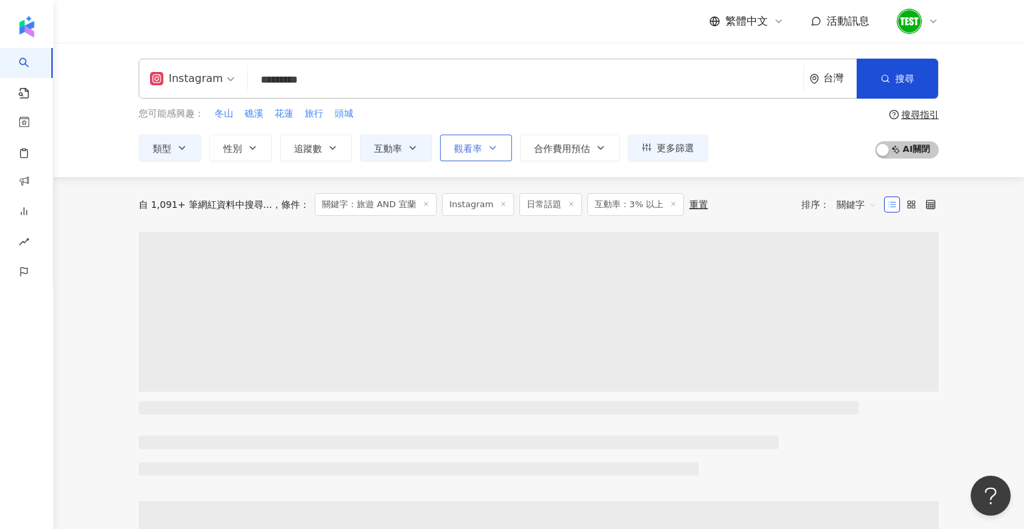
click at [471, 147] on span "觀看率" at bounding box center [468, 148] width 28 height 11
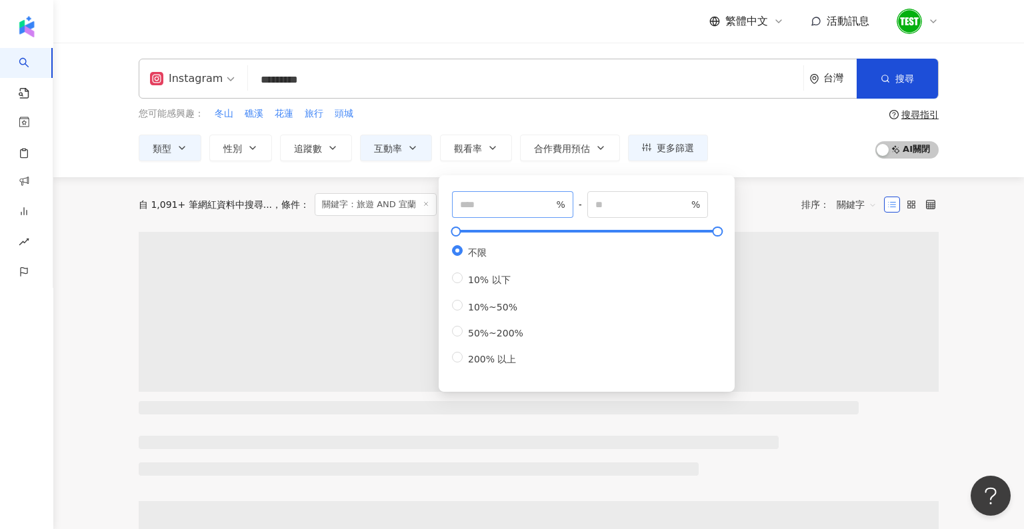
click at [482, 213] on span "%" at bounding box center [512, 204] width 121 height 27
click at [478, 205] on input "number" at bounding box center [506, 204] width 93 height 15
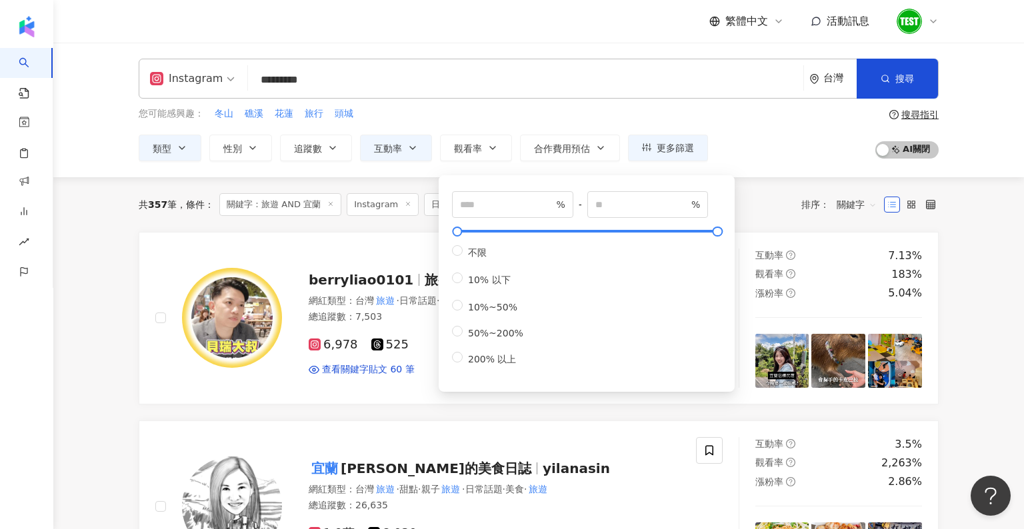
click at [499, 116] on div "您可能感興趣： 冬山 礁溪 花蓮 旅行 頭城" at bounding box center [423, 114] width 569 height 15
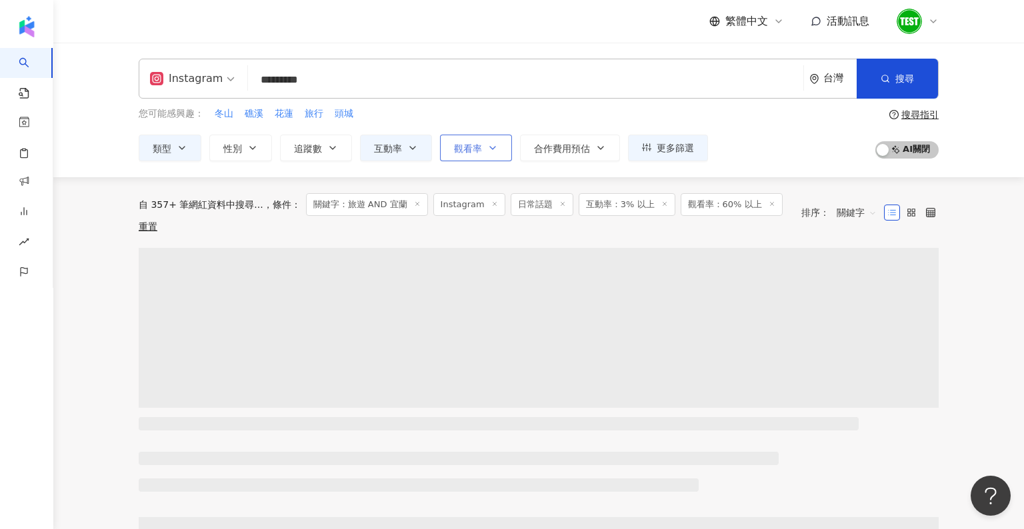
click at [456, 145] on span "觀看率" at bounding box center [468, 148] width 28 height 11
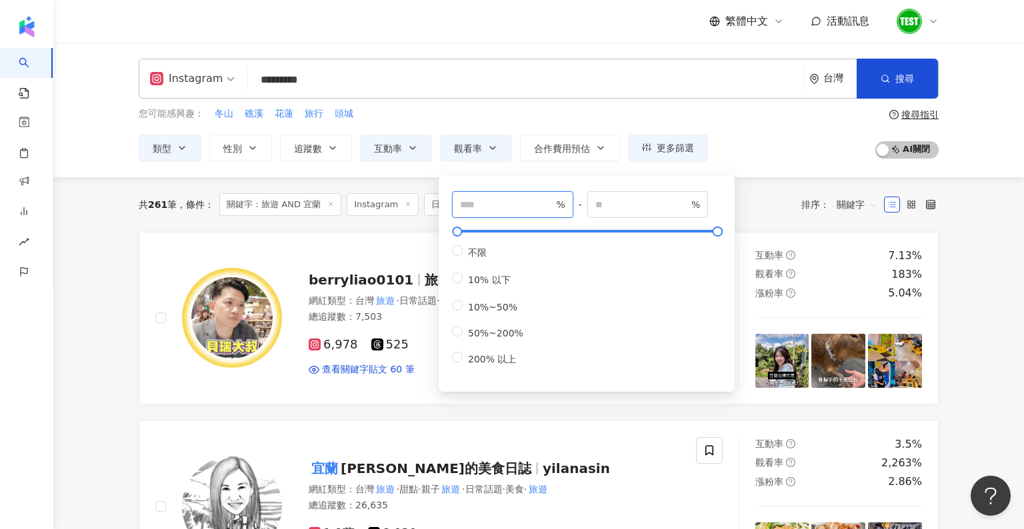
drag, startPoint x: 514, startPoint y: 207, endPoint x: 409, endPoint y: 207, distance: 105.3
type input "***"
click at [417, 141] on button "互動率" at bounding box center [396, 148] width 72 height 27
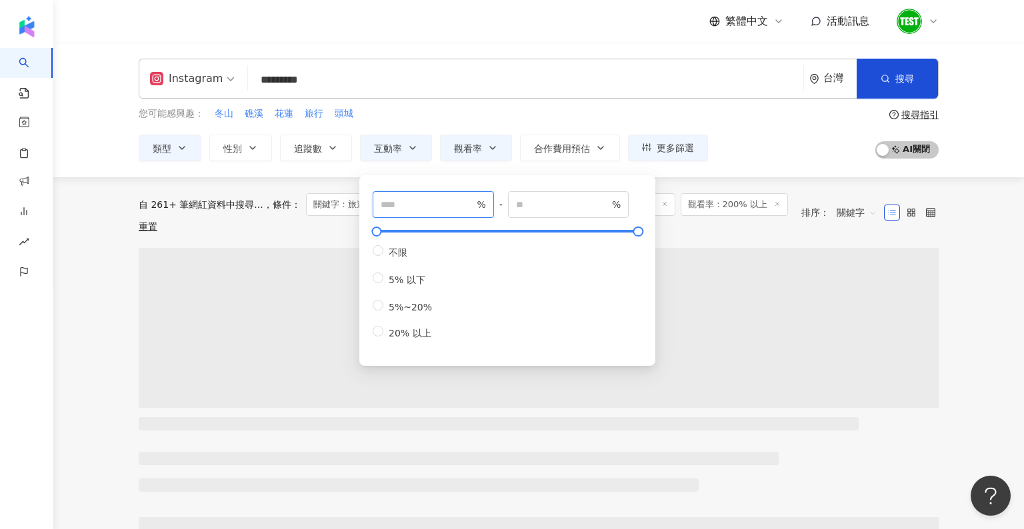
click at [472, 203] on input "*" at bounding box center [427, 204] width 93 height 15
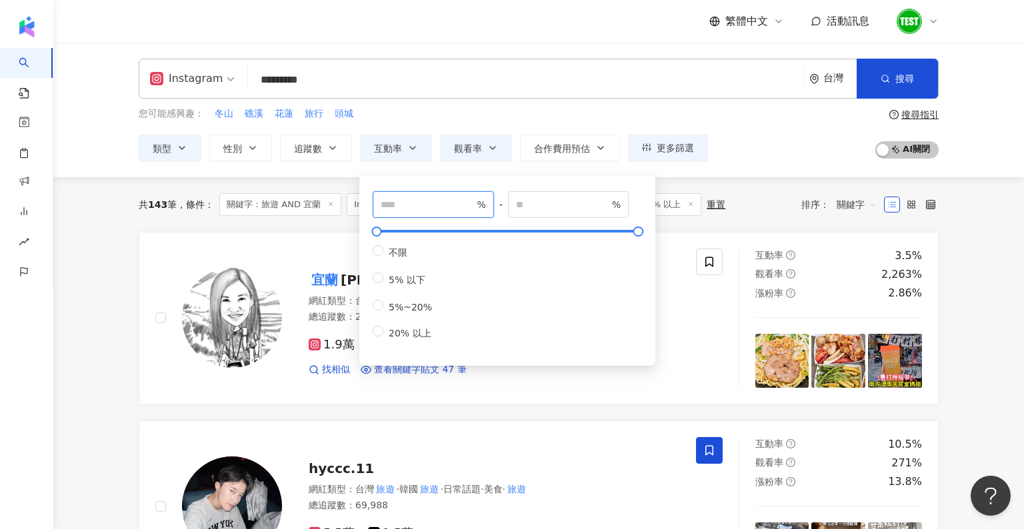
type input "*"
click at [472, 203] on input "*" at bounding box center [427, 204] width 93 height 15
click at [610, 172] on div "Instagram ********* 台灣 搜尋 customizedTag 網紅類型 旅遊 旅遊 / 韓國旅遊 旅遊 / 親子旅遊 旅遊 / 東南亞旅遊 …" at bounding box center [538, 110] width 970 height 135
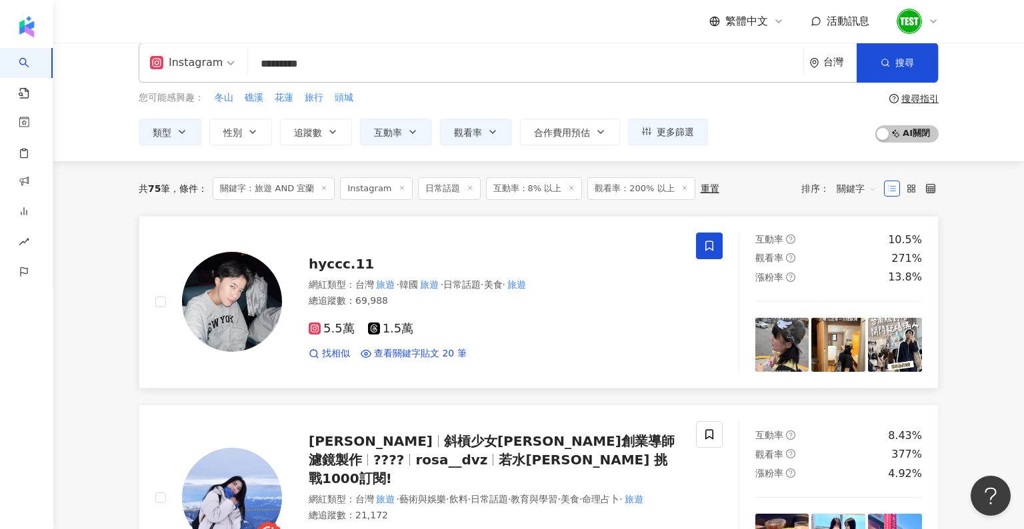
scroll to position [18, 0]
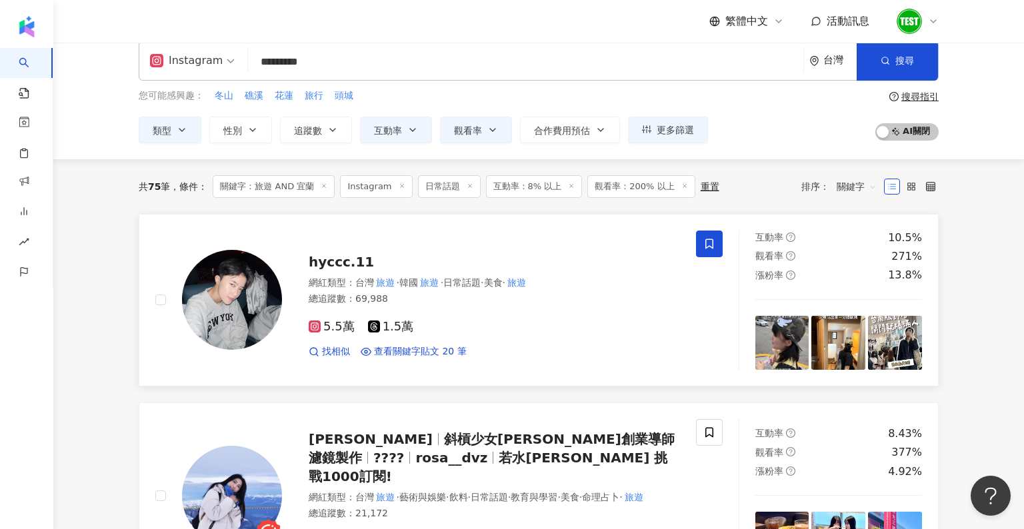
click at [274, 315] on img at bounding box center [232, 300] width 100 height 100
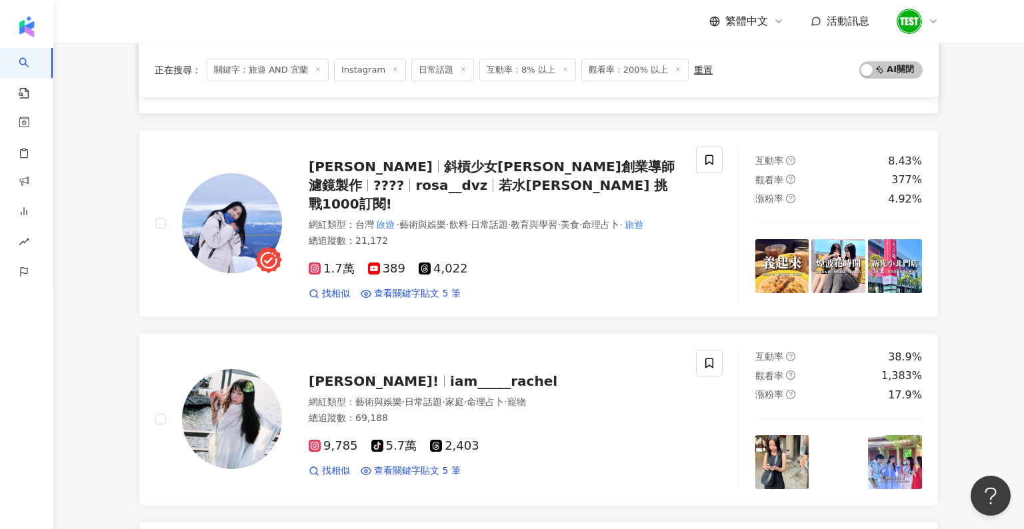
scroll to position [309, 0]
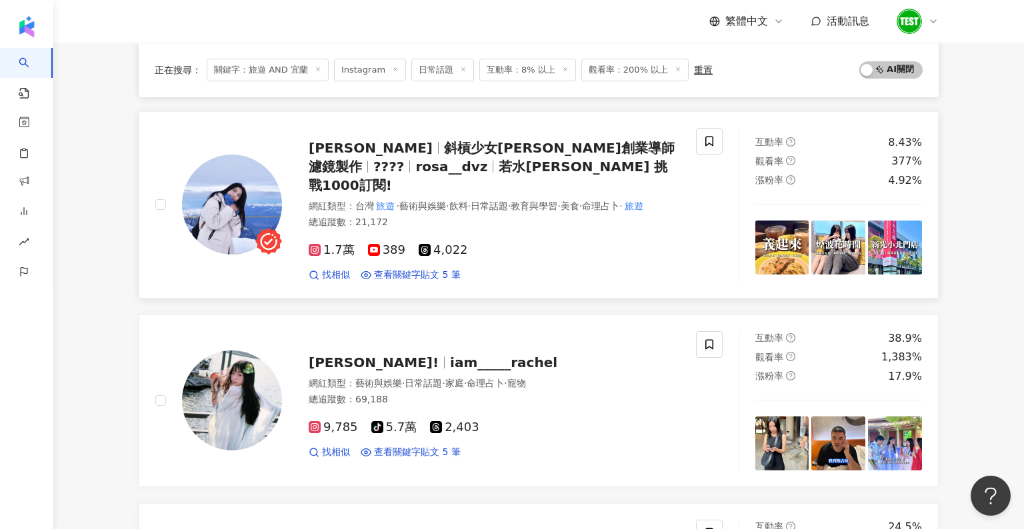
click at [238, 243] on img at bounding box center [232, 205] width 100 height 100
click at [610, 136] on icon at bounding box center [709, 141] width 8 height 10
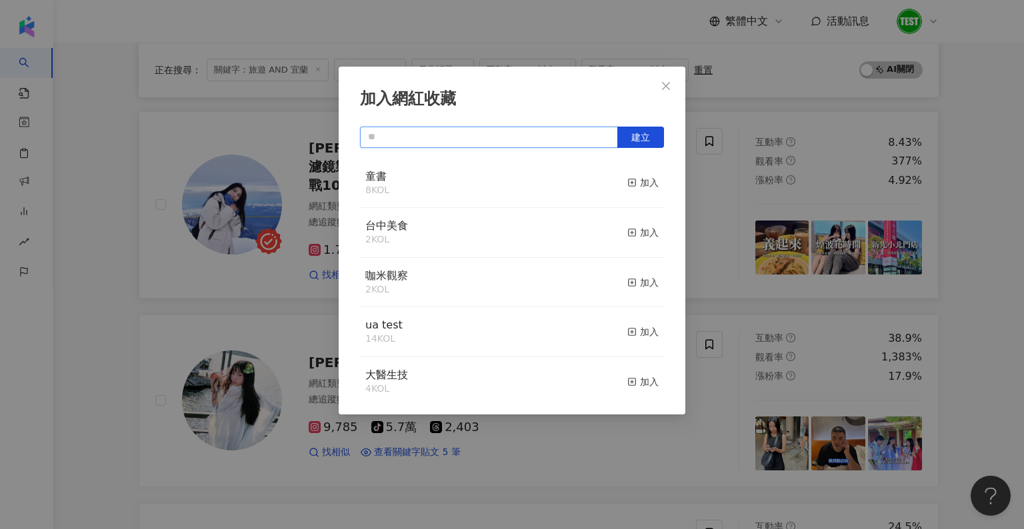
click at [547, 144] on input "text" at bounding box center [489, 137] width 258 height 21
type input "*"
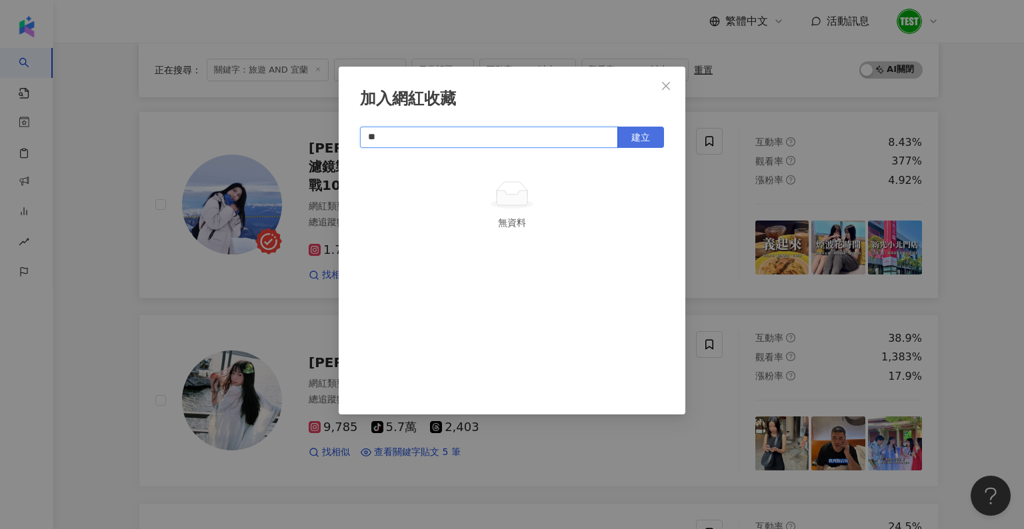
click at [610, 134] on button "建立" at bounding box center [640, 137] width 47 height 21
type input "**"
click at [610, 122] on div "加入網紅收藏 ** 建立 旅宿 1 KOL 已加入" at bounding box center [512, 264] width 1024 height 529
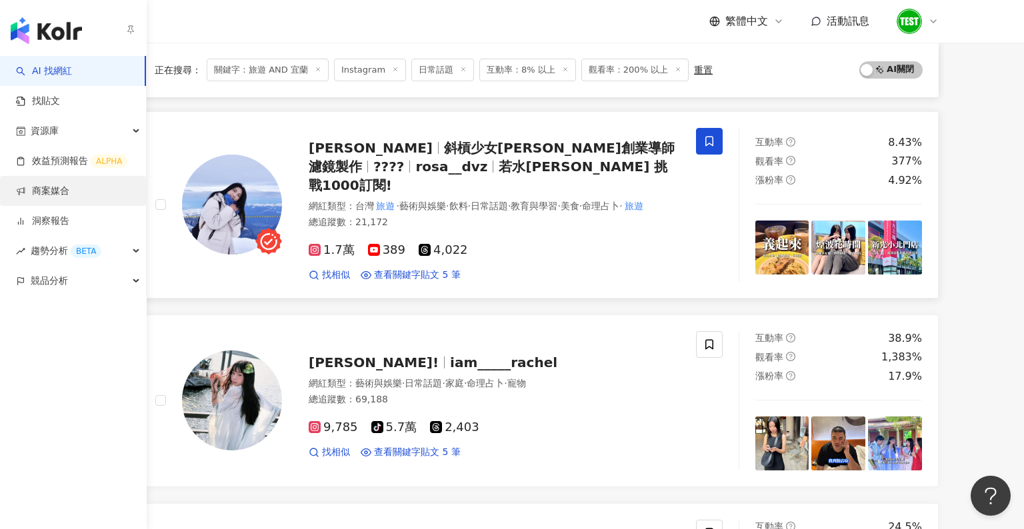
click at [57, 185] on link "商案媒合" at bounding box center [42, 191] width 53 height 13
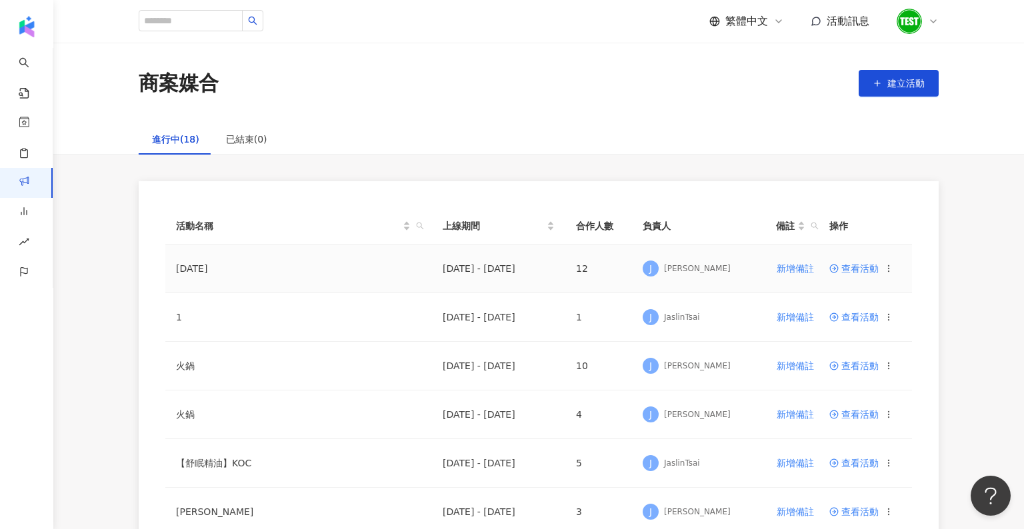
click at [610, 267] on span "查看活動" at bounding box center [853, 268] width 49 height 9
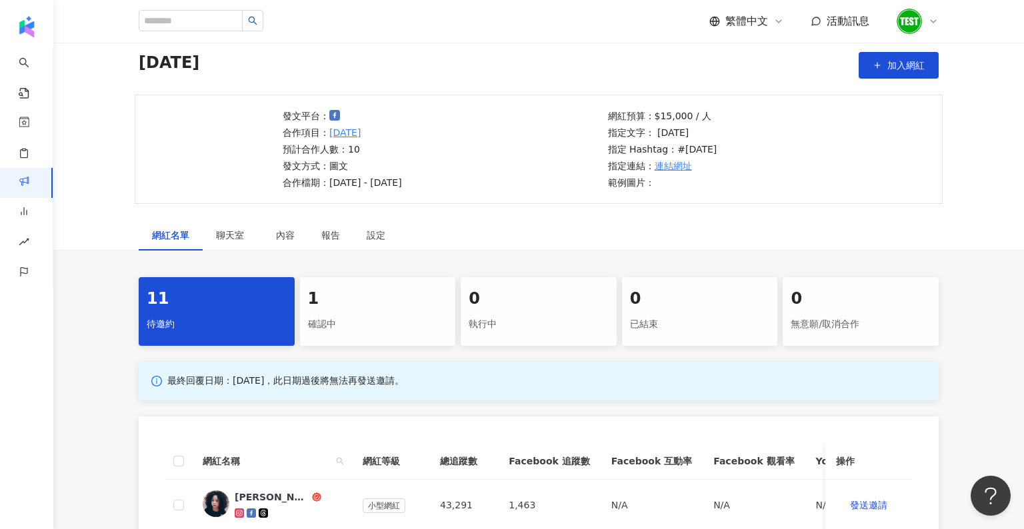
scroll to position [41, 0]
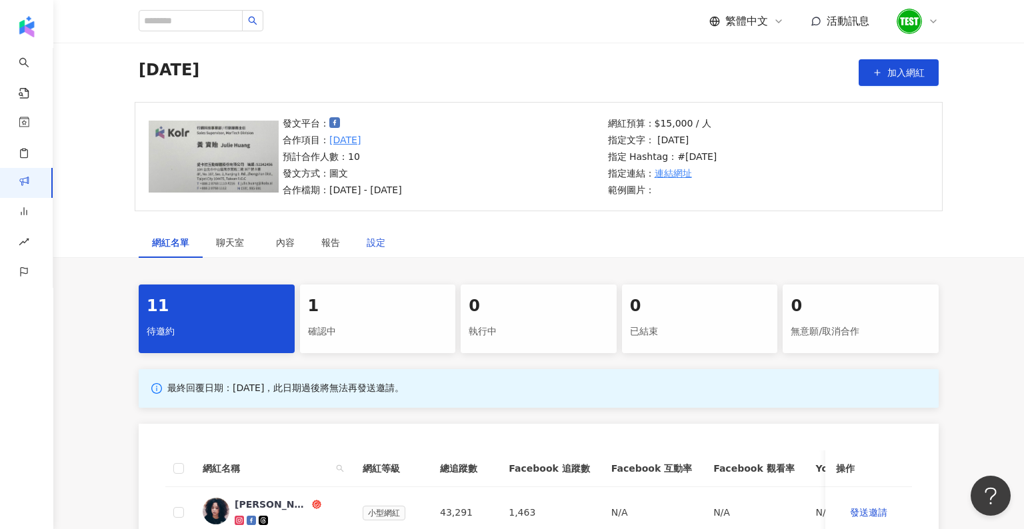
click at [381, 246] on div "設定" at bounding box center [376, 242] width 19 height 15
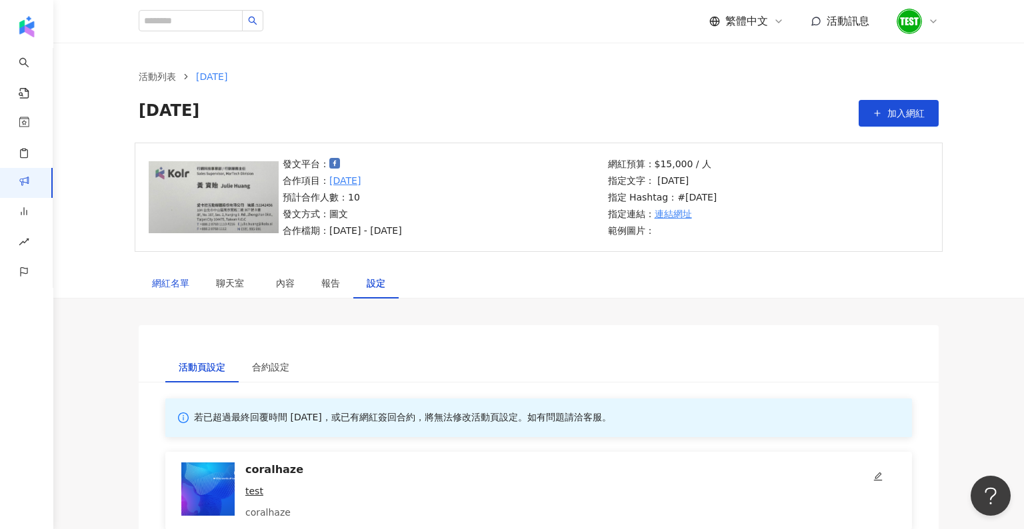
click at [173, 283] on div "網紅名單" at bounding box center [170, 283] width 37 height 15
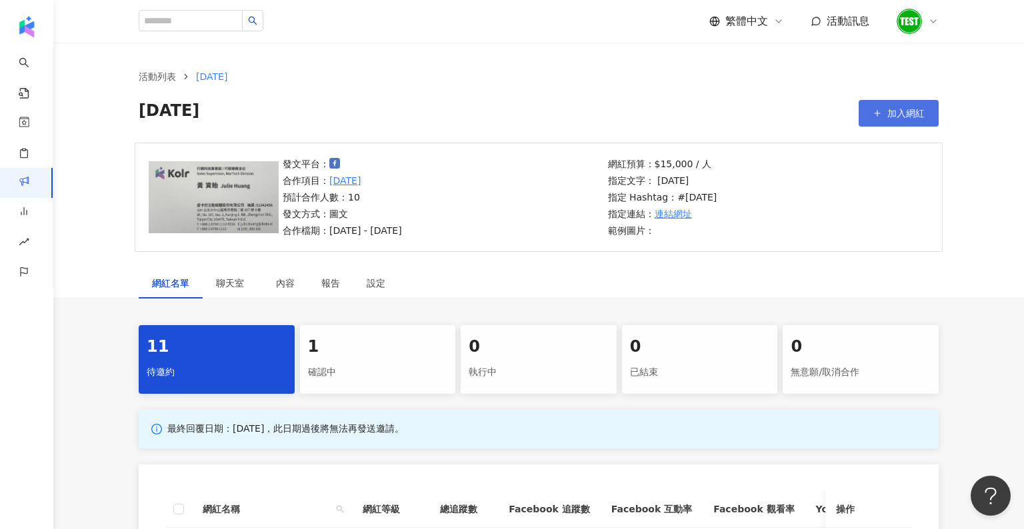
click at [610, 115] on icon "button" at bounding box center [876, 113] width 9 height 9
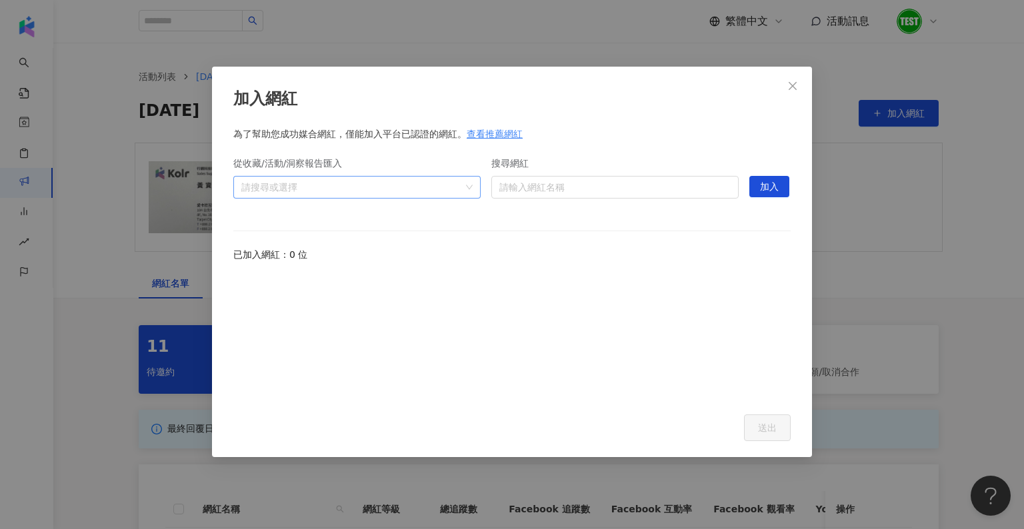
click at [466, 180] on div "請搜尋或選擇" at bounding box center [356, 187] width 247 height 23
click at [233, 214] on div "收藏 洞察報告 活動" at bounding box center [357, 242] width 248 height 83
click at [250, 213] on span at bounding box center [246, 216] width 21 height 21
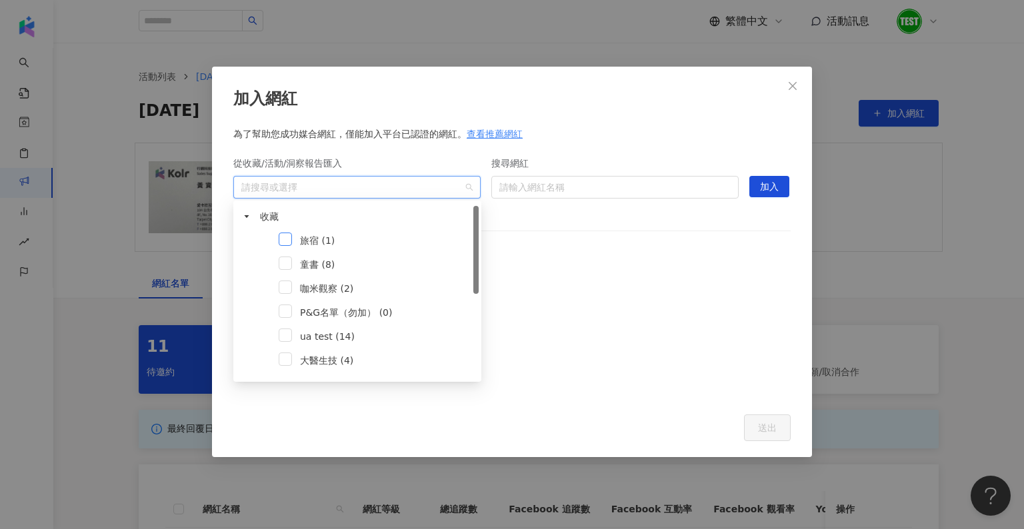
click at [287, 236] on span at bounding box center [285, 239] width 13 height 13
click at [610, 382] on div at bounding box center [511, 336] width 557 height 123
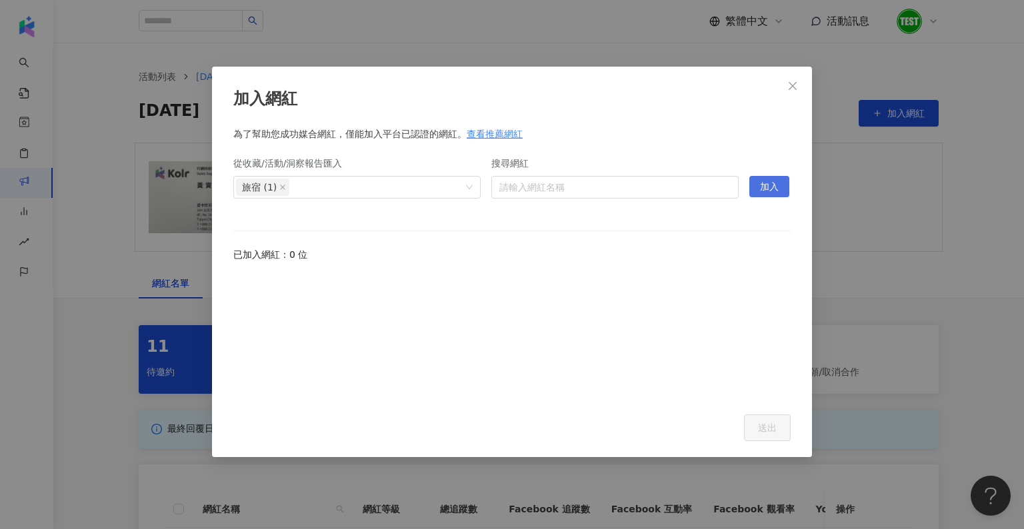
click at [610, 190] on span "加入" at bounding box center [769, 187] width 19 height 21
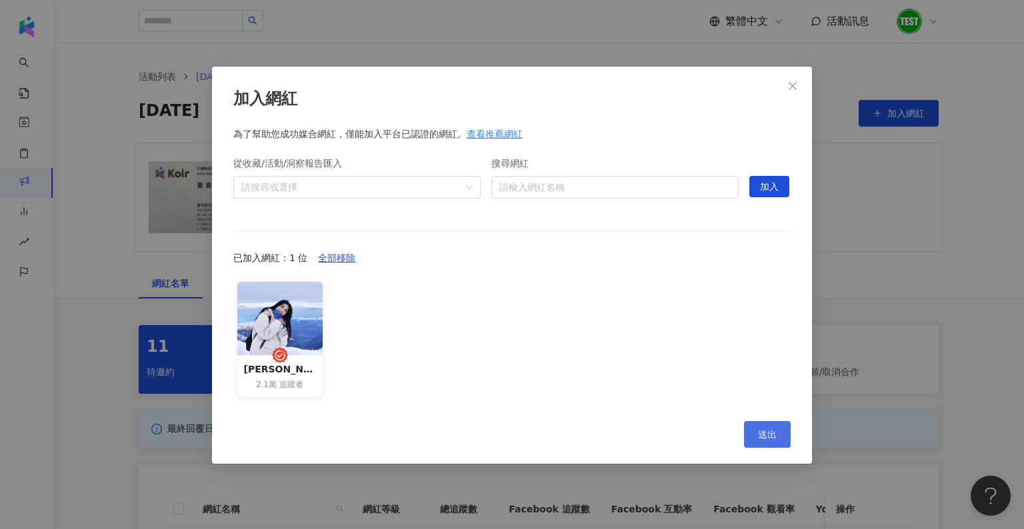
click at [610, 426] on button "送出" at bounding box center [767, 434] width 47 height 27
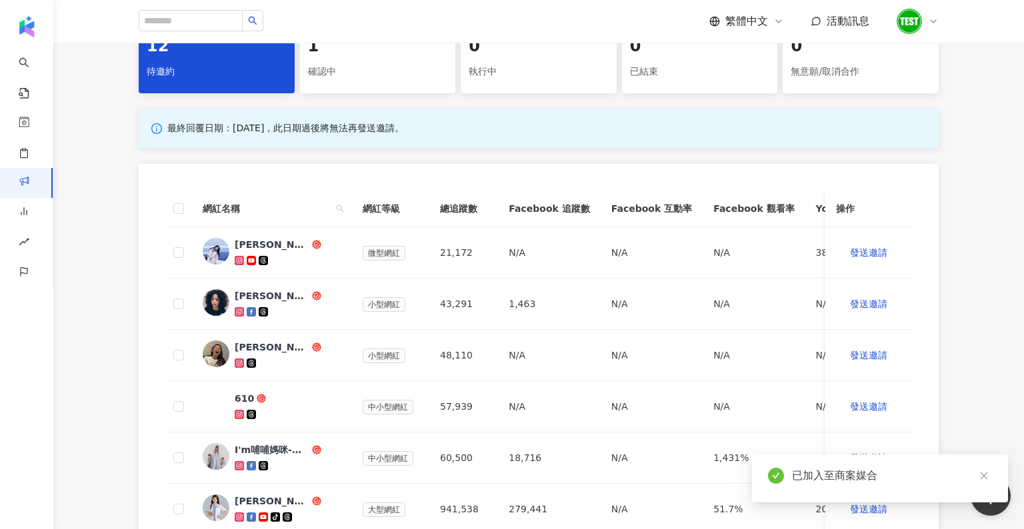
scroll to position [279, 0]
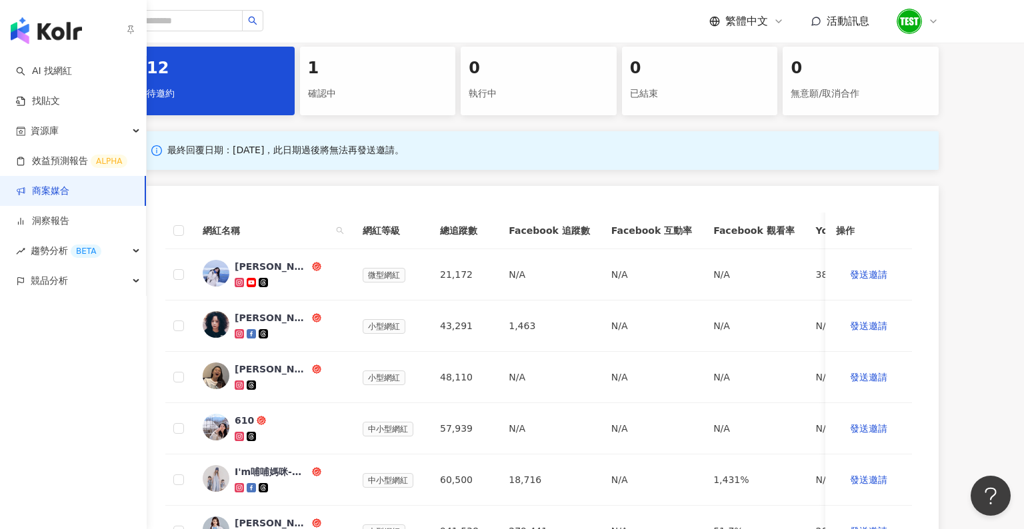
click at [16, 41] on img "button" at bounding box center [46, 30] width 71 height 27
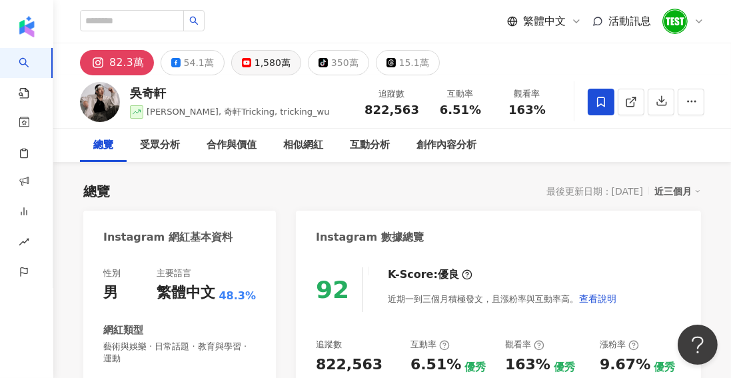
click at [255, 59] on div "1,580萬" at bounding box center [273, 62] width 36 height 19
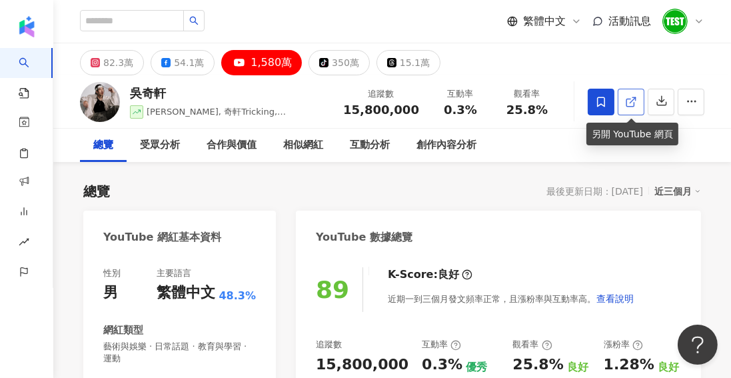
click at [626, 97] on icon at bounding box center [631, 102] width 12 height 12
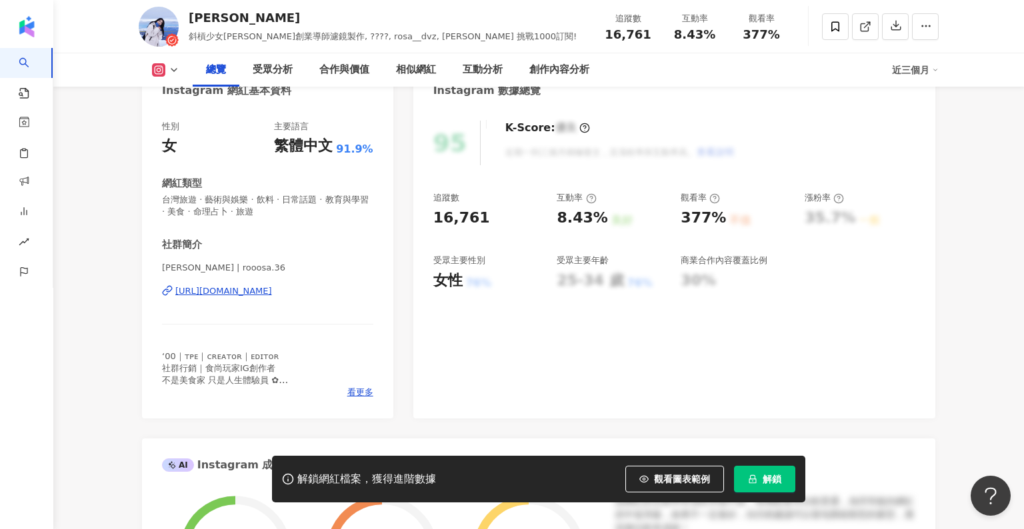
scroll to position [137, 0]
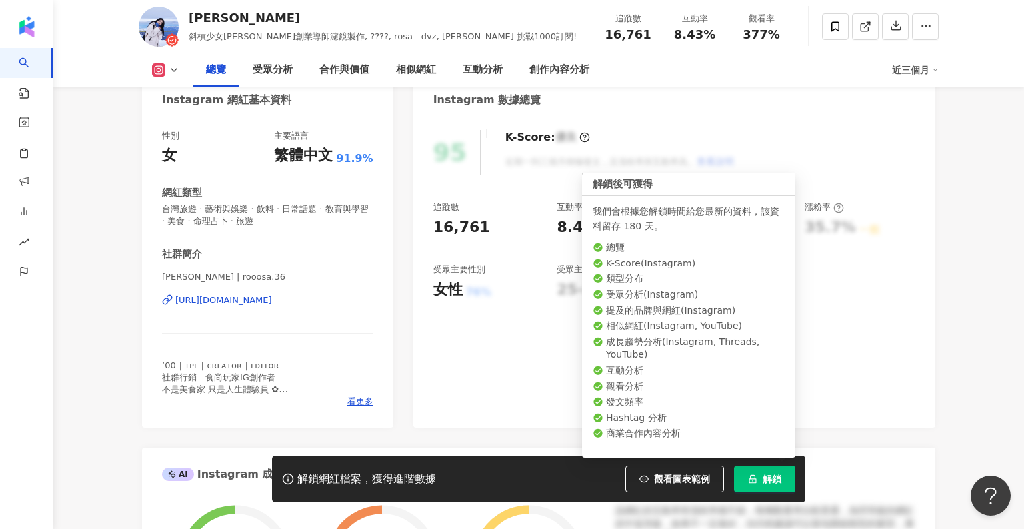
click at [764, 474] on span "解鎖" at bounding box center [771, 479] width 19 height 11
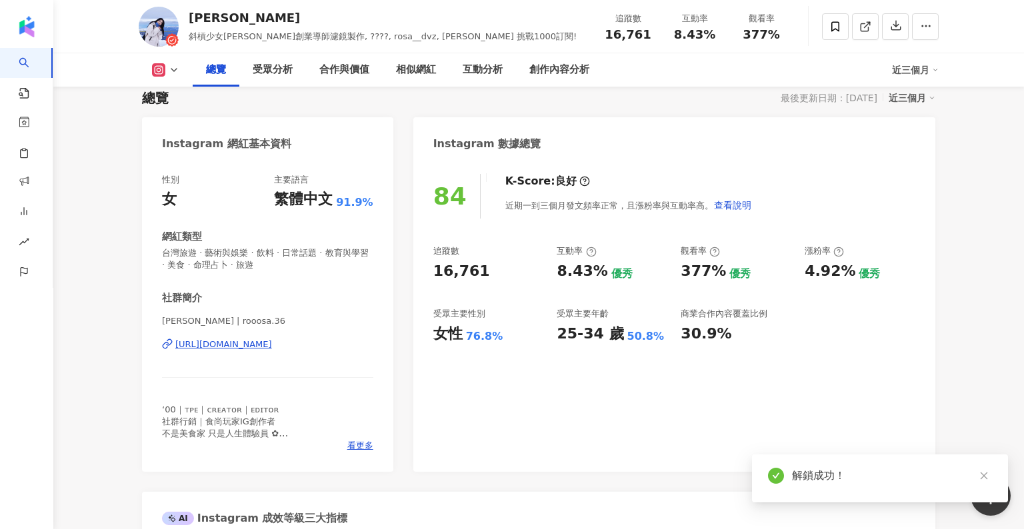
scroll to position [74, 0]
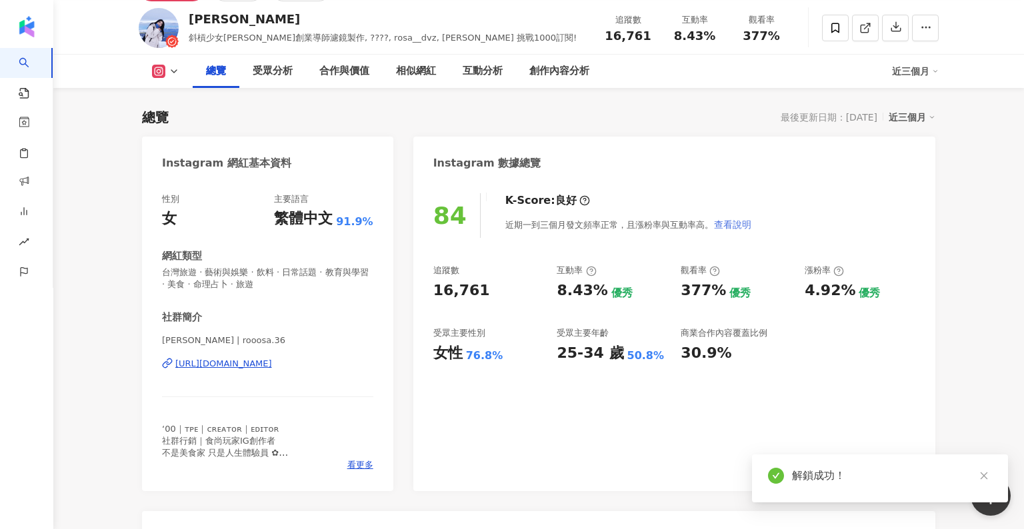
click at [714, 225] on span "查看說明" at bounding box center [732, 224] width 37 height 11
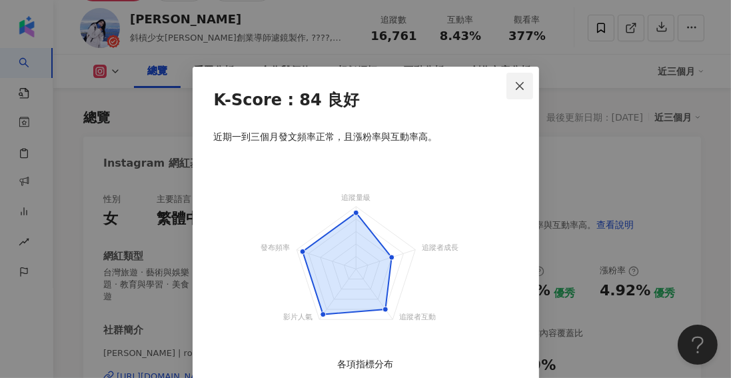
click at [518, 87] on icon "close" at bounding box center [520, 85] width 8 height 8
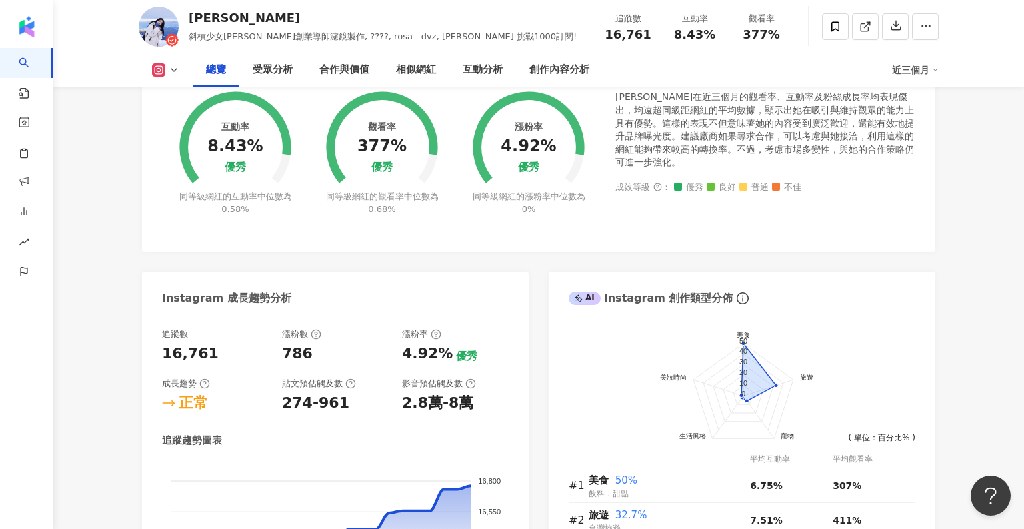
scroll to position [496, 0]
